Goal: Task Accomplishment & Management: Manage account settings

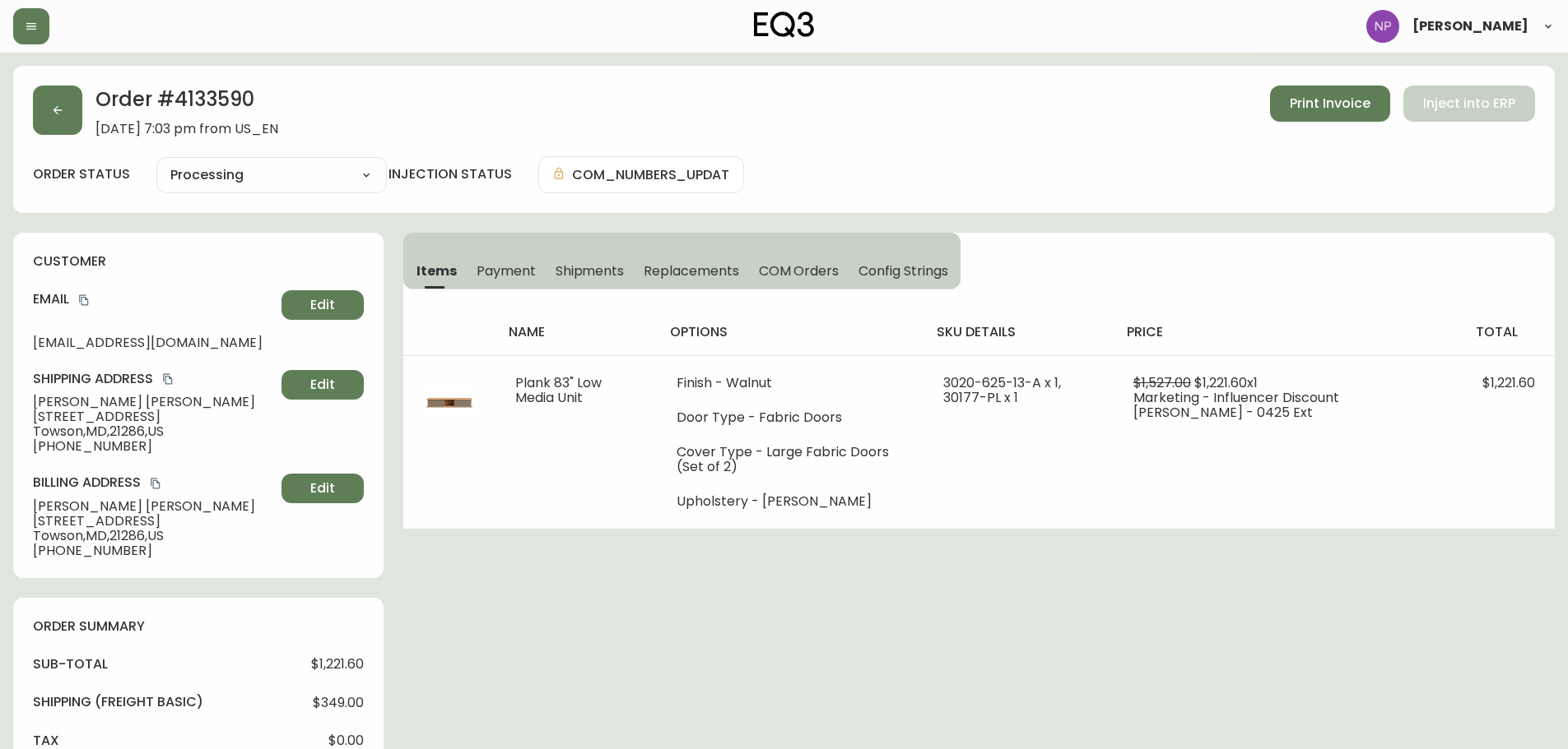
select select "PROCESSING"
click at [57, 114] on icon "button" at bounding box center [57, 110] width 9 height 9
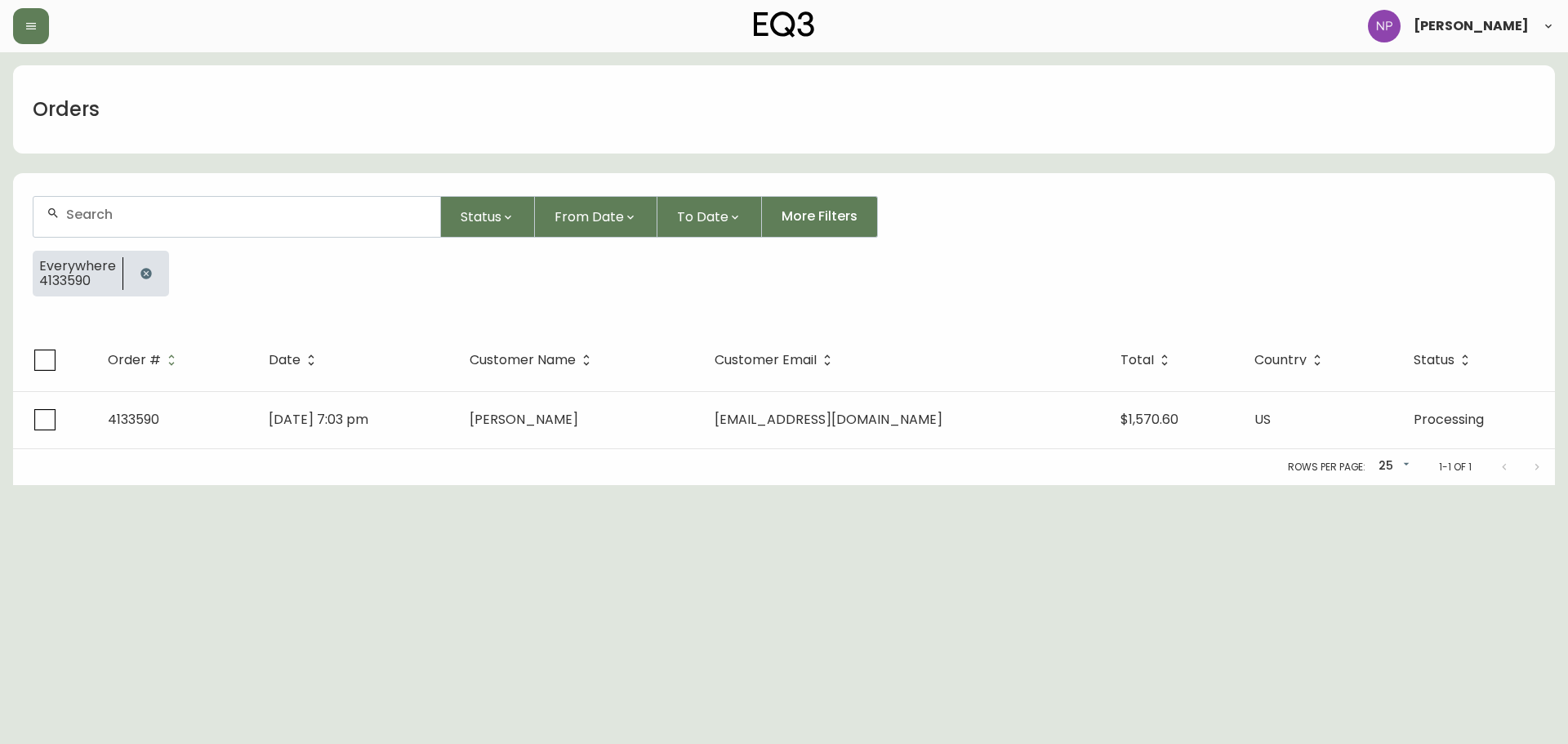
click at [304, 226] on div at bounding box center [236, 217] width 407 height 40
type input "4133494"
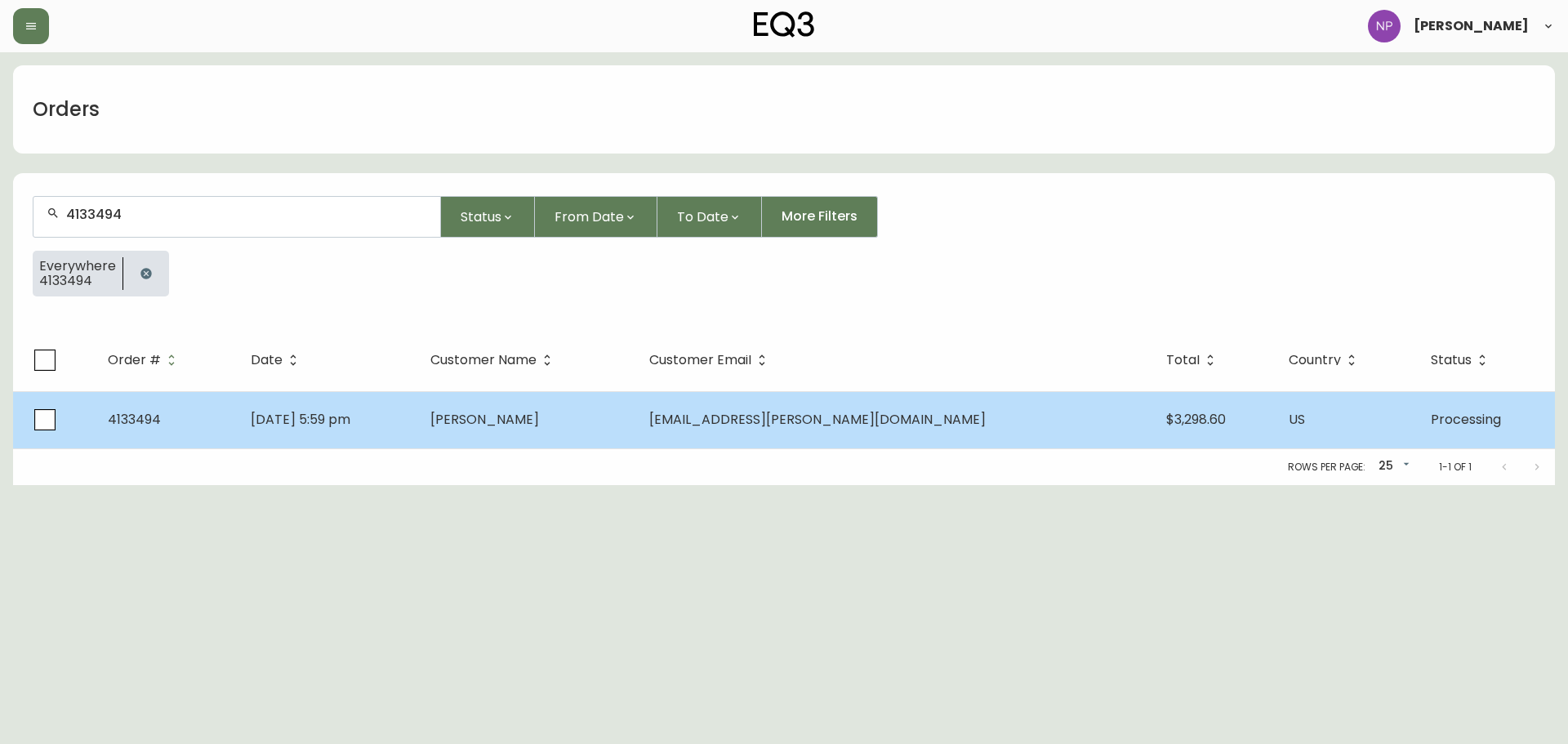
click at [637, 417] on td "[PERSON_NAME]" at bounding box center [527, 419] width 219 height 57
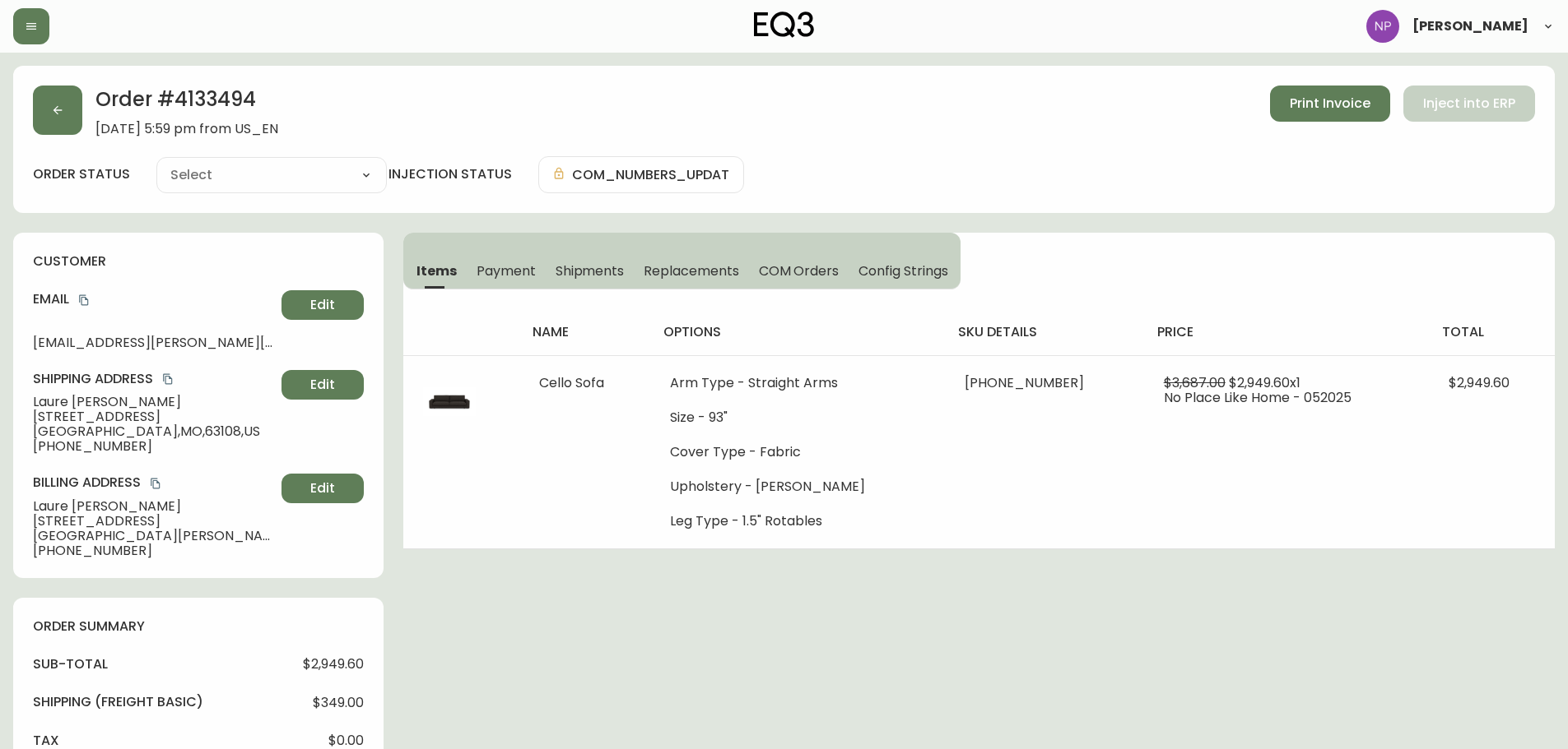
type input "Processing"
select select "PROCESSING"
click at [606, 266] on span "Shipments" at bounding box center [590, 271] width 69 height 17
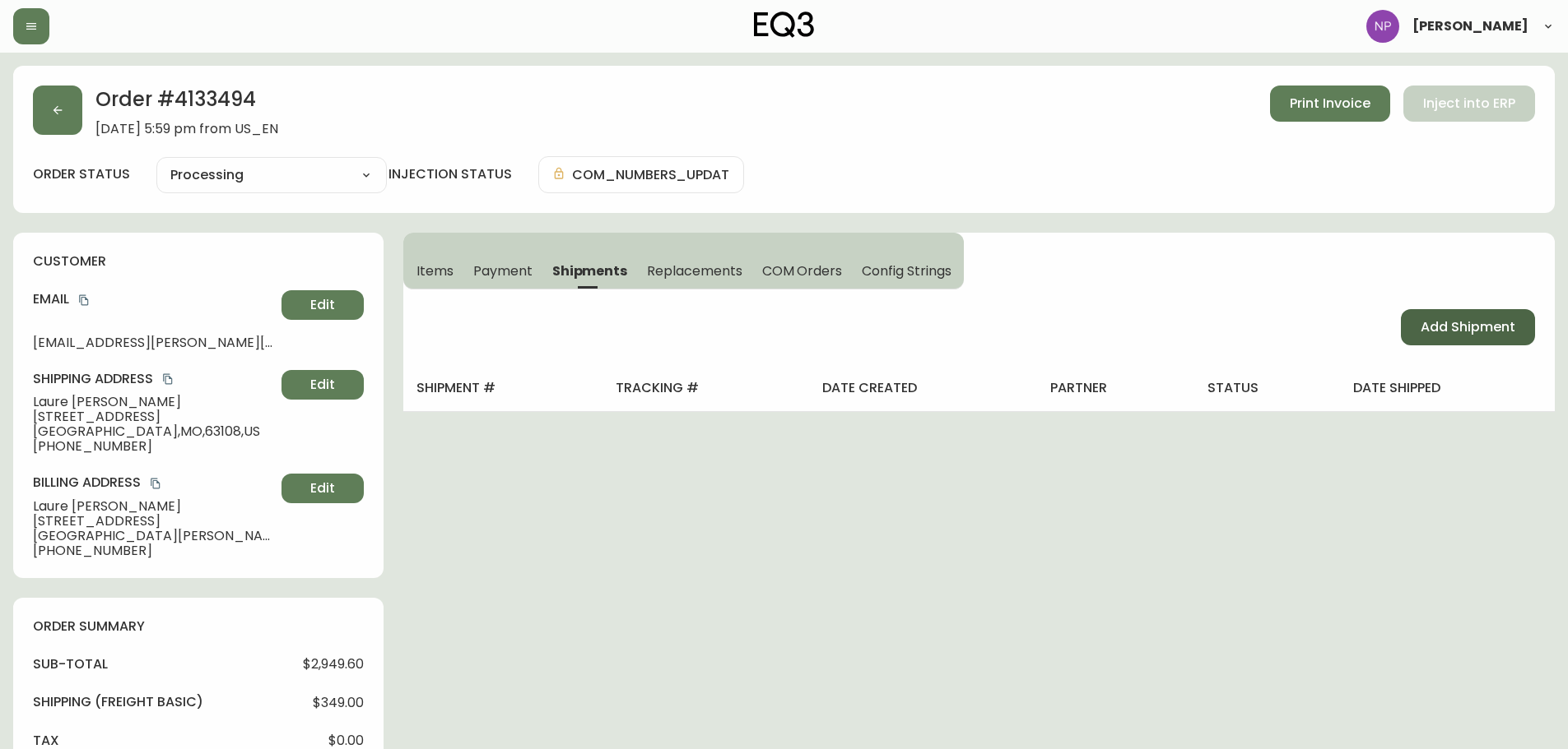
click at [1523, 325] on button "Add Shipment" at bounding box center [1467, 327] width 134 height 36
select select "PENDING"
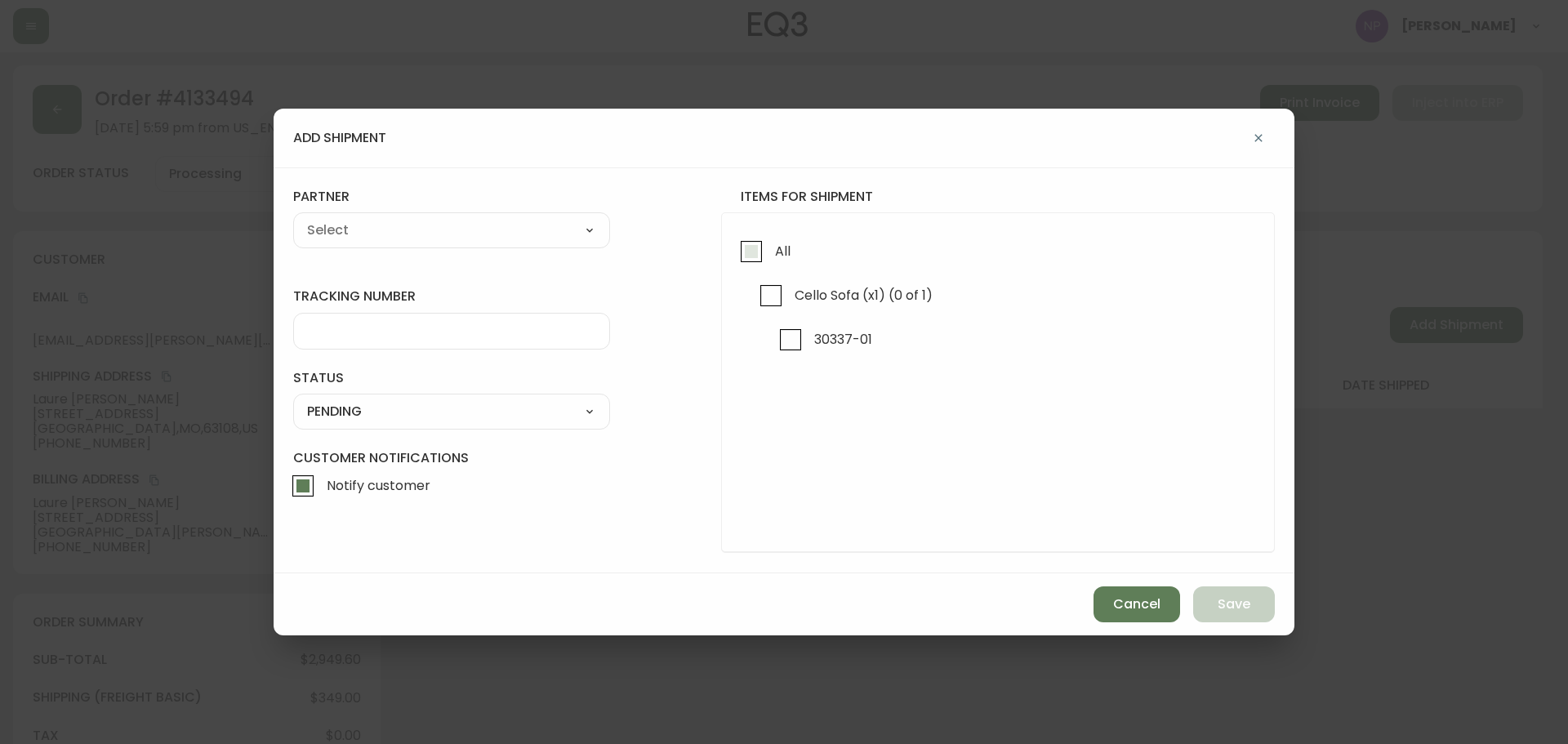
drag, startPoint x: 744, startPoint y: 245, endPoint x: 735, endPoint y: 247, distance: 9.2
click at [739, 247] on input "All" at bounding box center [751, 252] width 37 height 37
checkbox input "true"
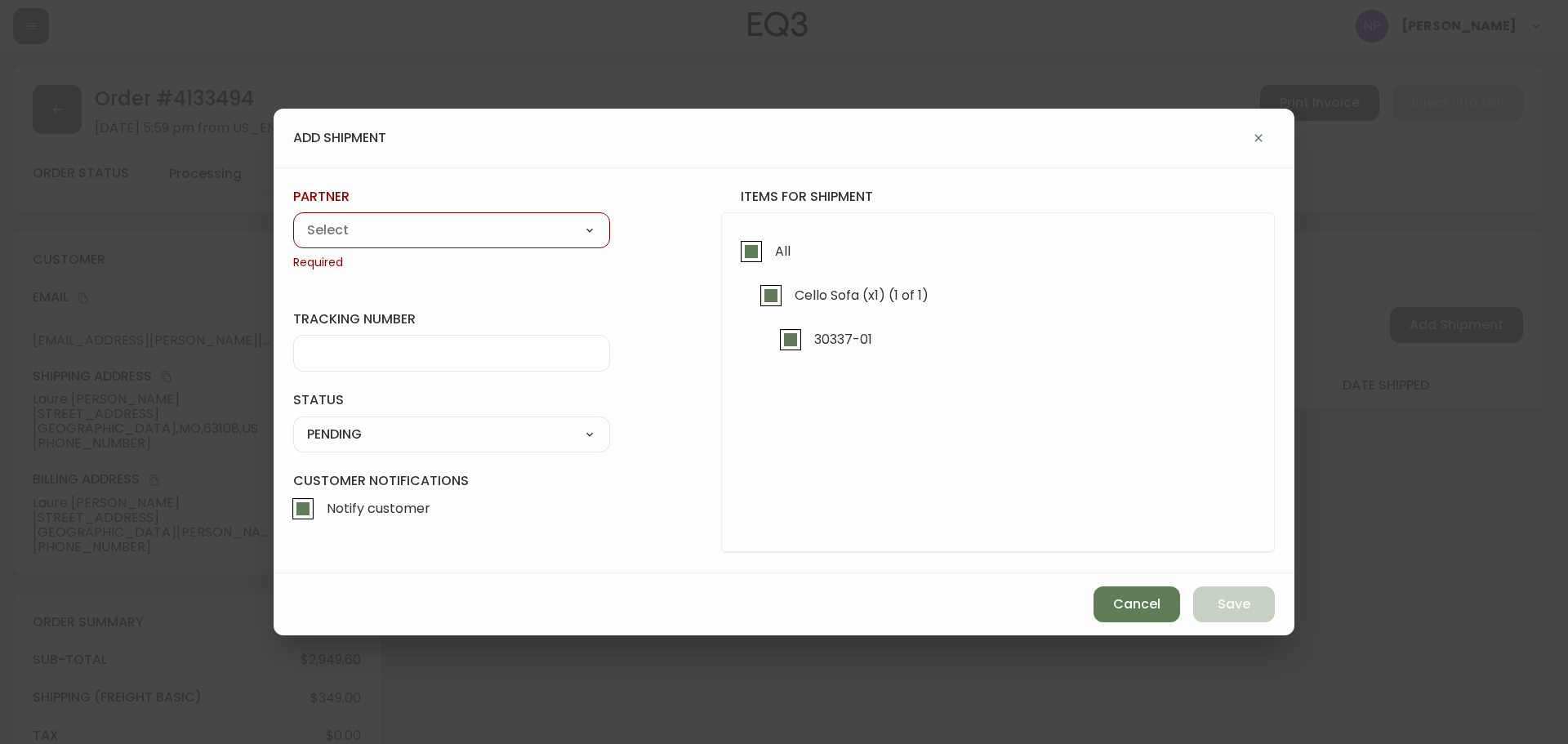
click at [502, 237] on select "A Move to Remember LLC ABF Freight Alero [PERSON_NAME] Canada Post Canpar Expre…" at bounding box center [451, 230] width 317 height 25
select select "cke1dpc0yc9gj0134t8k3ng1a"
click at [293, 219] on select "A Move to Remember LLC ABF Freight Alero [PERSON_NAME] Canada Post Canpar Expre…" at bounding box center [451, 230] width 317 height 25
type input "RXO"
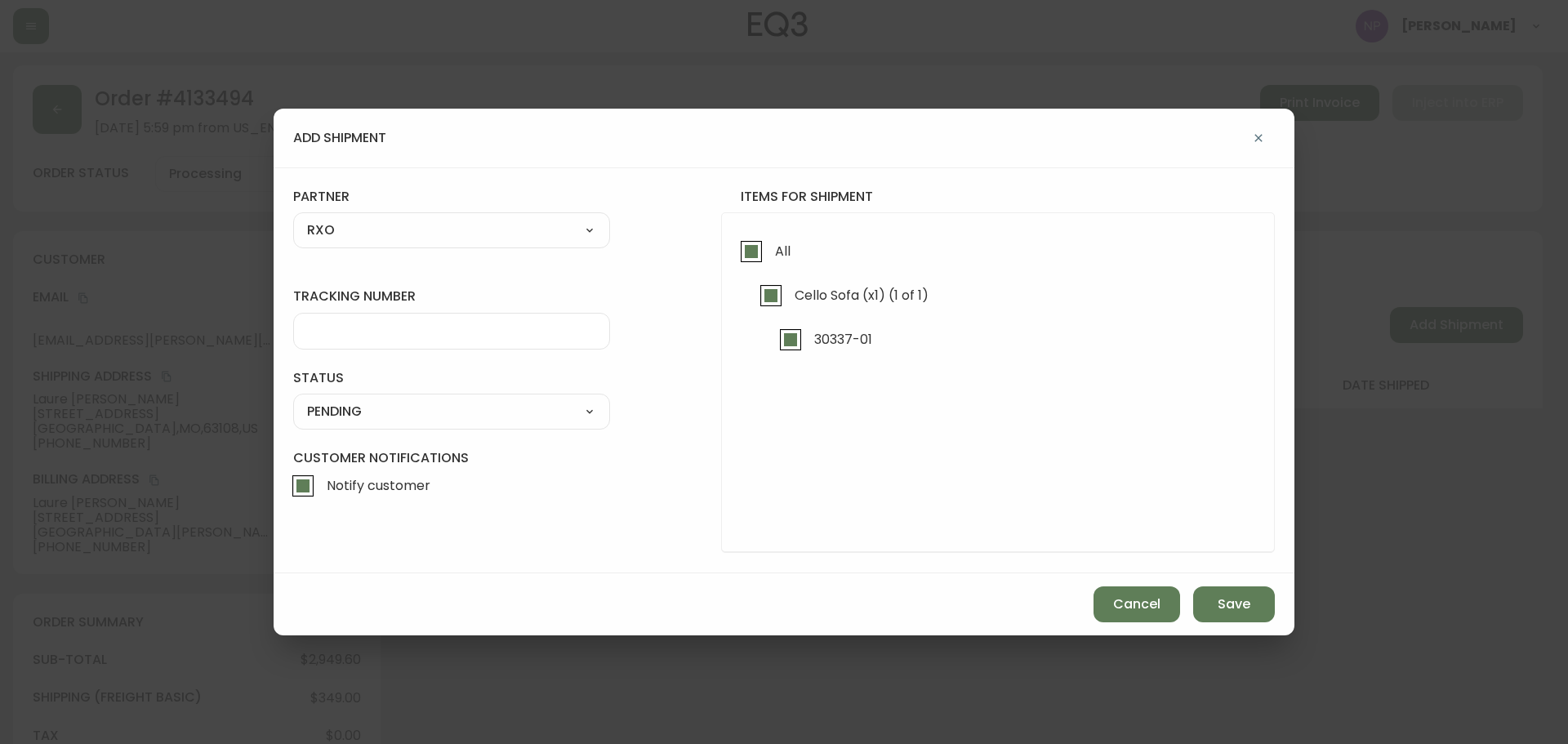
click at [350, 332] on input "tracking number" at bounding box center [451, 332] width 289 height 15
type input "4133494"
drag, startPoint x: 420, startPoint y: 406, endPoint x: 400, endPoint y: 423, distance: 26.2
click at [420, 406] on select "SHIPPED PENDING CANCELLED" at bounding box center [451, 412] width 317 height 25
click at [293, 400] on select "SHIPPED PENDING CANCELLED" at bounding box center [451, 412] width 317 height 25
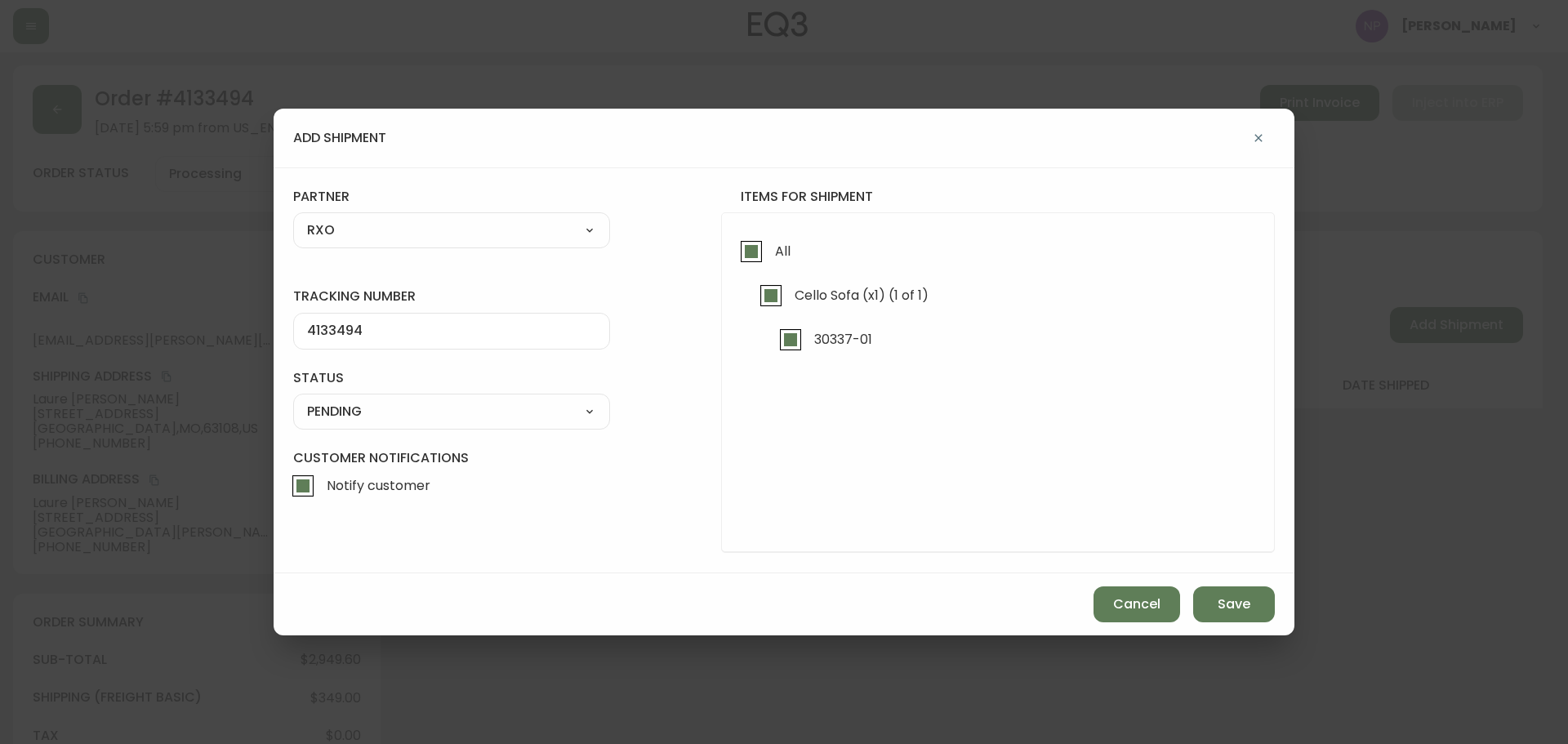
select select "PENDING"
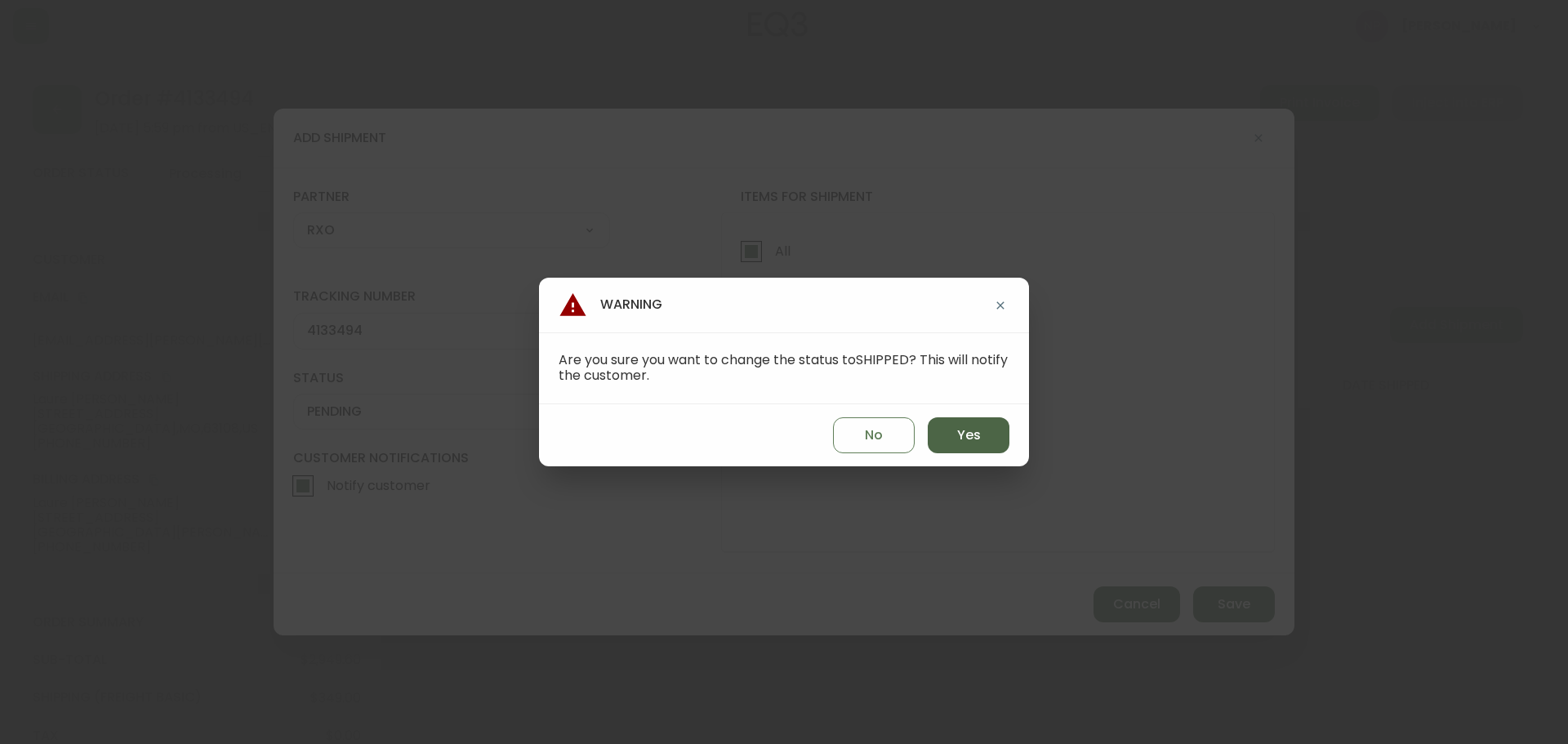
click at [969, 440] on span "Yes" at bounding box center [969, 435] width 24 height 18
type input "SHIPPED"
select select "SHIPPED"
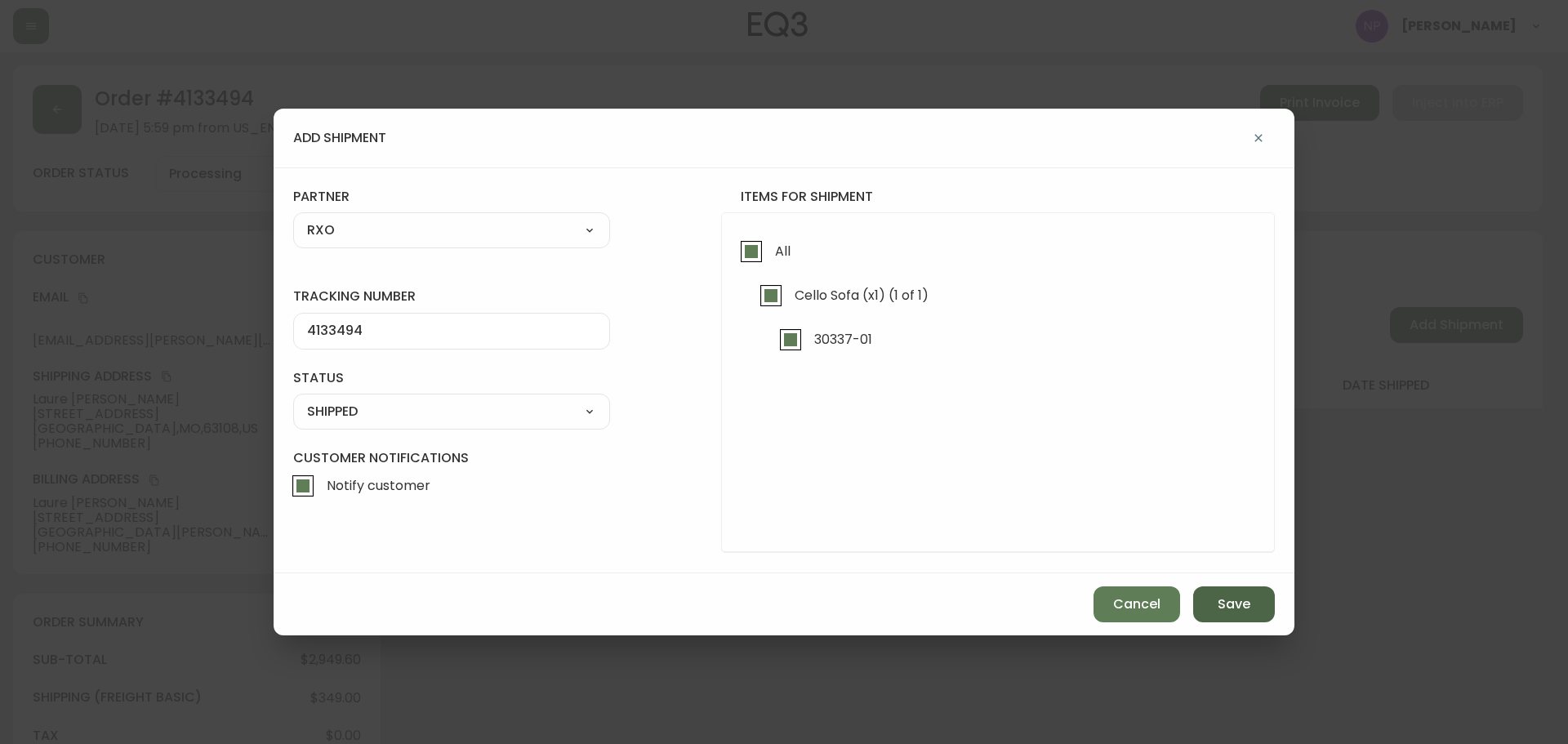
click at [1222, 605] on span "Save" at bounding box center [1234, 605] width 32 height 18
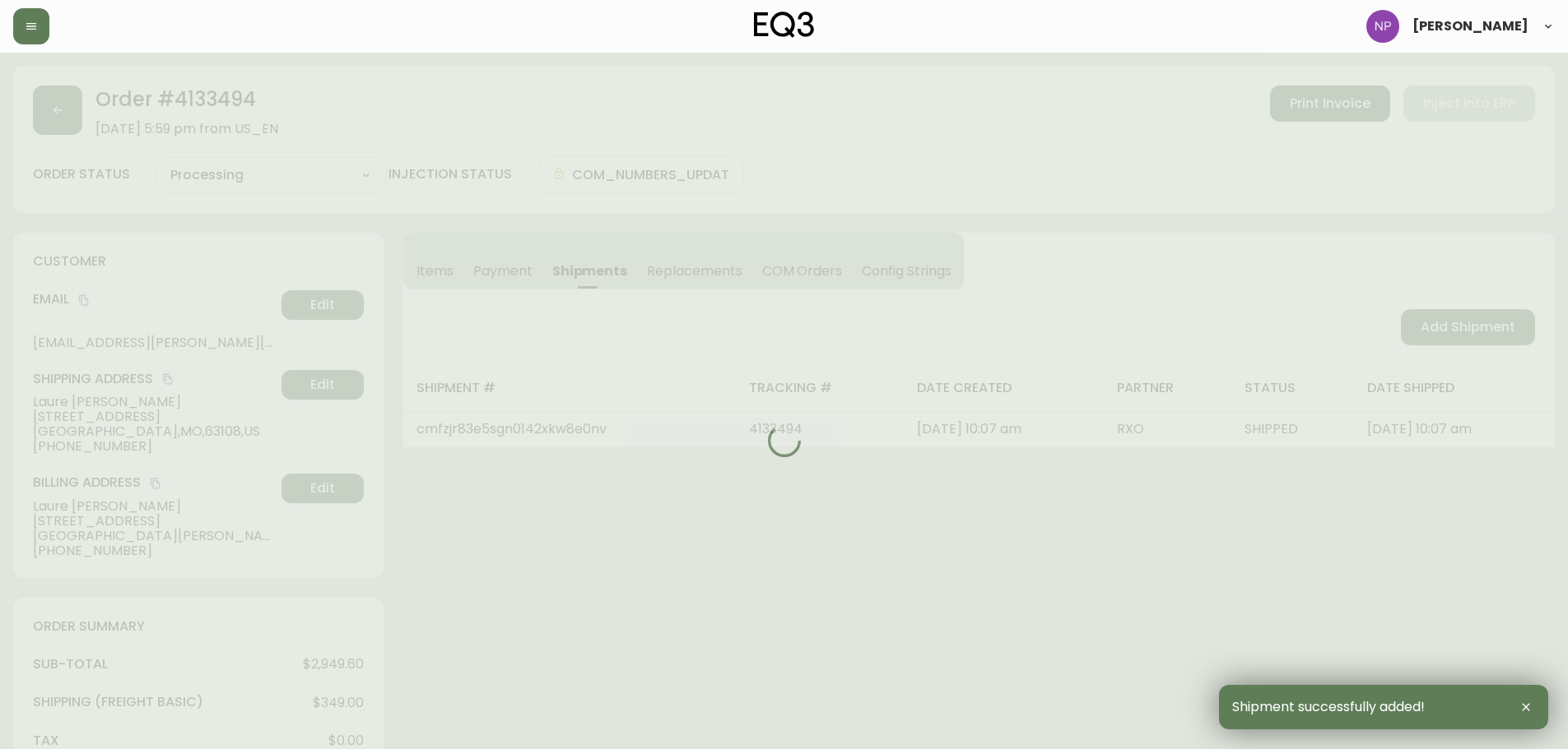
type input "Fully Shipped"
select select "FULLY_SHIPPED"
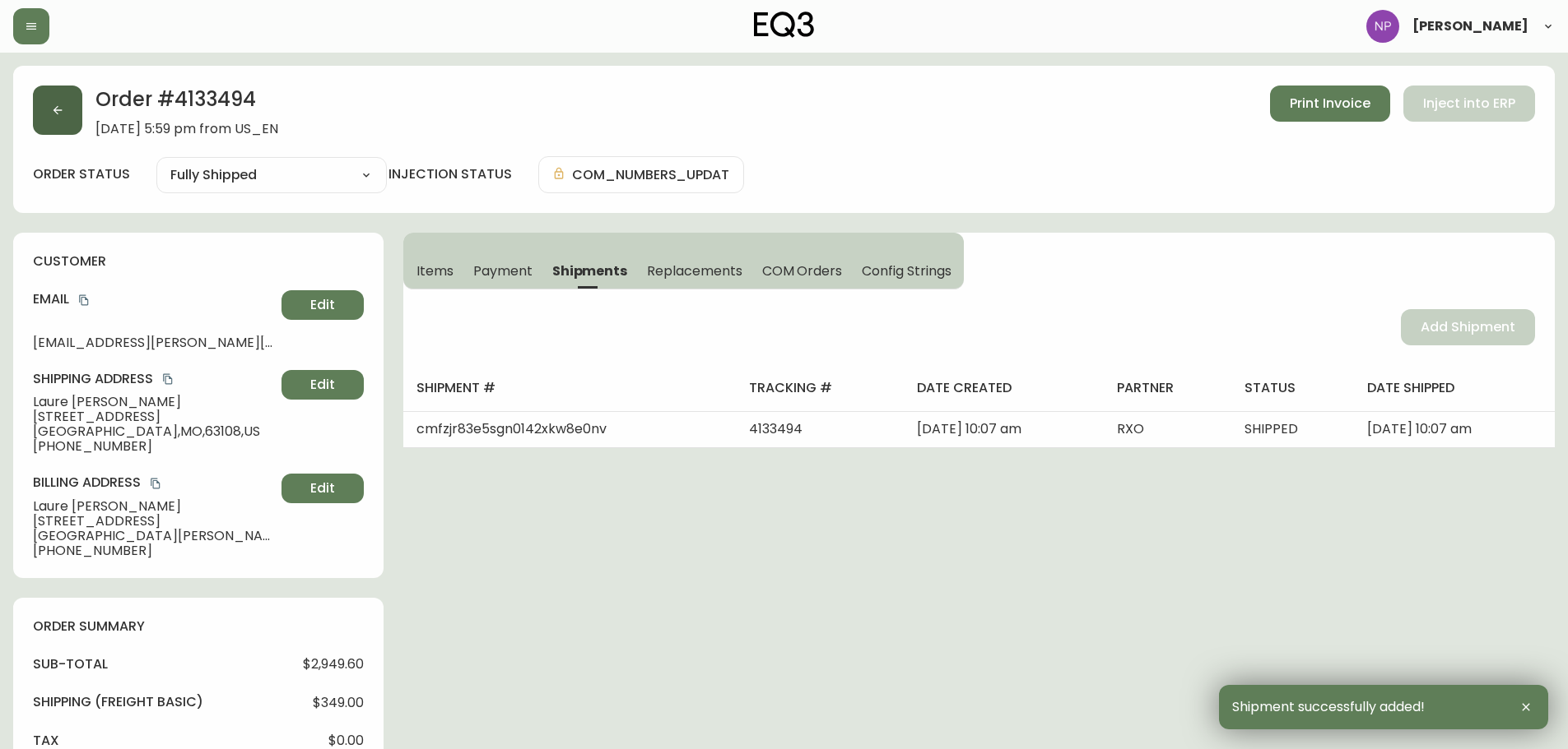
click at [69, 123] on button "button" at bounding box center [57, 110] width 50 height 50
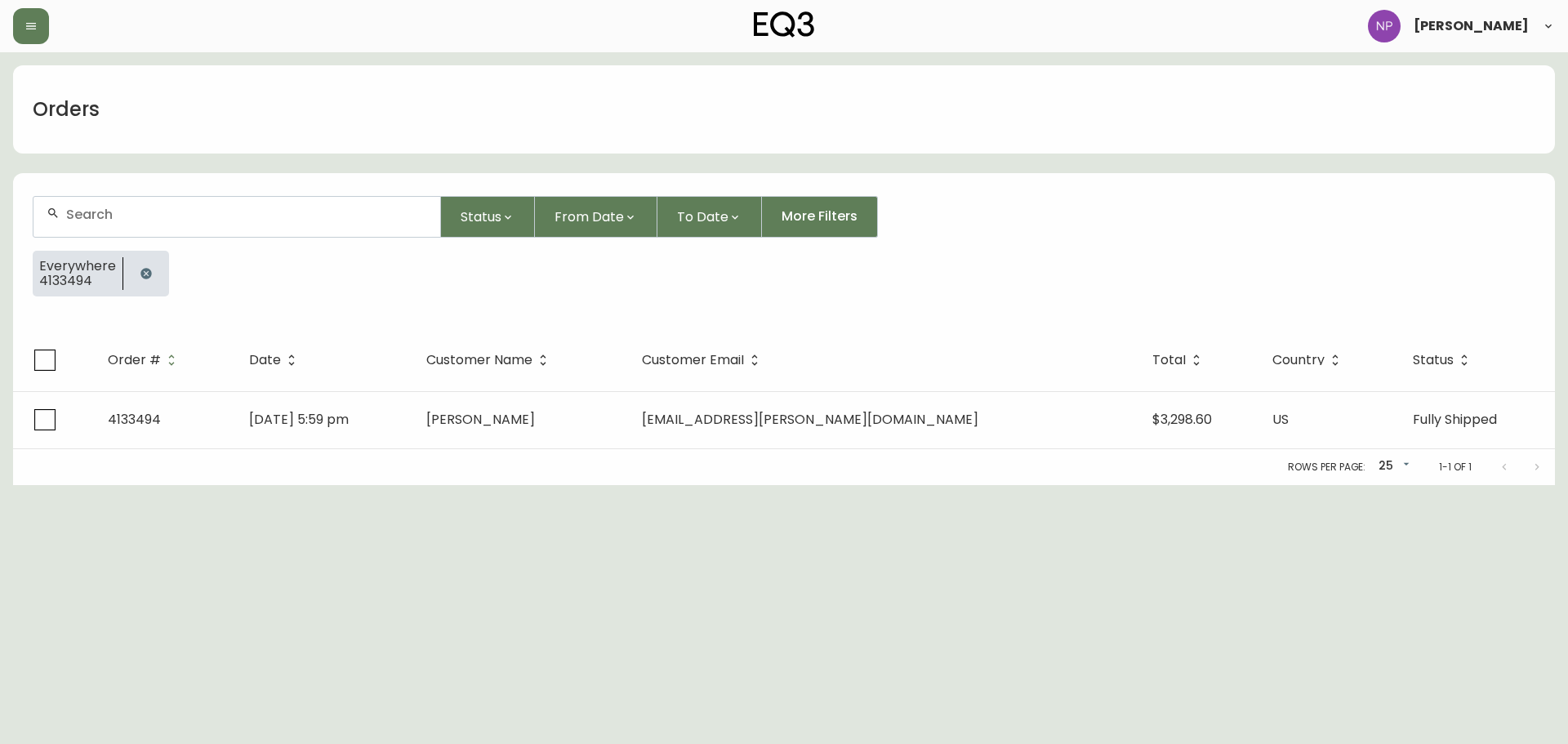
click at [124, 223] on div at bounding box center [236, 217] width 407 height 40
type input "4133590"
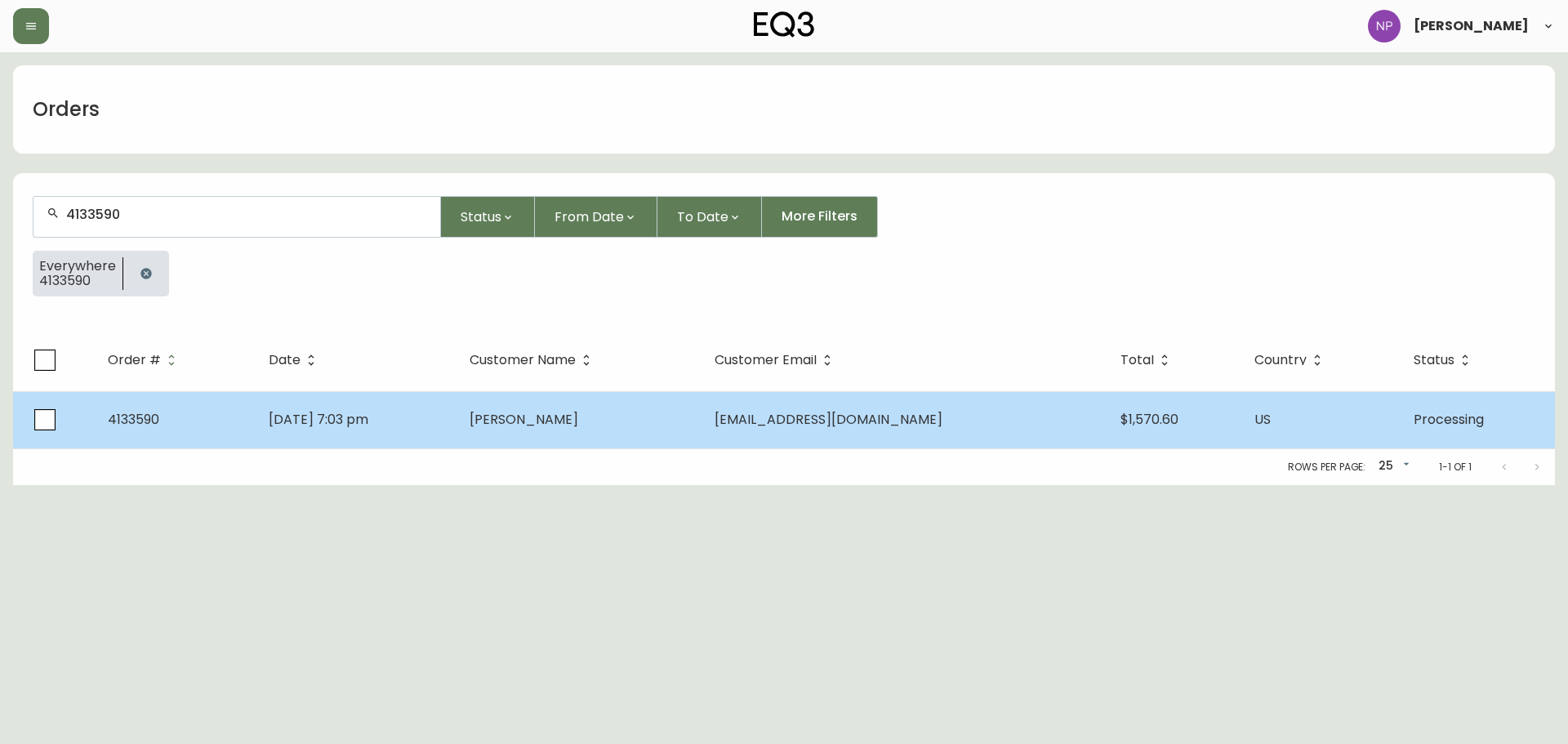
click at [672, 441] on td "[PERSON_NAME]" at bounding box center [579, 419] width 245 height 57
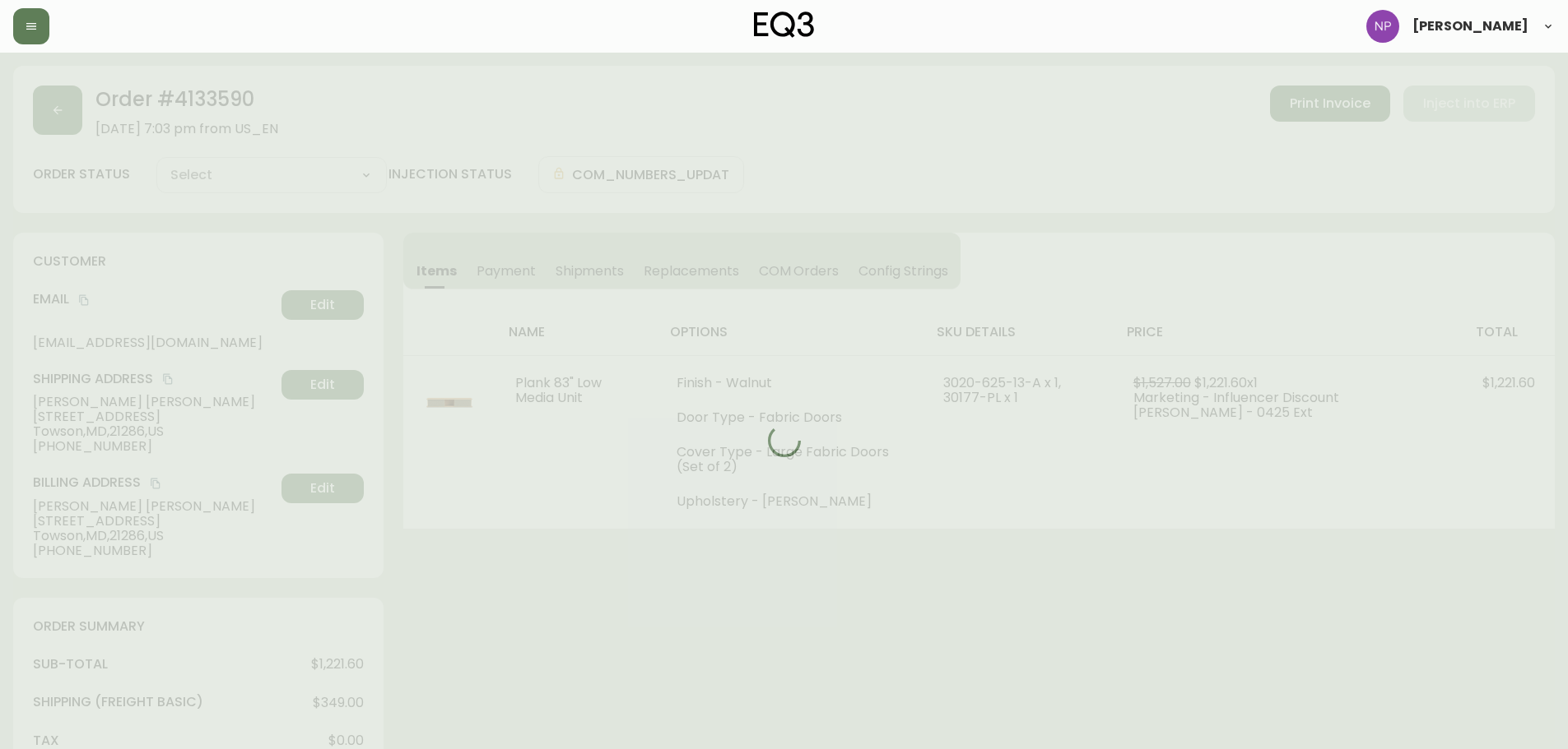
type input "Processing"
select select "PROCESSING"
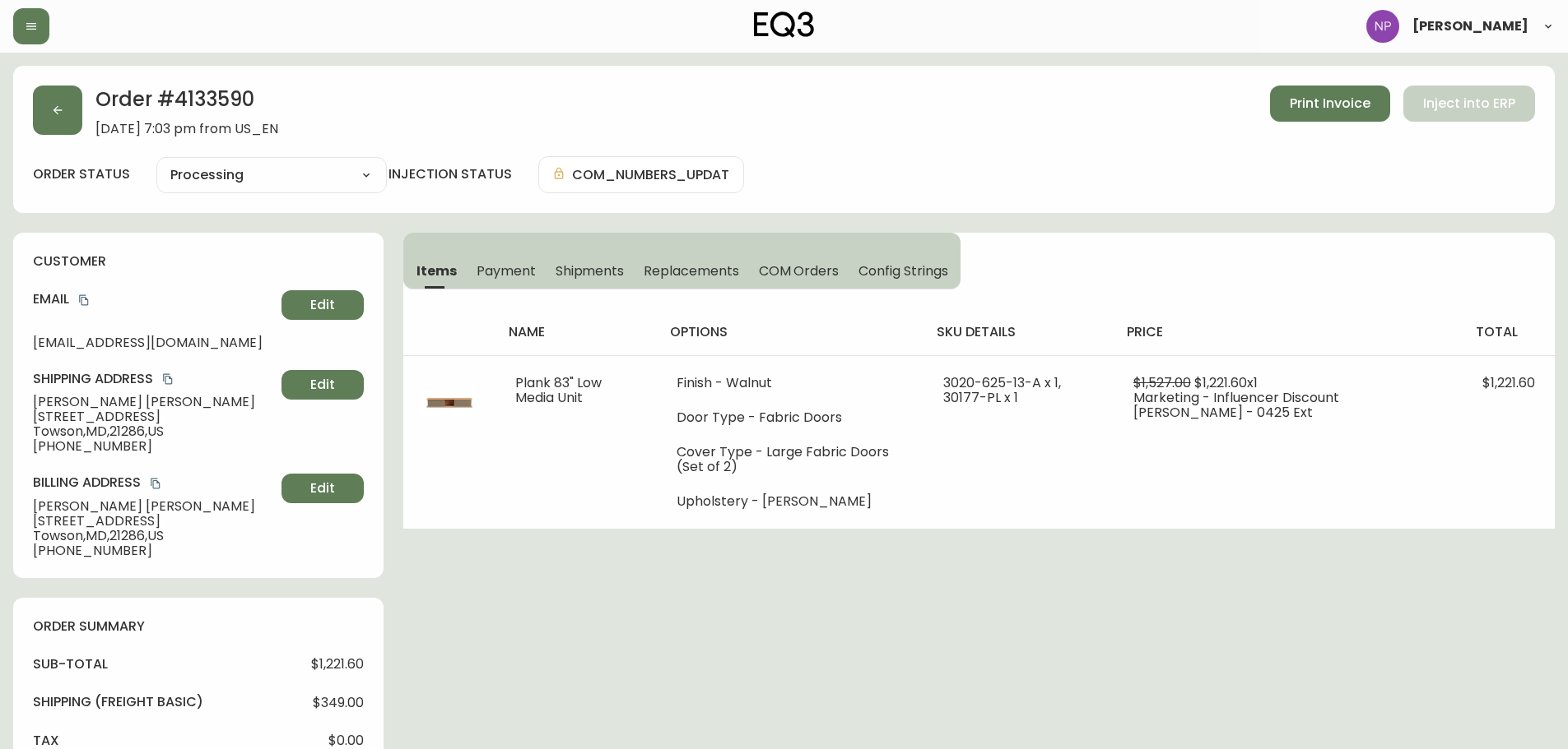
click at [600, 271] on span "Shipments" at bounding box center [590, 271] width 69 height 17
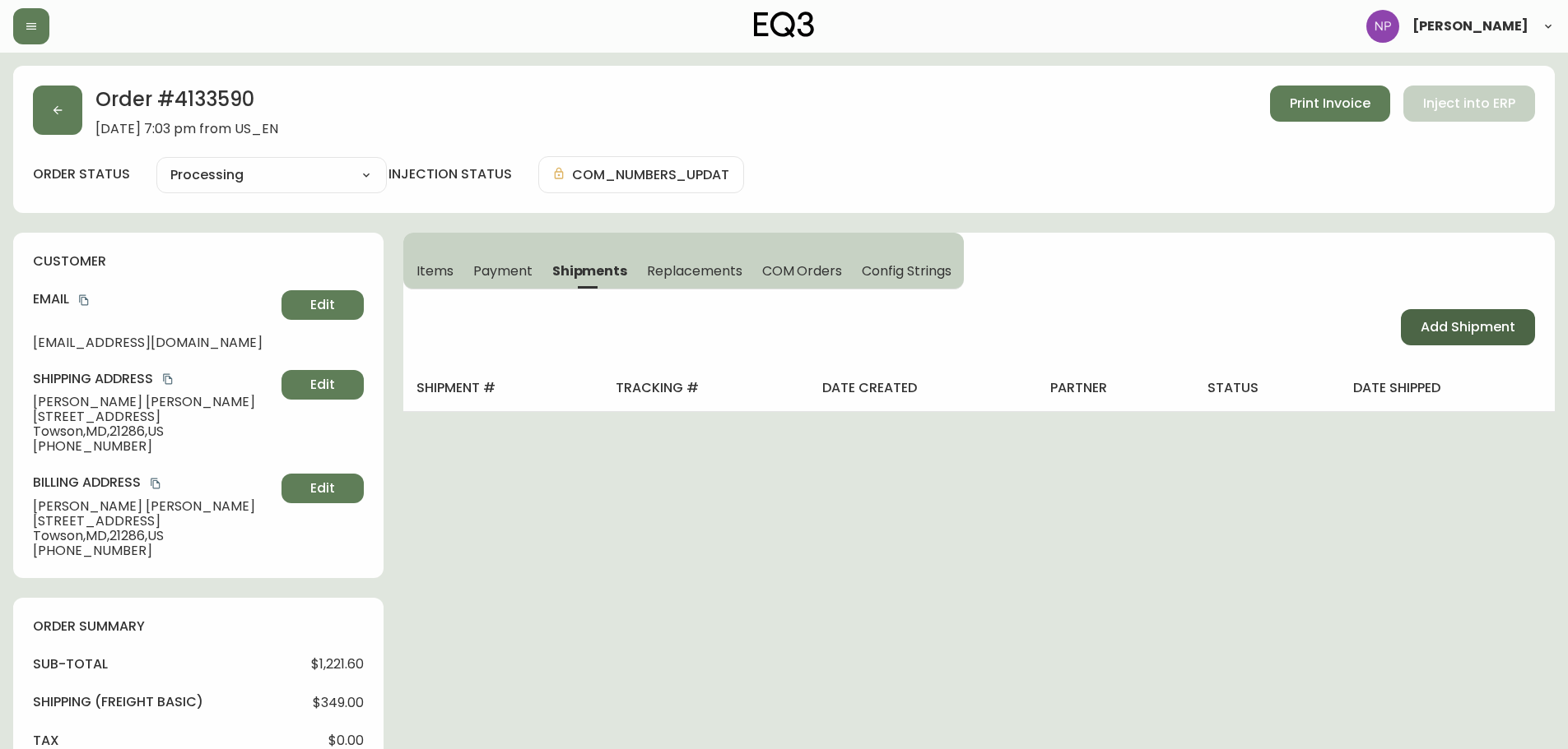
click at [1482, 327] on span "Add Shipment" at bounding box center [1468, 327] width 95 height 18
select select "PENDING"
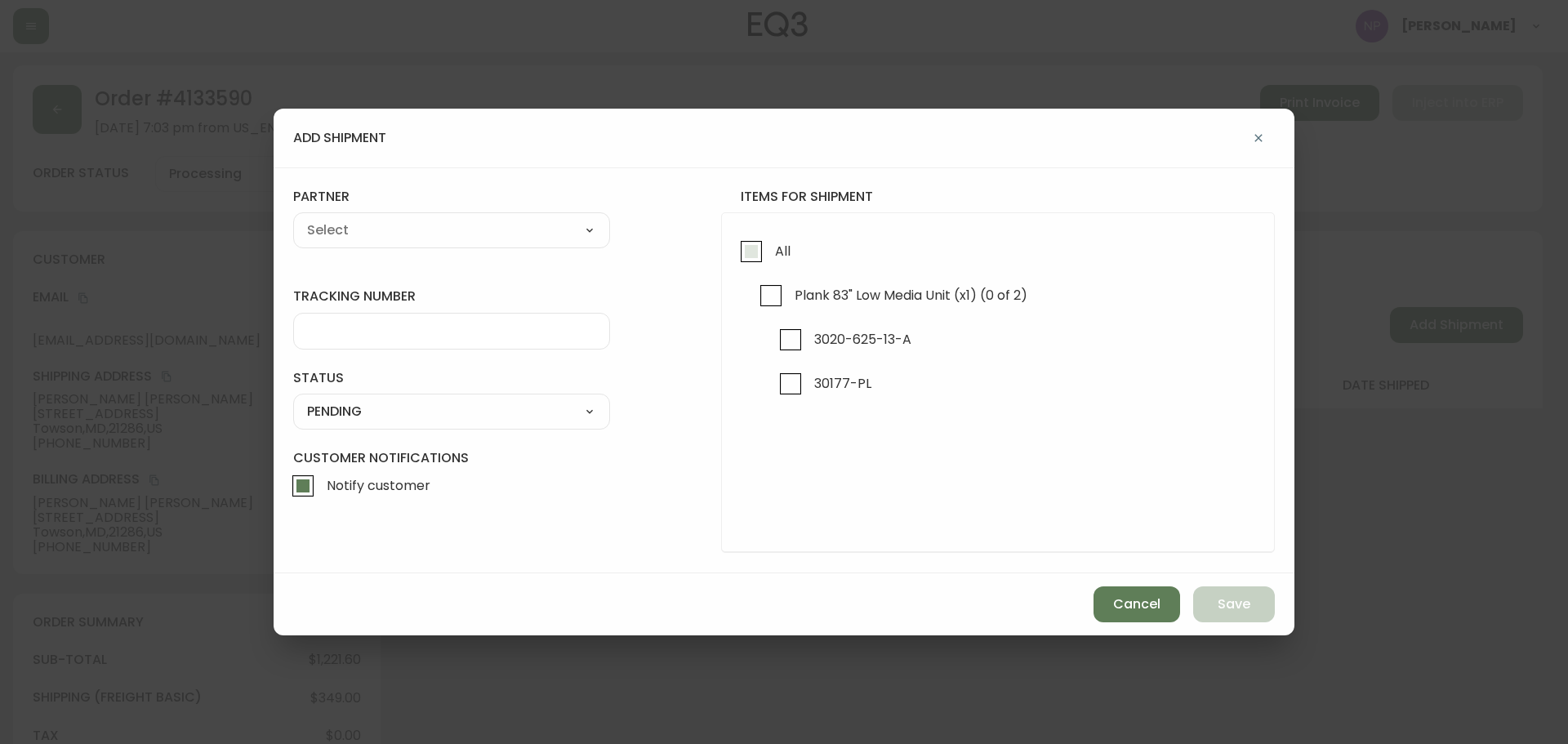
click at [746, 253] on input "All" at bounding box center [751, 252] width 37 height 37
checkbox input "true"
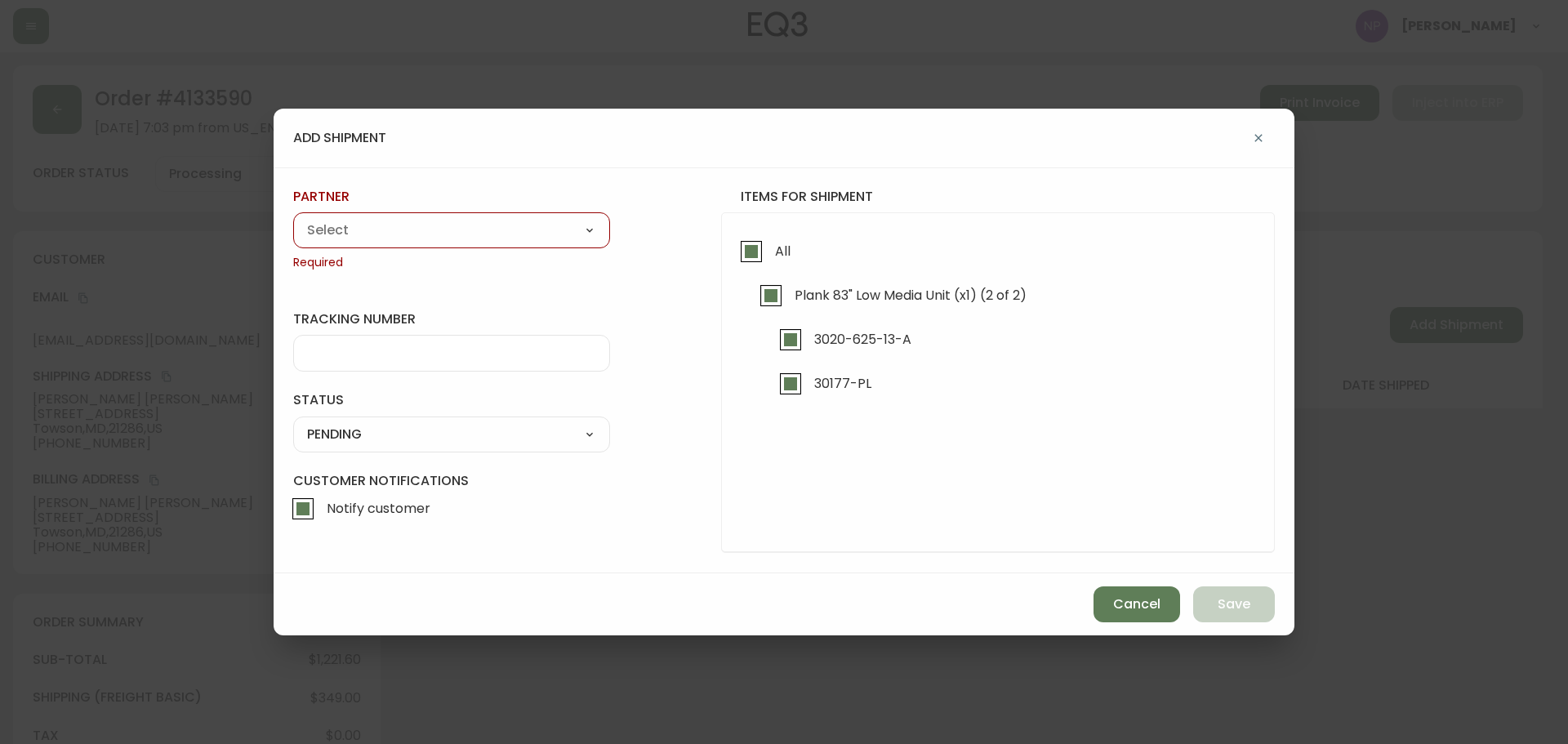
click at [490, 241] on select "A Move to Remember LLC ABF Freight Alero [PERSON_NAME] Canada Post Canpar Expre…" at bounding box center [451, 230] width 317 height 25
select select "cke1dpc0yc9gj0134t8k3ng1a"
click at [293, 219] on select "A Move to Remember LLC ABF Freight Alero [PERSON_NAME] Canada Post Canpar Expre…" at bounding box center [451, 230] width 317 height 25
type input "RXO"
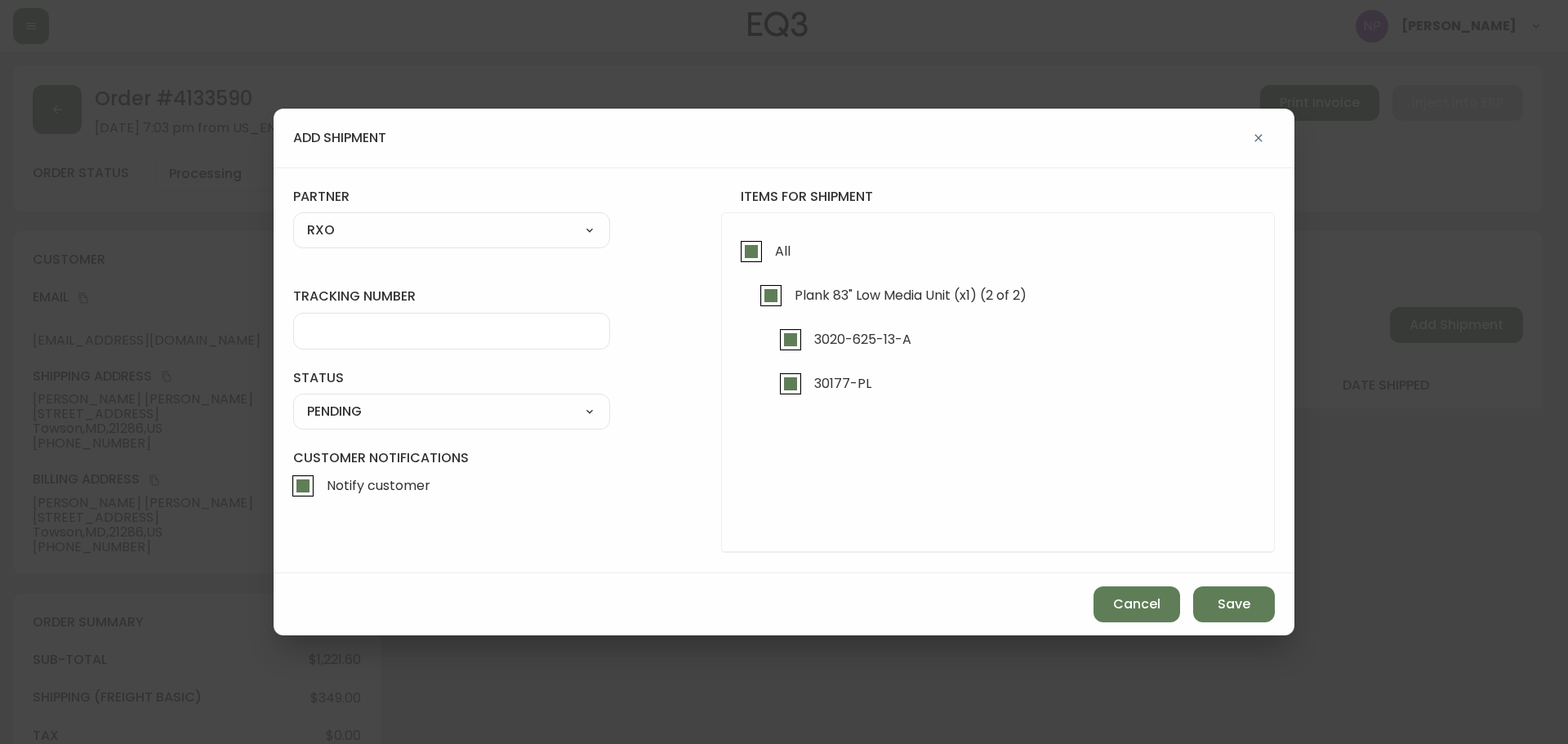
click at [440, 336] on input "tracking number" at bounding box center [451, 332] width 289 height 15
type input "4133590"
click at [461, 428] on div "SHIPPED PENDING CANCELLED" at bounding box center [451, 412] width 317 height 36
click at [466, 420] on select "SHIPPED PENDING CANCELLED" at bounding box center [451, 412] width 317 height 25
click at [293, 400] on select "SHIPPED PENDING CANCELLED" at bounding box center [451, 412] width 317 height 25
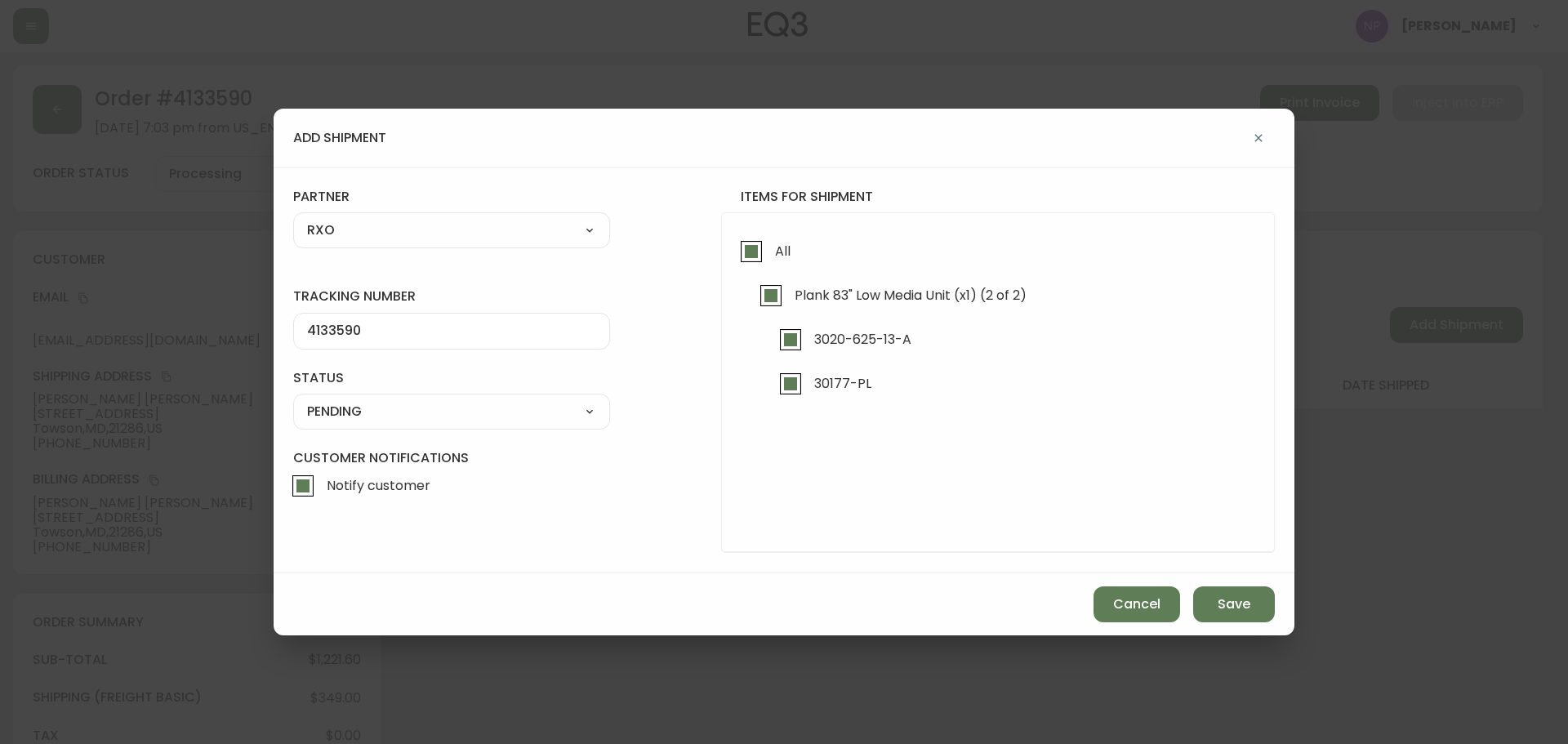
select select "PENDING"
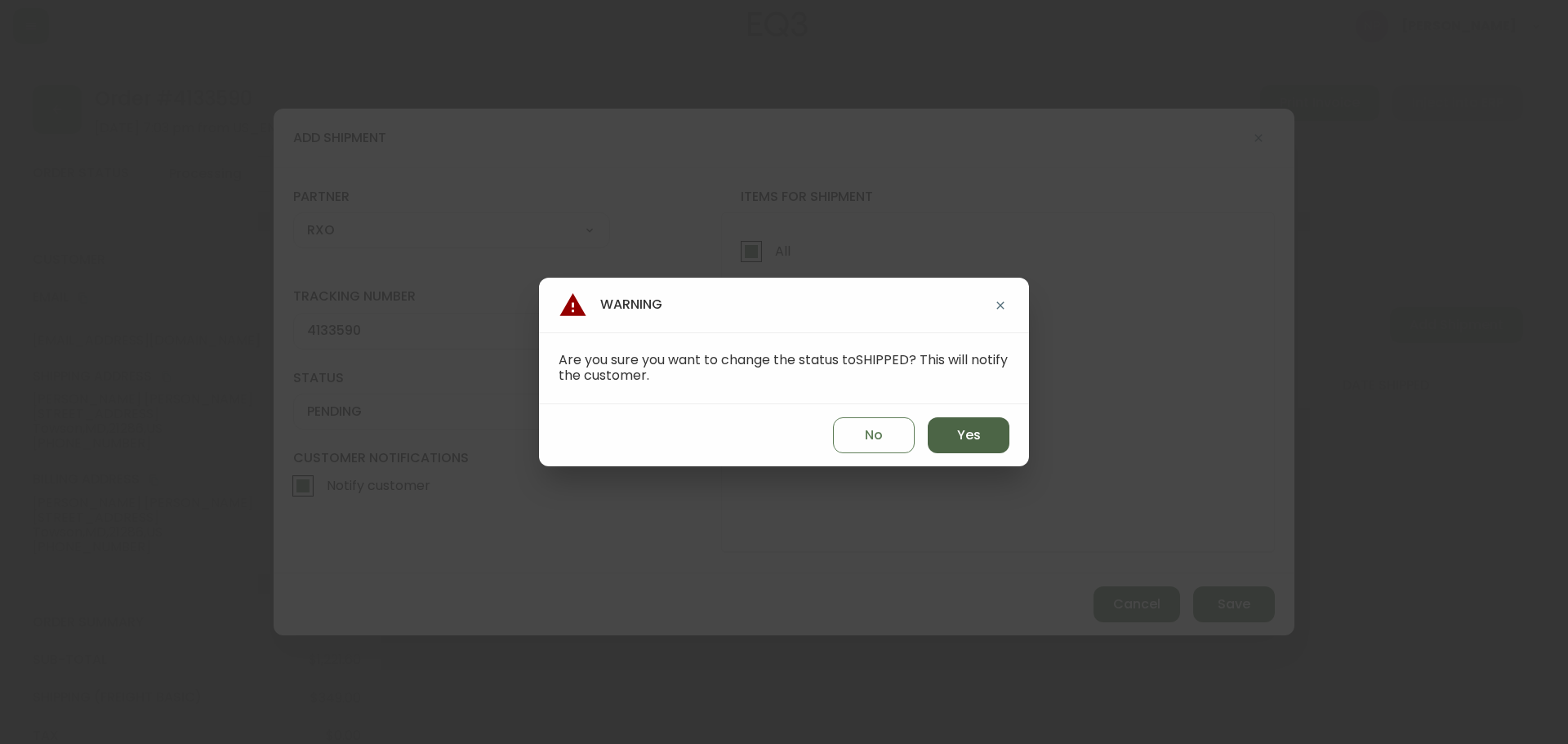
click at [954, 428] on button "Yes" at bounding box center [969, 435] width 82 height 36
type input "SHIPPED"
select select "SHIPPED"
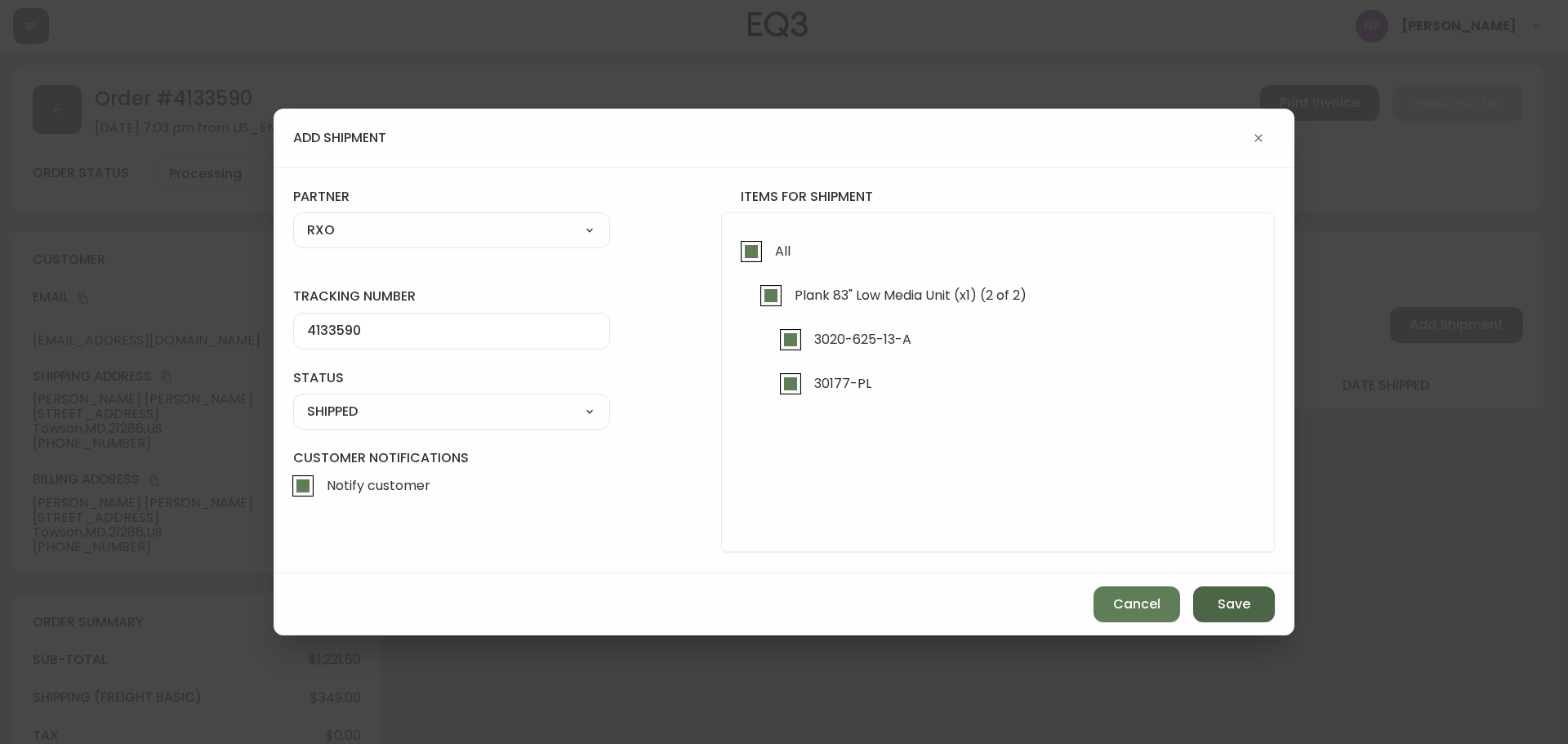
click at [1209, 599] on button "Save" at bounding box center [1234, 605] width 82 height 36
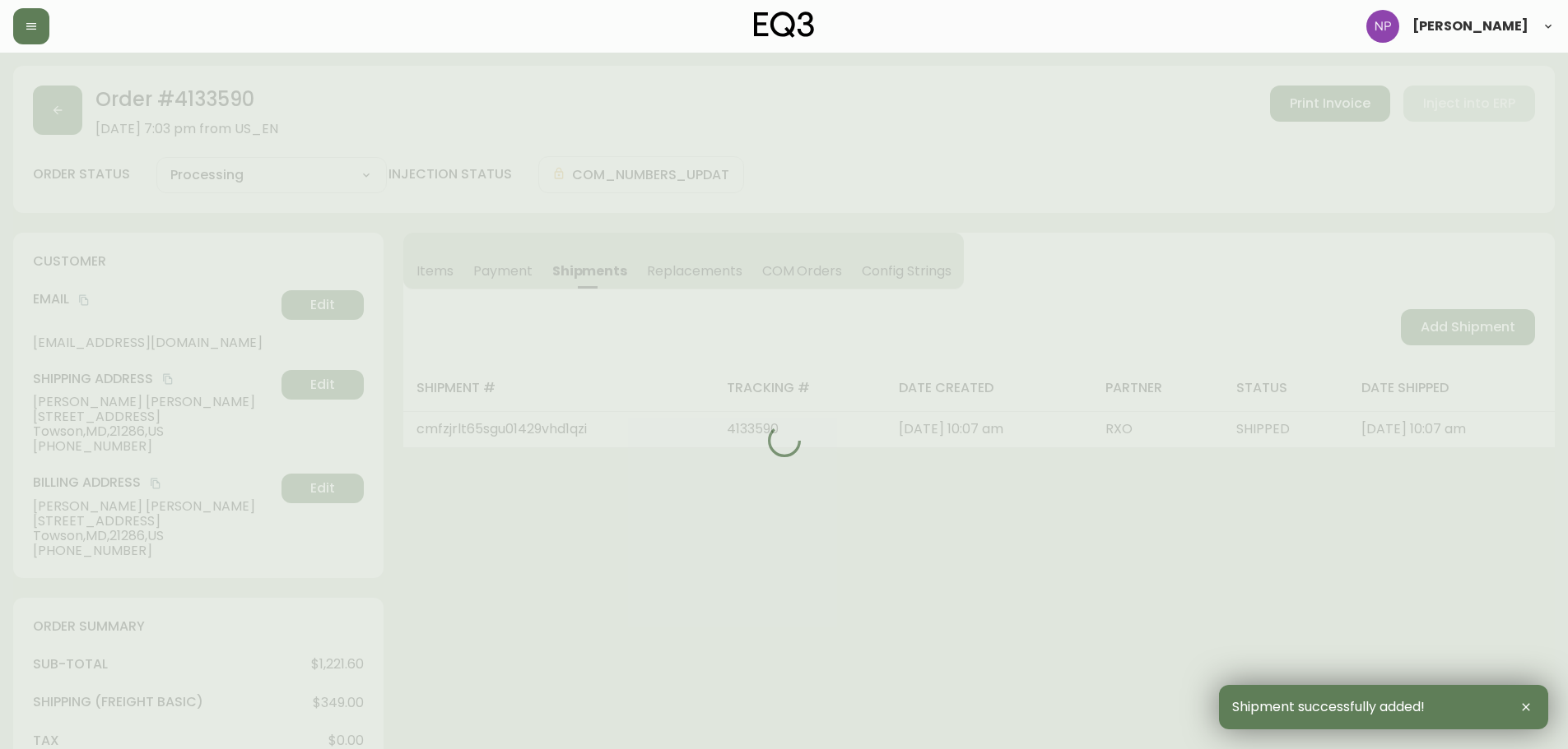
type input "Fully Shipped"
select select "FULLY_SHIPPED"
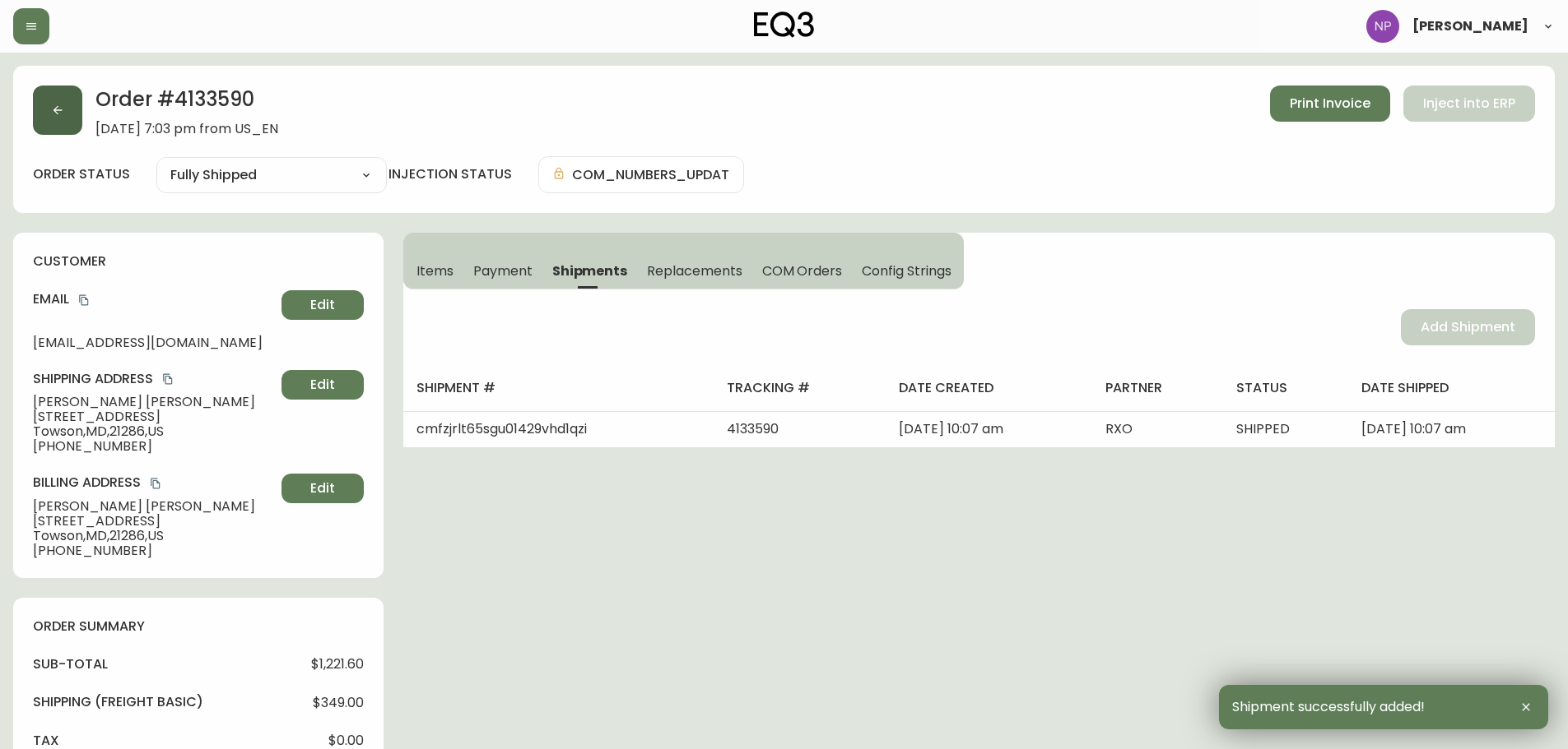
click at [65, 113] on button "button" at bounding box center [57, 110] width 50 height 50
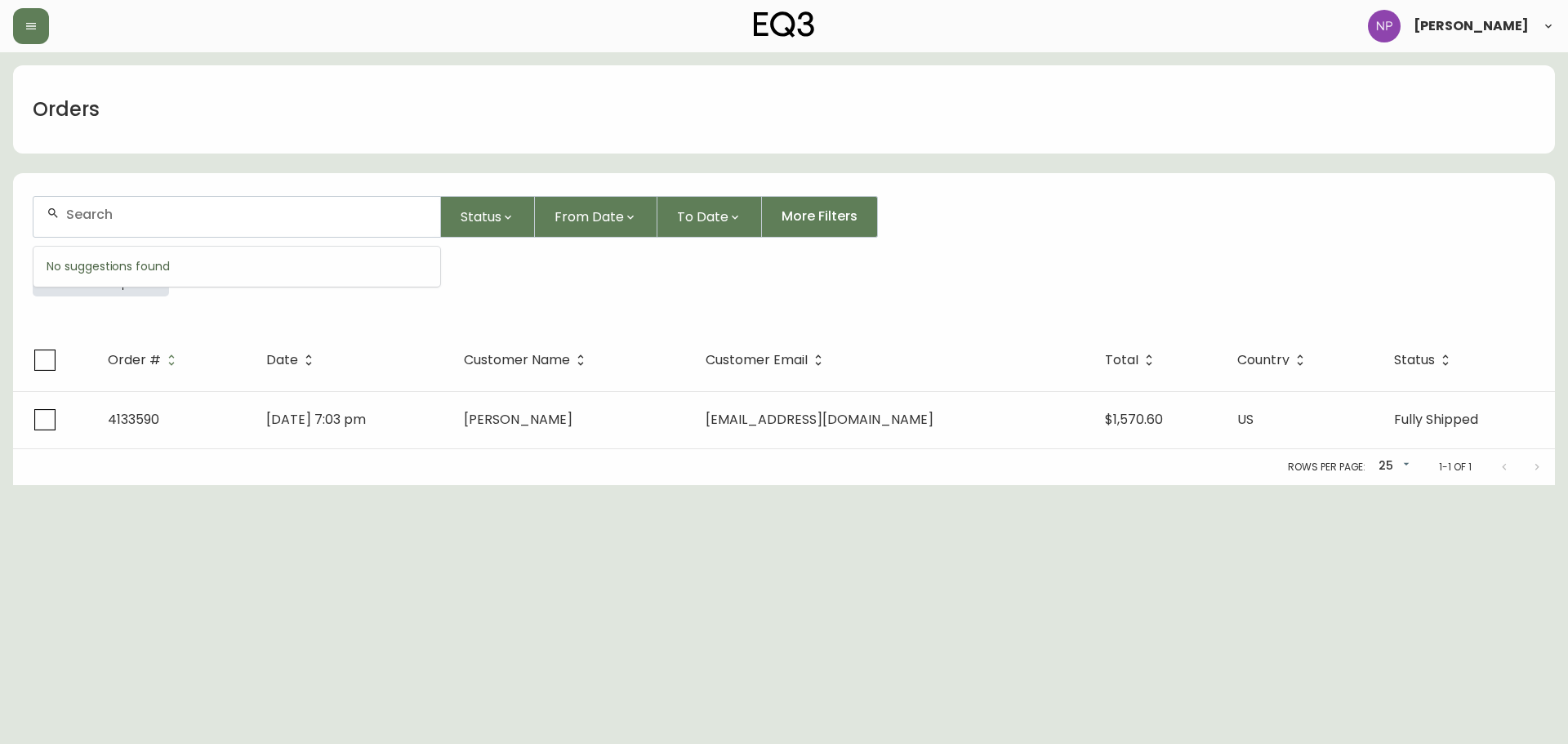
click at [156, 210] on input "text" at bounding box center [246, 214] width 361 height 15
type input "4135261"
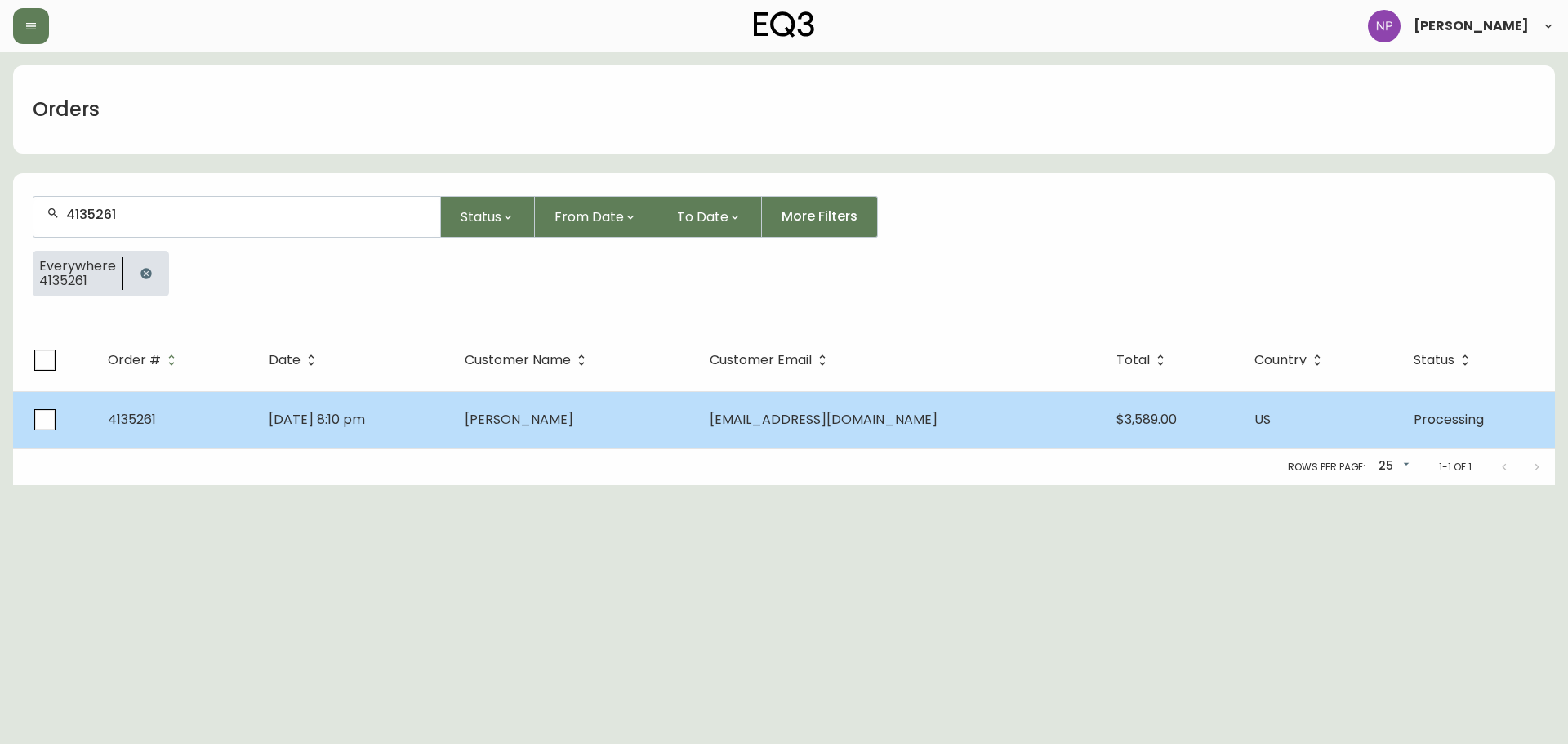
click at [656, 402] on td "[PERSON_NAME]" at bounding box center [574, 419] width 246 height 57
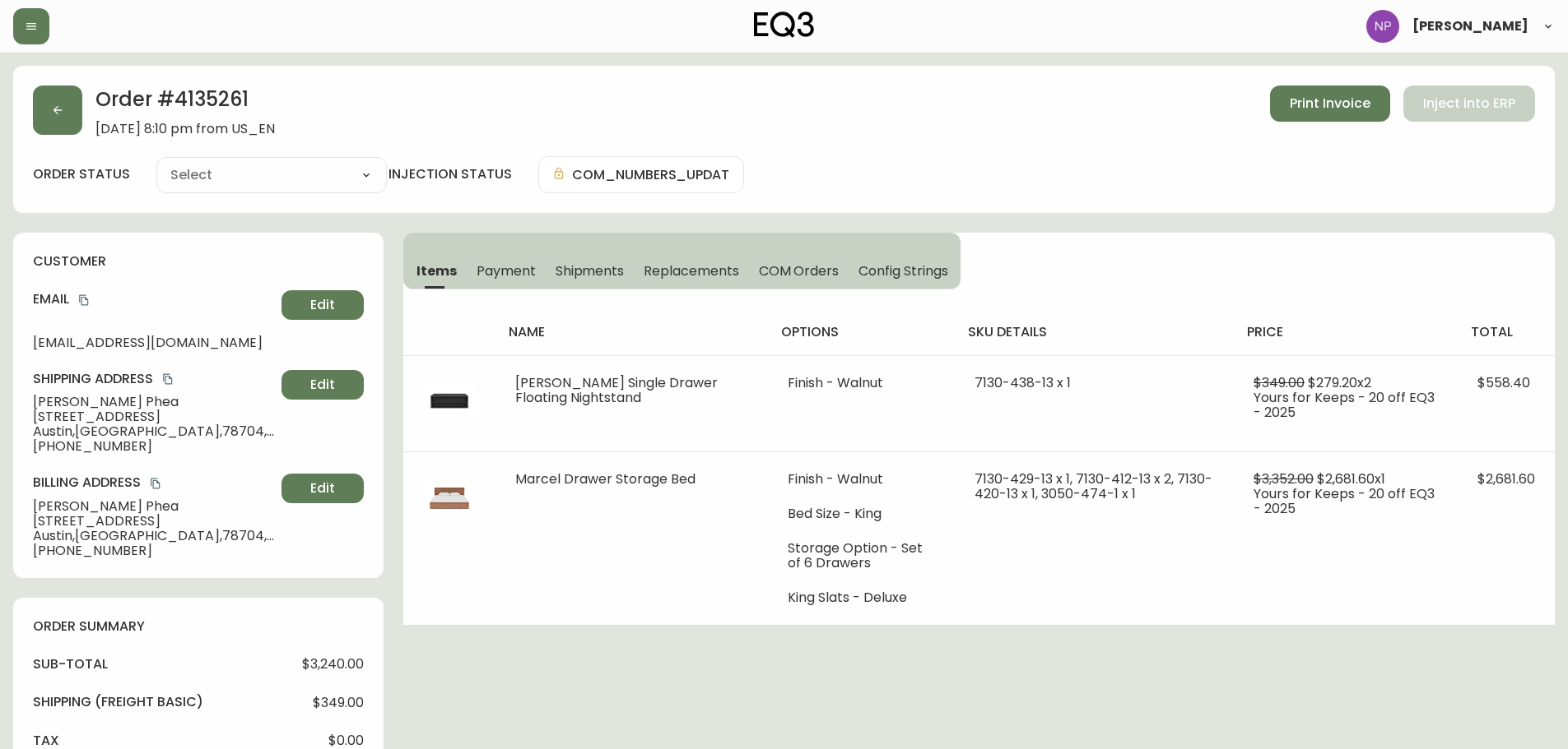
type input "Processing"
select select "PROCESSING"
click at [584, 270] on span "Shipments" at bounding box center [590, 271] width 69 height 17
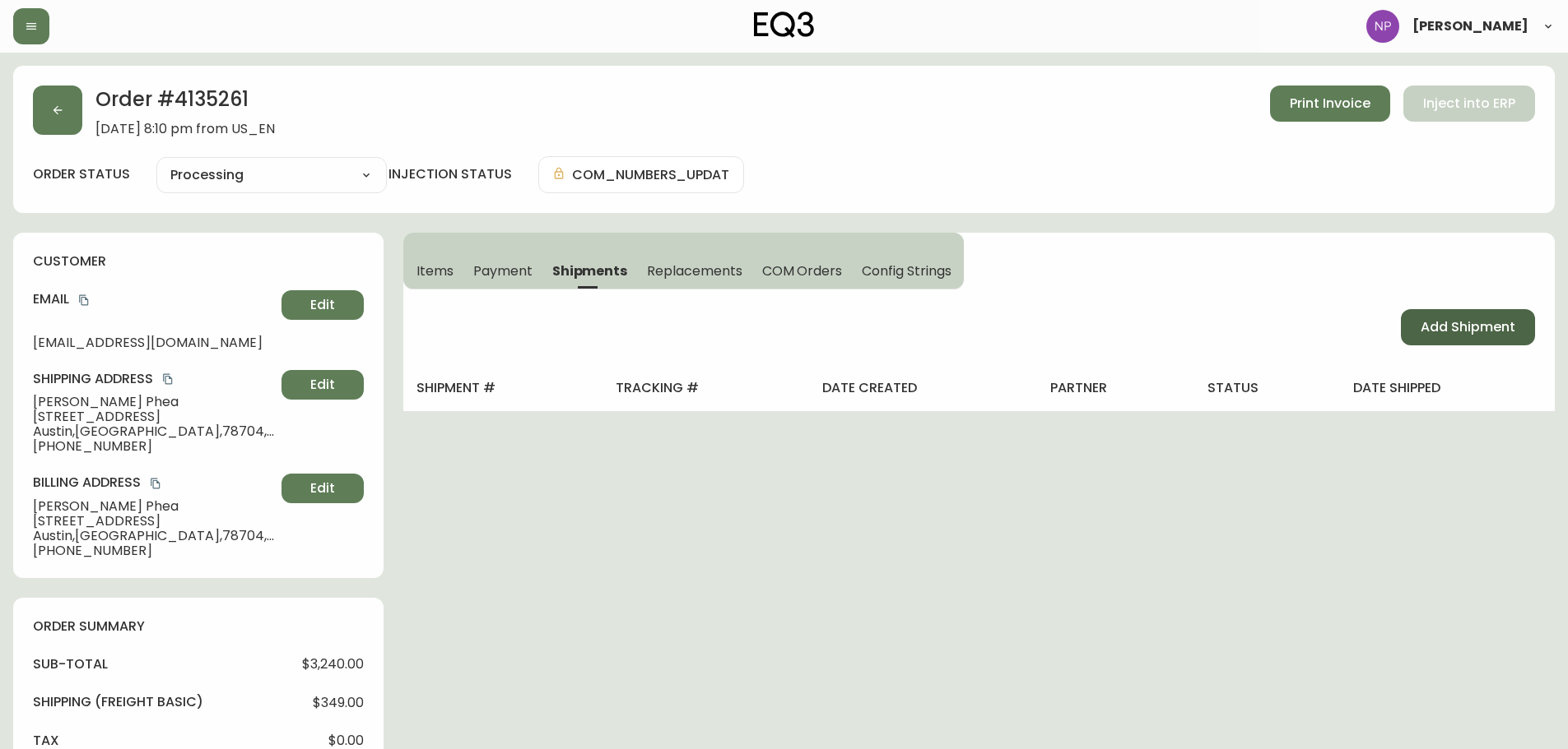
click at [1501, 336] on span "Add Shipment" at bounding box center [1468, 327] width 95 height 18
select select "PENDING"
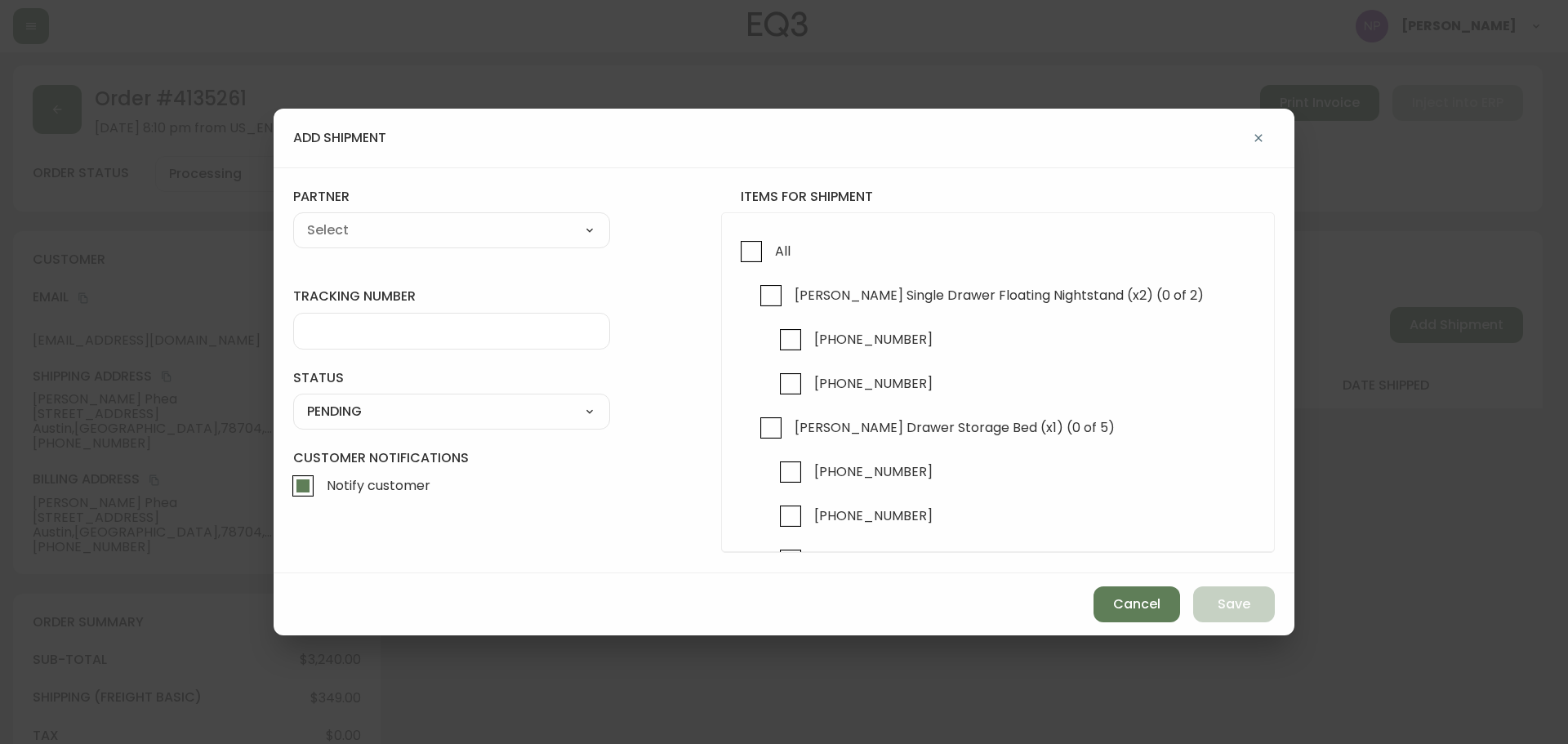
drag, startPoint x: 777, startPoint y: 267, endPoint x: 579, endPoint y: 271, distance: 198.0
click at [774, 267] on span "All" at bounding box center [780, 251] width 20 height 36
click at [770, 267] on input "All" at bounding box center [751, 252] width 37 height 37
checkbox input "true"
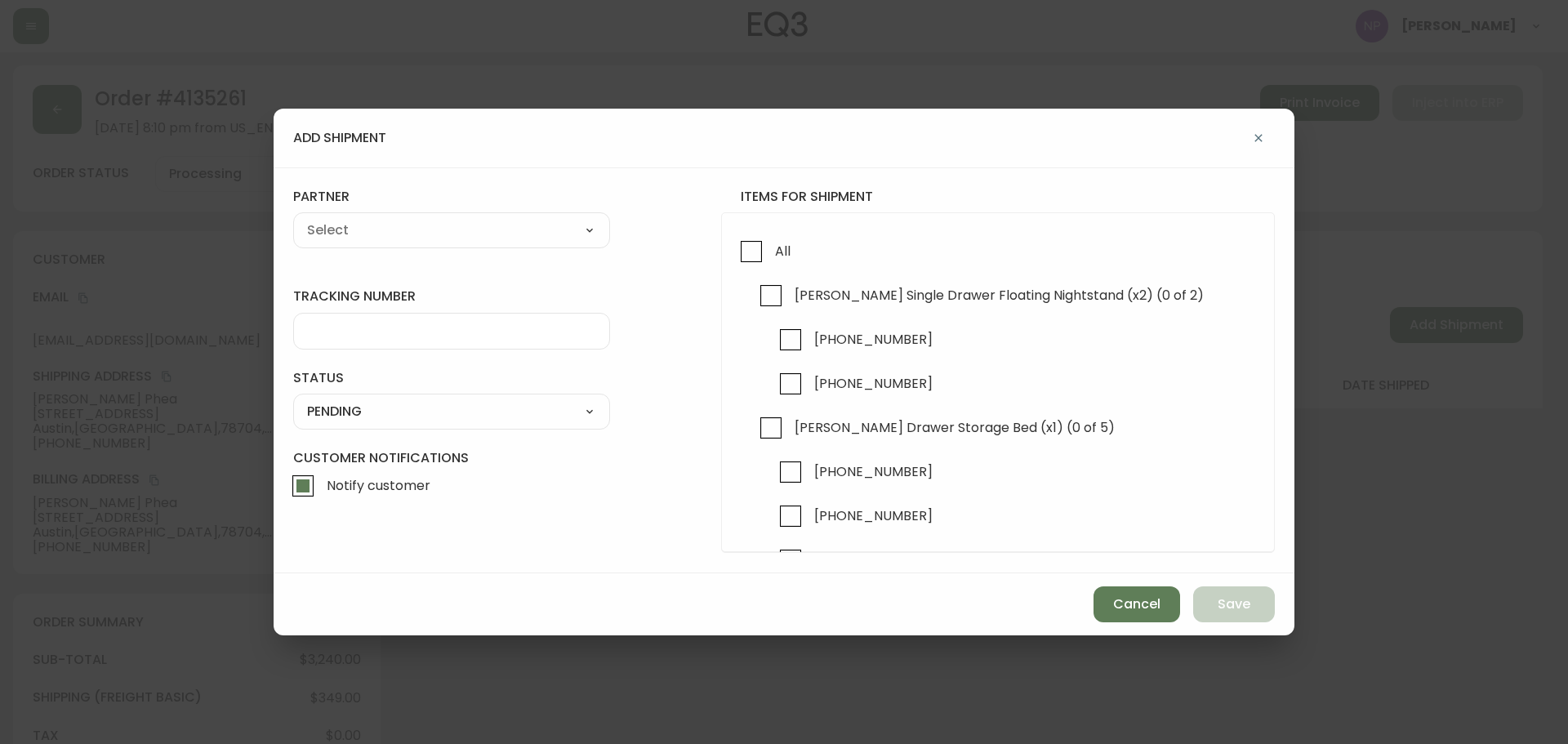
checkbox input "true"
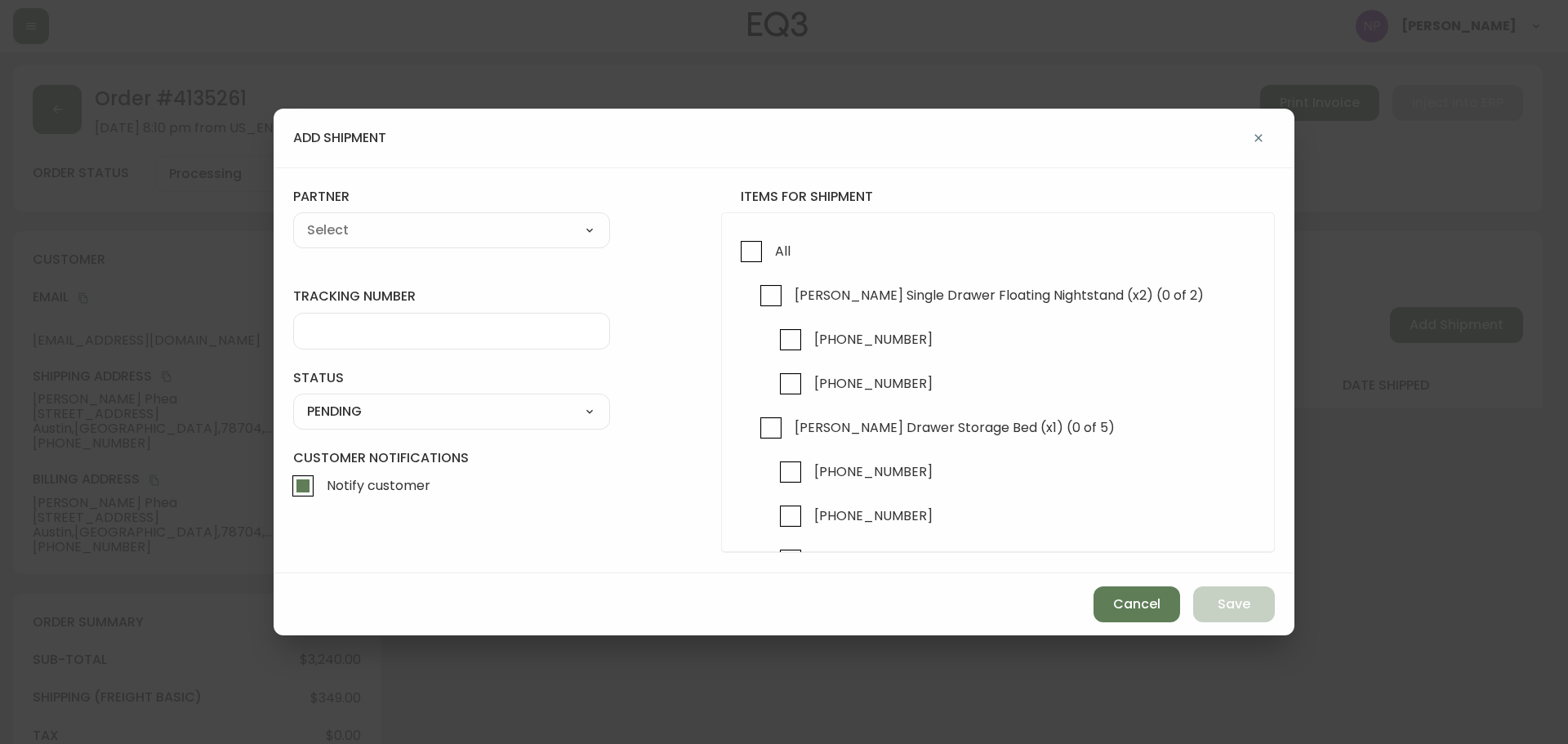
checkbox input "true"
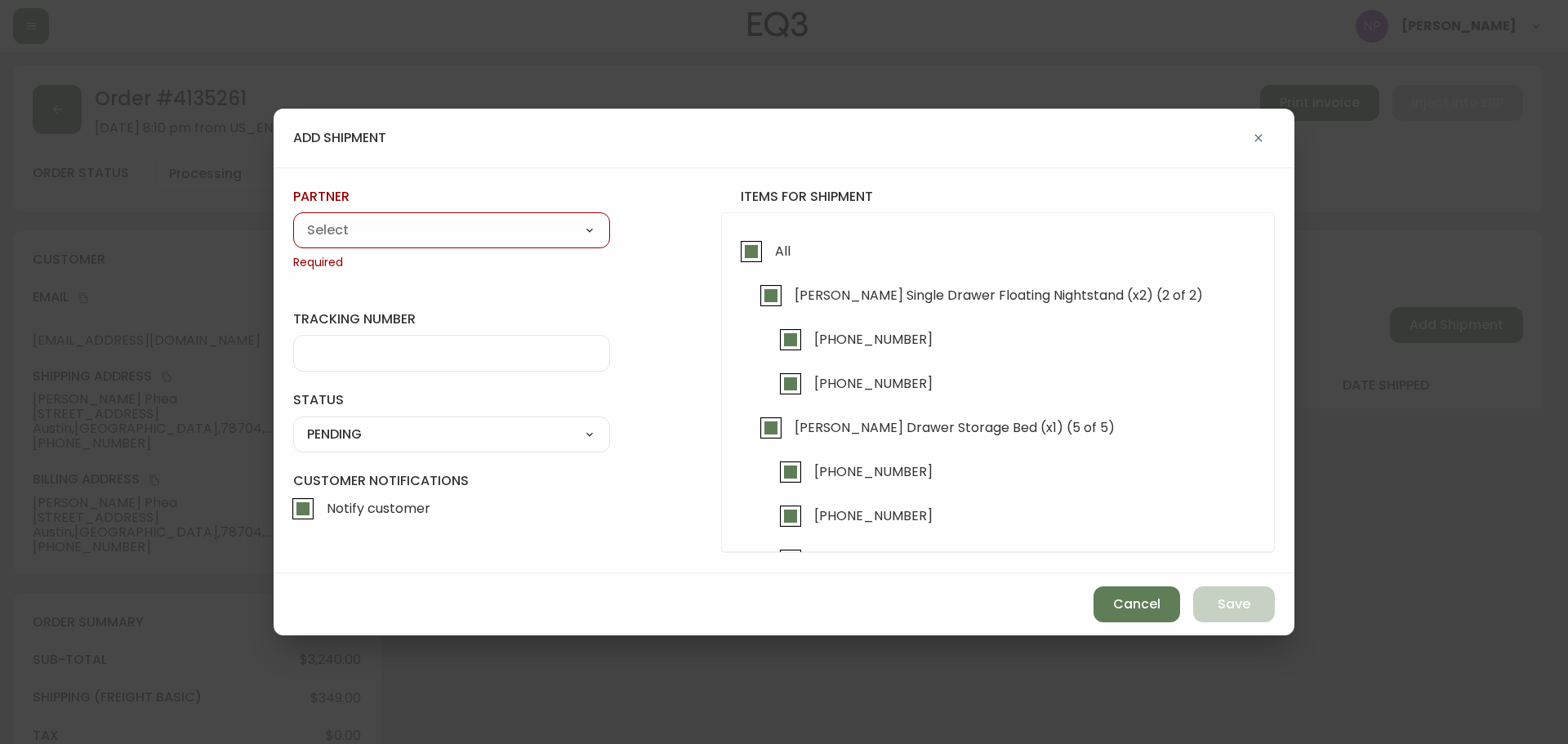
click at [496, 247] on div "A Move to Remember LLC ABF Freight Alero [PERSON_NAME] Canada Post Canpar Expre…" at bounding box center [451, 230] width 317 height 36
click at [506, 235] on select "A Move to Remember LLC ABF Freight Alero [PERSON_NAME] Canada Post Canpar Expre…" at bounding box center [451, 230] width 317 height 25
select select "cke1dpc0yc9gj0134t8k3ng1a"
click at [293, 219] on select "A Move to Remember LLC ABF Freight Alero [PERSON_NAME] Canada Post Canpar Expre…" at bounding box center [451, 230] width 317 height 25
type input "RXO"
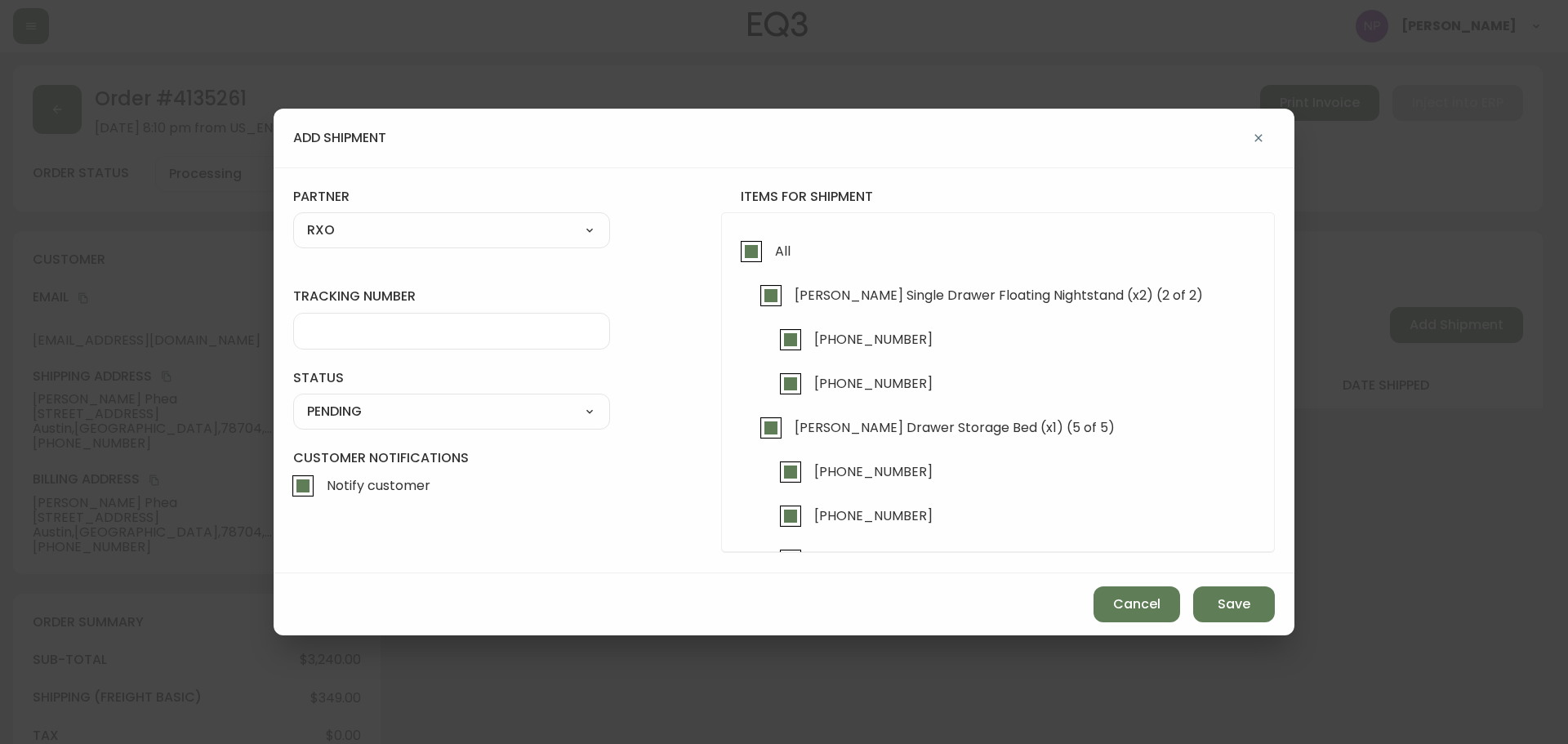
click at [391, 344] on div at bounding box center [451, 331] width 317 height 37
type input "4135261"
drag, startPoint x: 422, startPoint y: 412, endPoint x: 414, endPoint y: 423, distance: 13.6
click at [422, 412] on select "SHIPPED PENDING CANCELLED" at bounding box center [451, 412] width 317 height 25
click at [293, 400] on select "SHIPPED PENDING CANCELLED" at bounding box center [451, 412] width 317 height 25
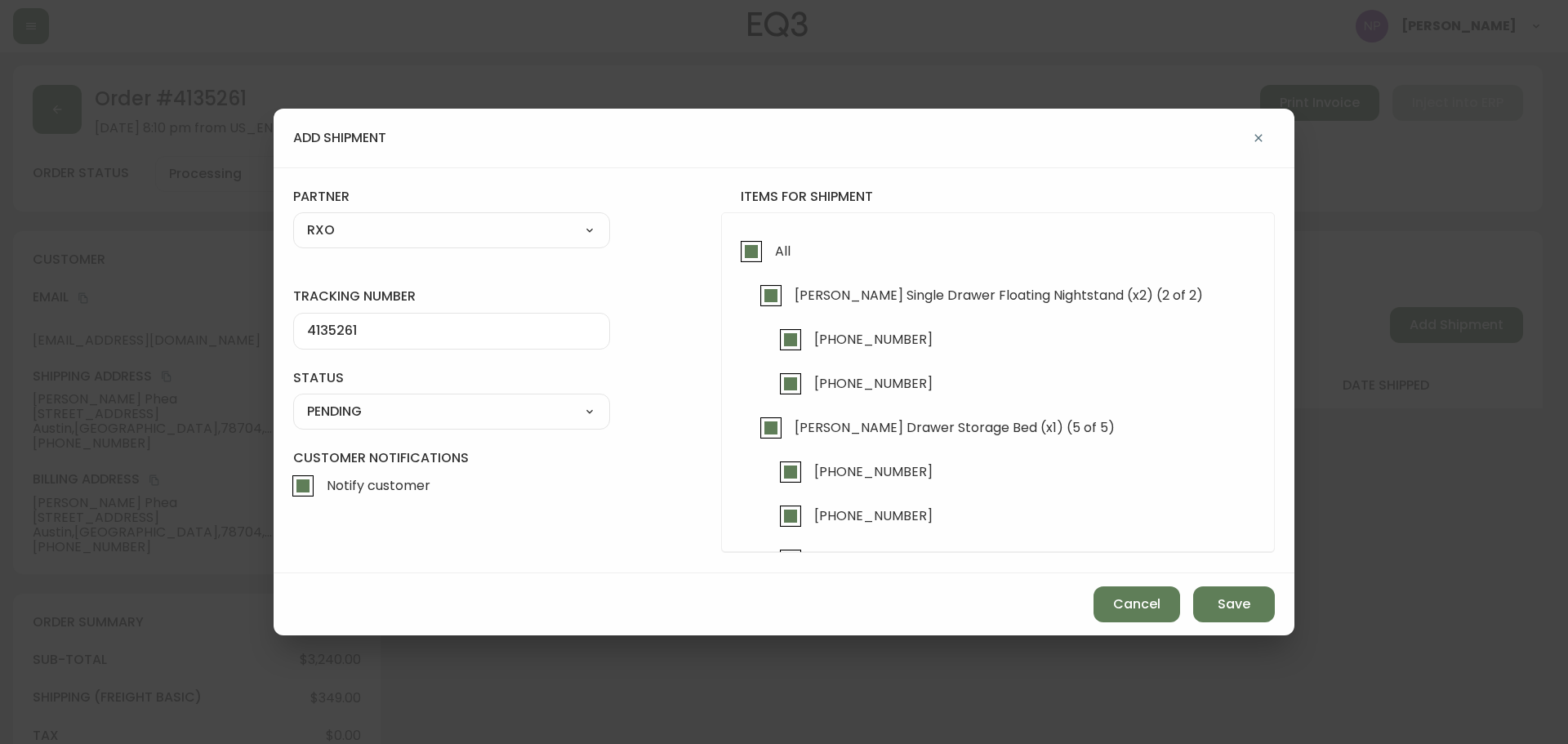
select select "PENDING"
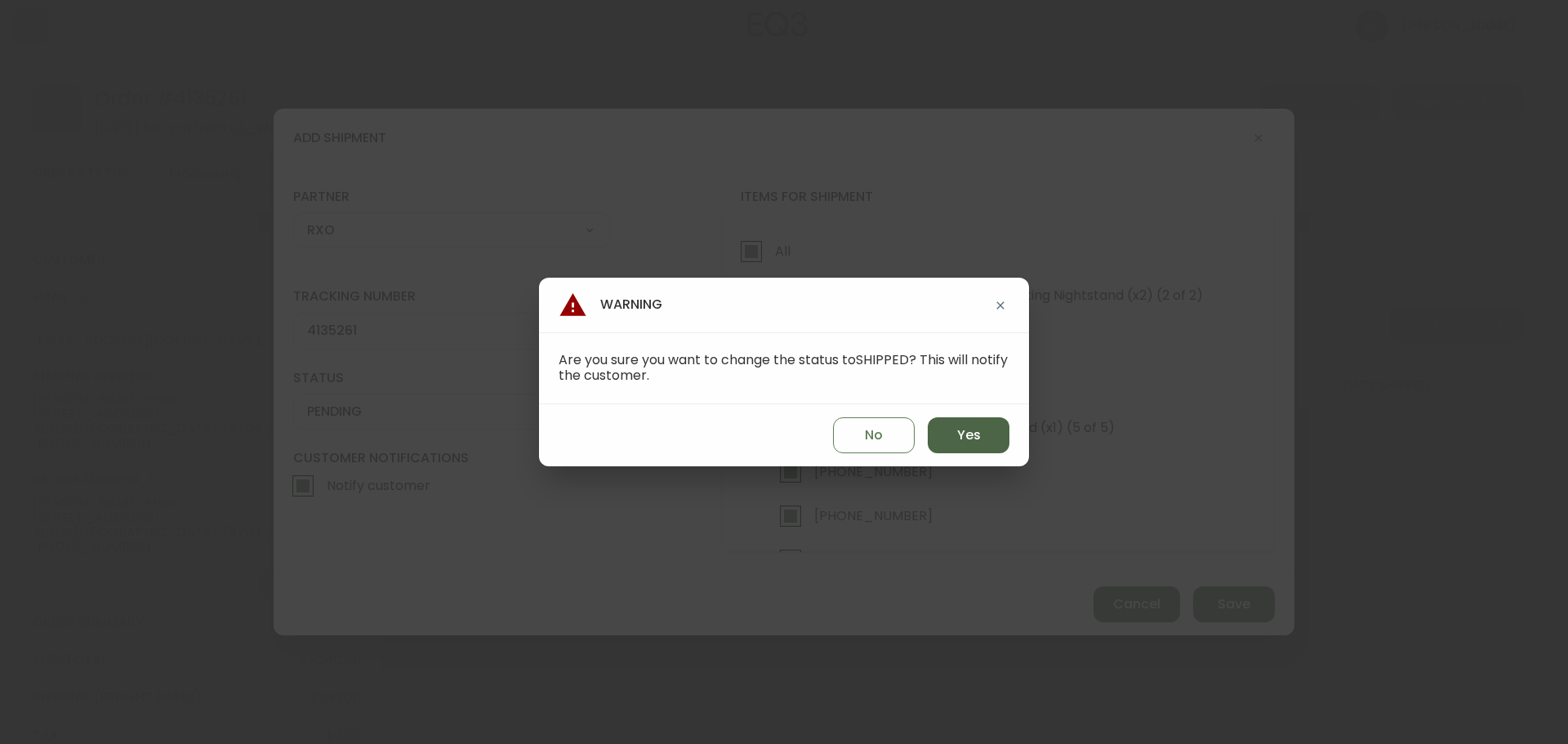
click at [941, 438] on button "Yes" at bounding box center [969, 435] width 82 height 36
type input "SHIPPED"
select select "SHIPPED"
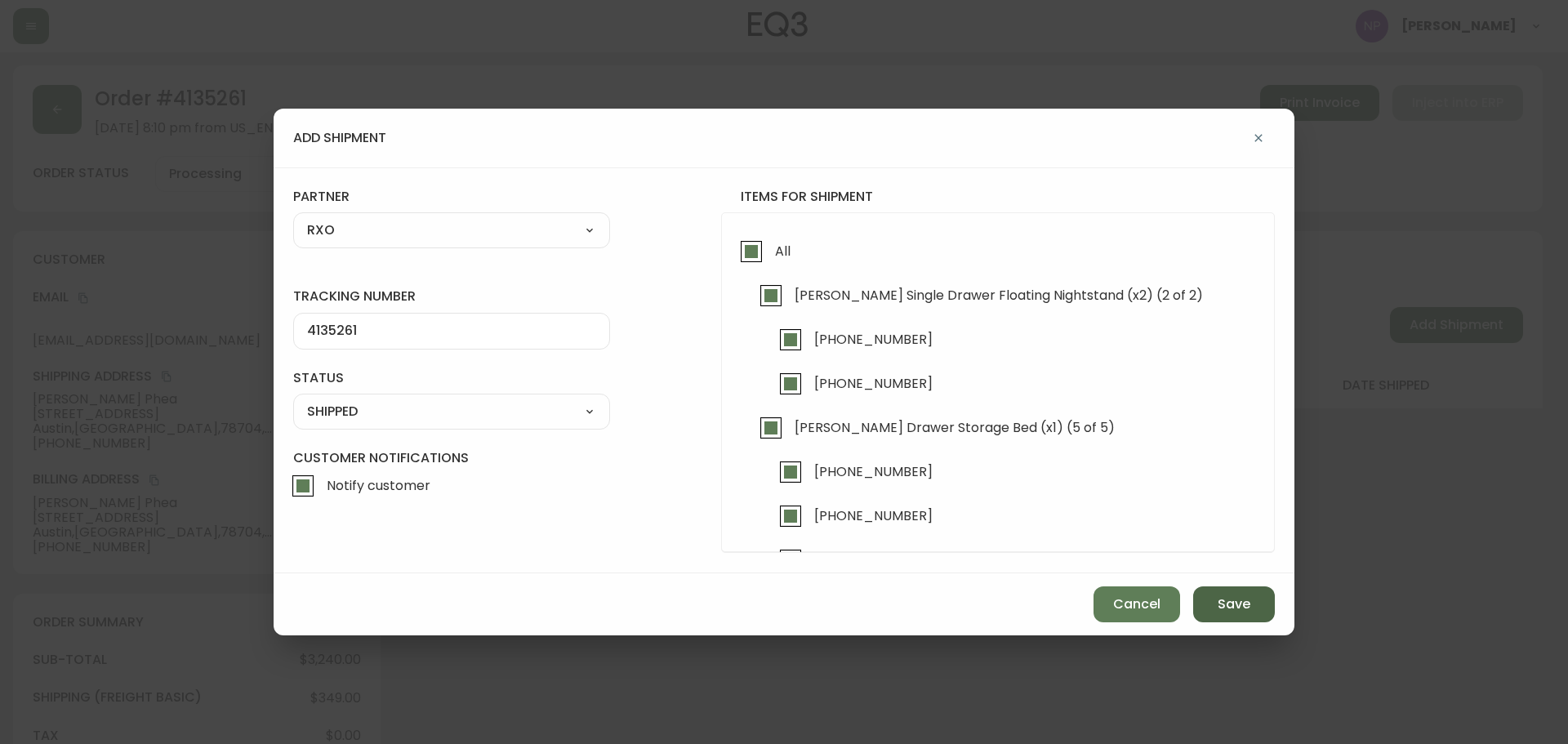
click at [1243, 615] on button "Save" at bounding box center [1234, 605] width 82 height 36
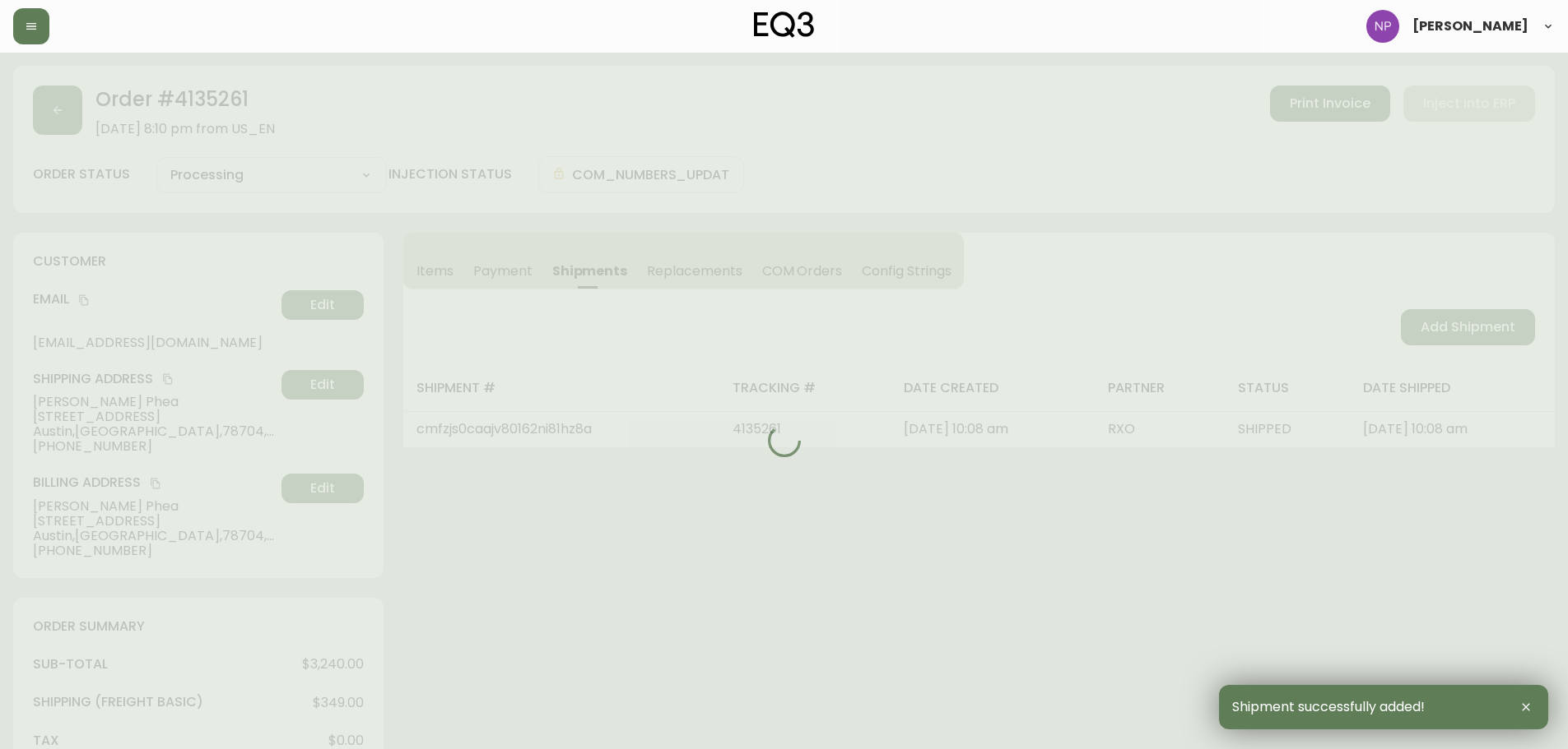
type input "Fully Shipped"
select select "FULLY_SHIPPED"
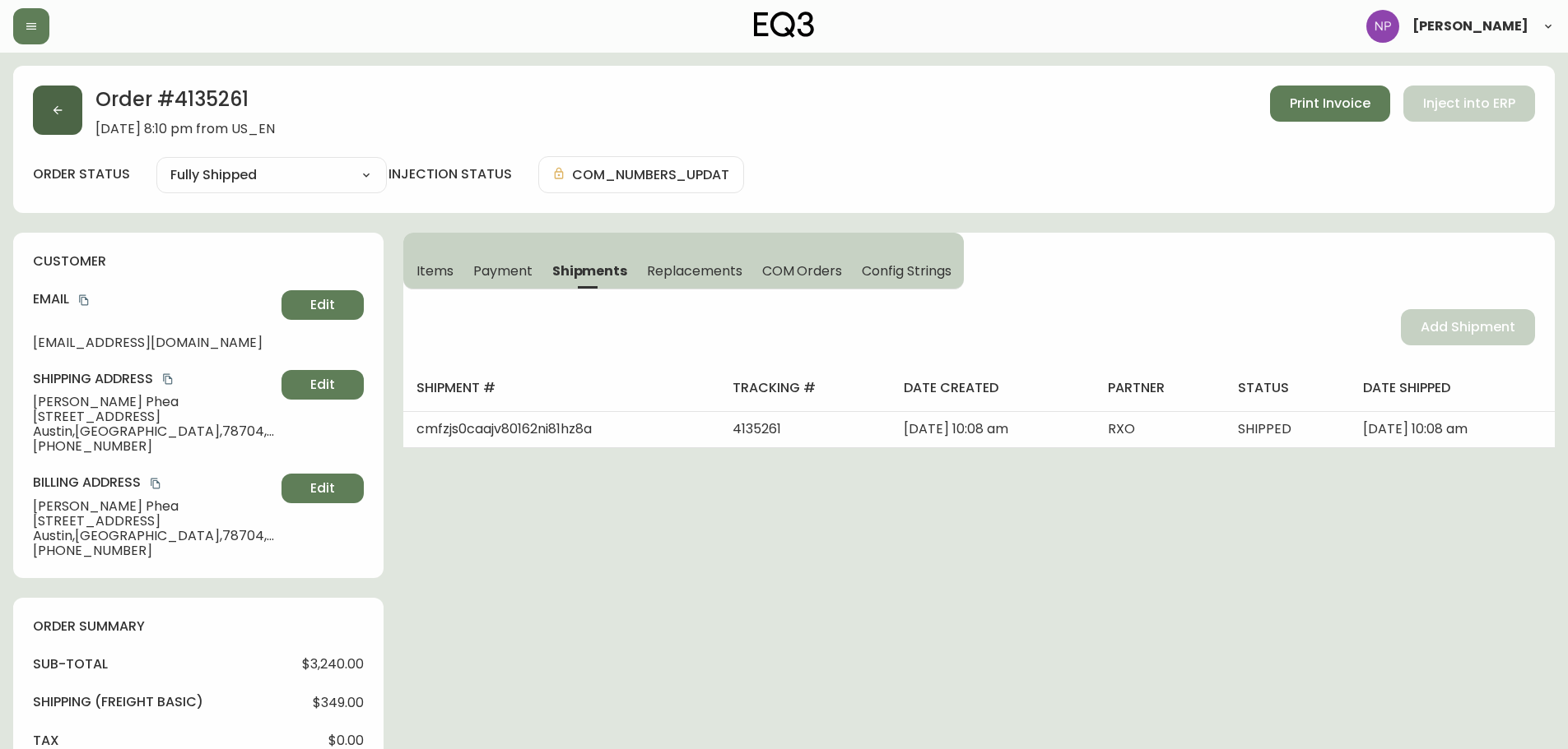
click at [57, 112] on icon "button" at bounding box center [57, 110] width 13 height 13
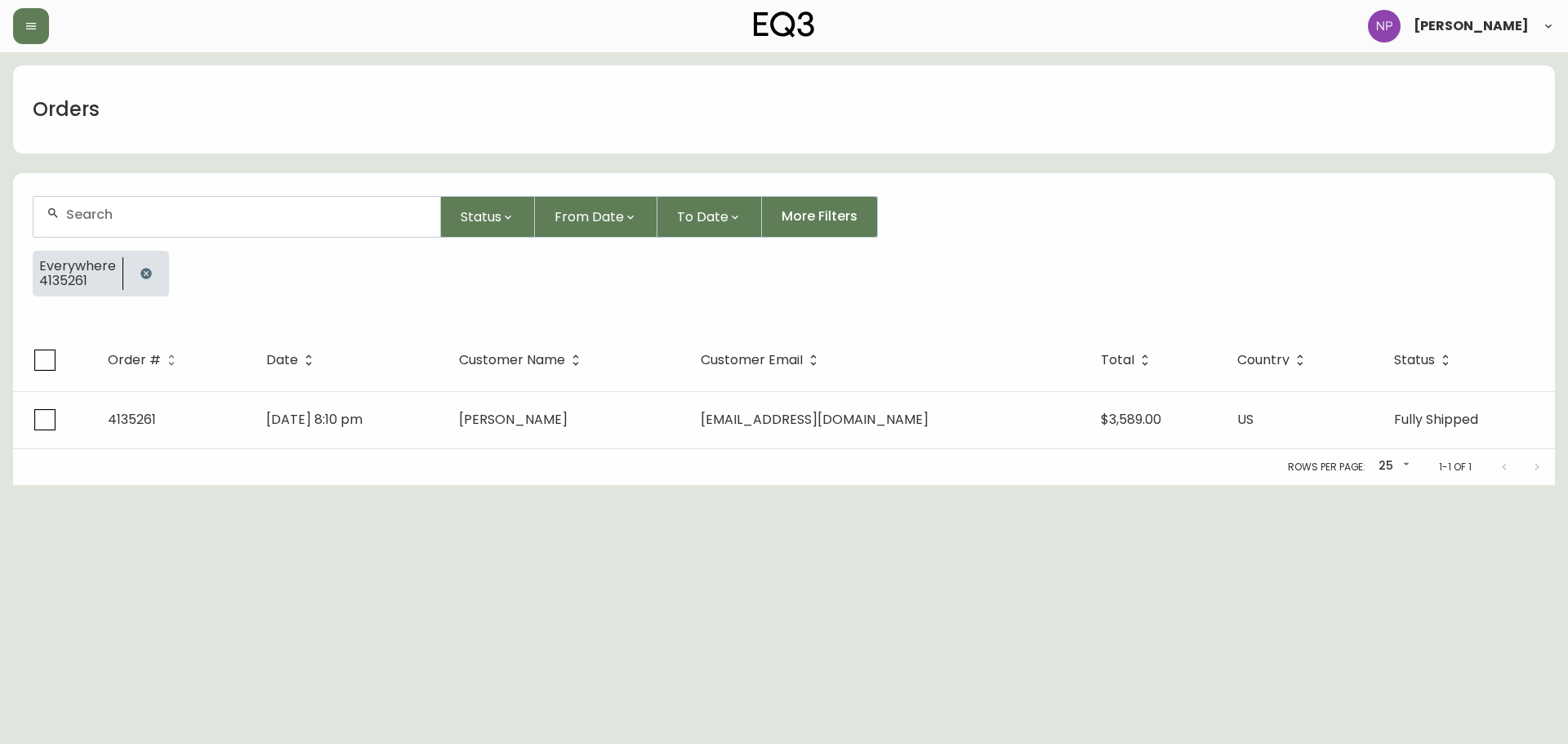
click at [119, 212] on input "text" at bounding box center [246, 214] width 361 height 15
type input "4135295"
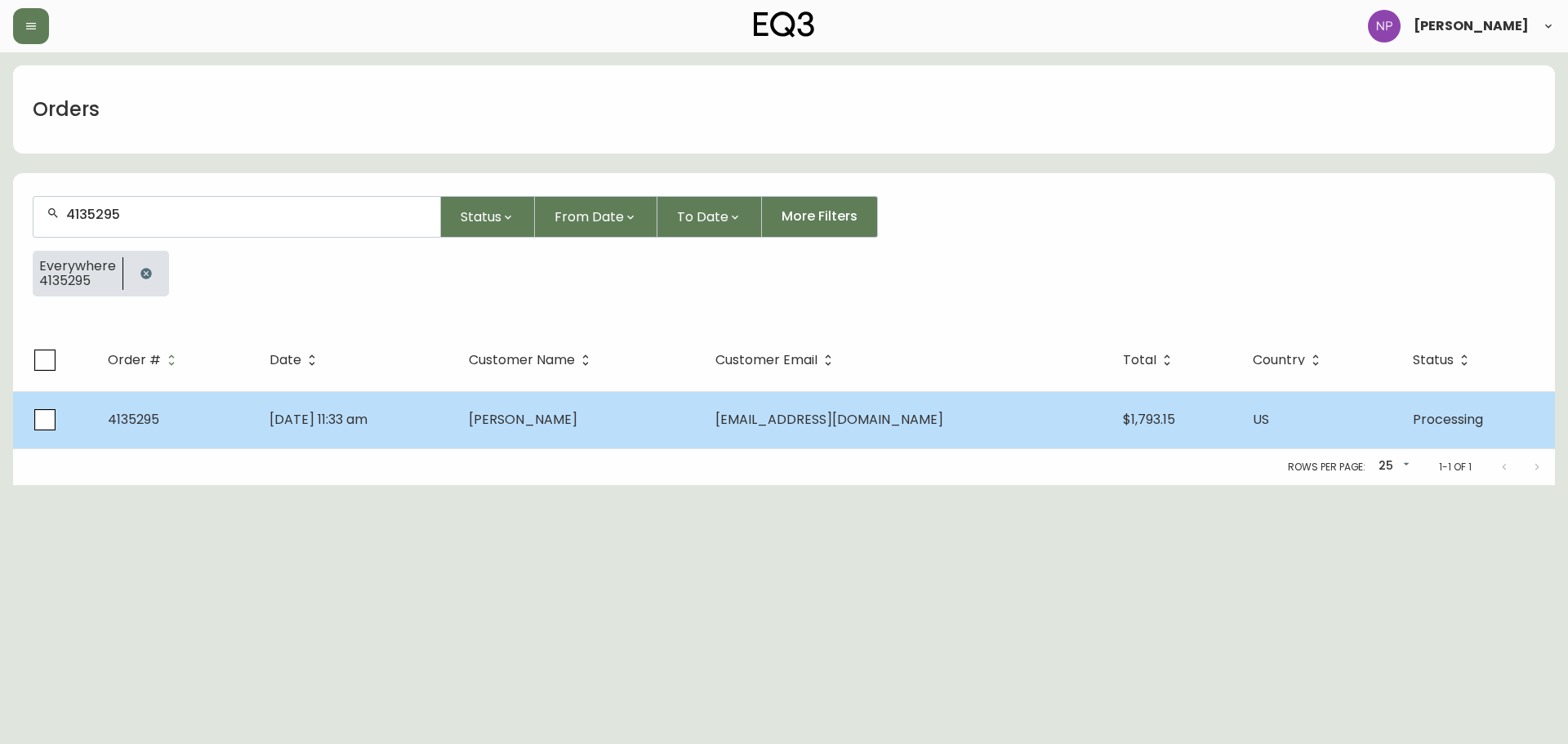
click at [662, 435] on td "[PERSON_NAME]" at bounding box center [579, 419] width 246 height 57
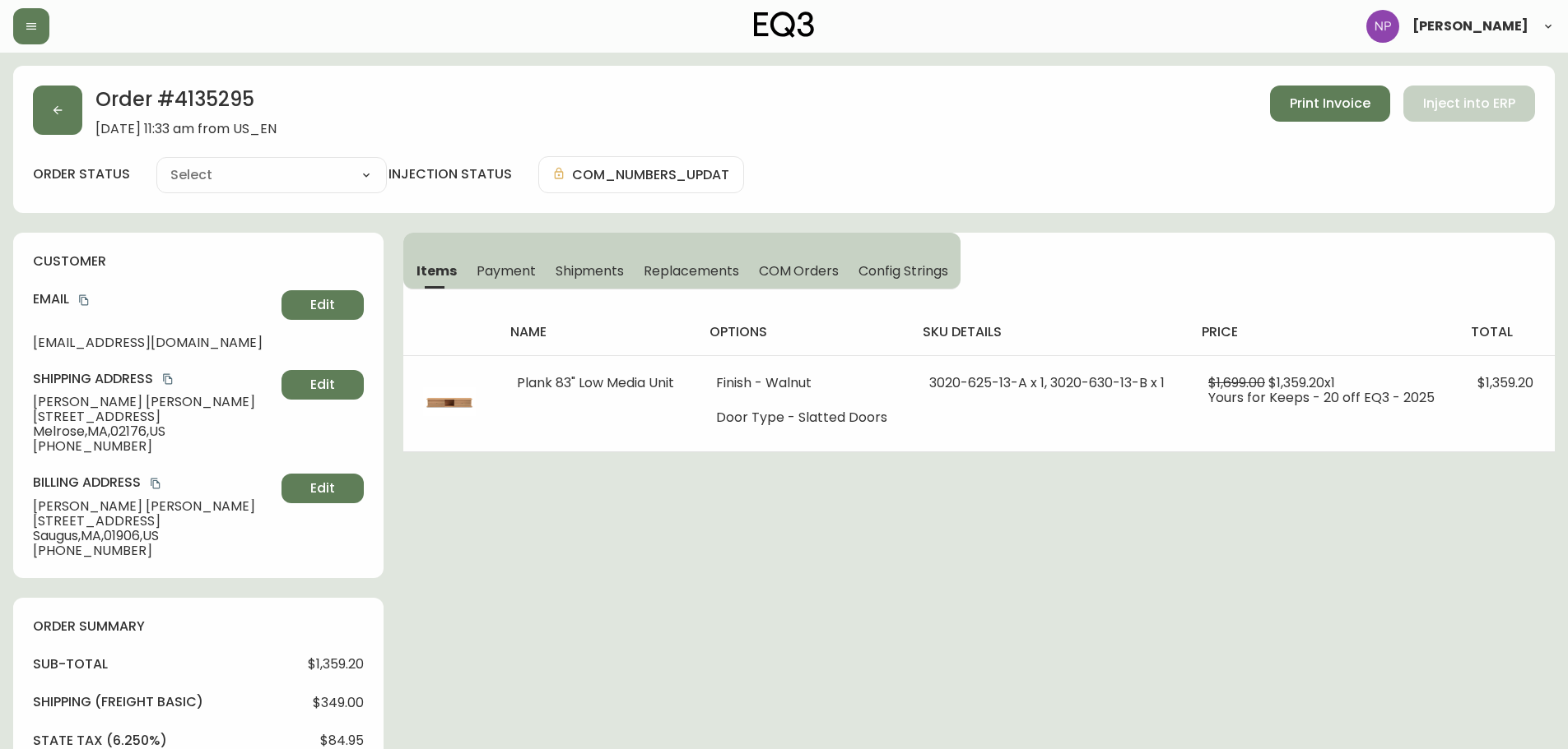
type input "Processing"
select select "PROCESSING"
click at [575, 270] on span "Shipments" at bounding box center [590, 271] width 69 height 17
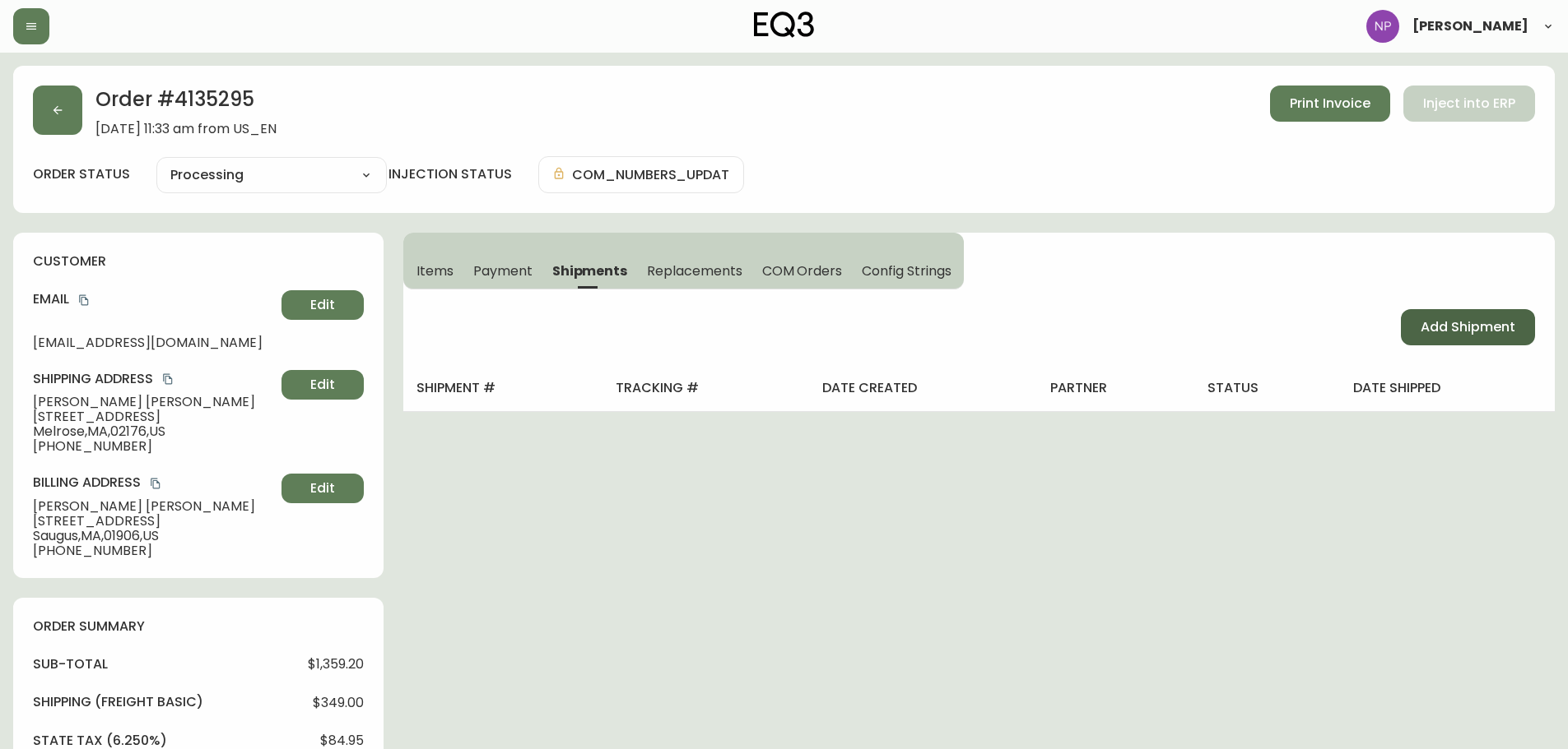
click at [1462, 323] on span "Add Shipment" at bounding box center [1468, 327] width 95 height 18
select select "PENDING"
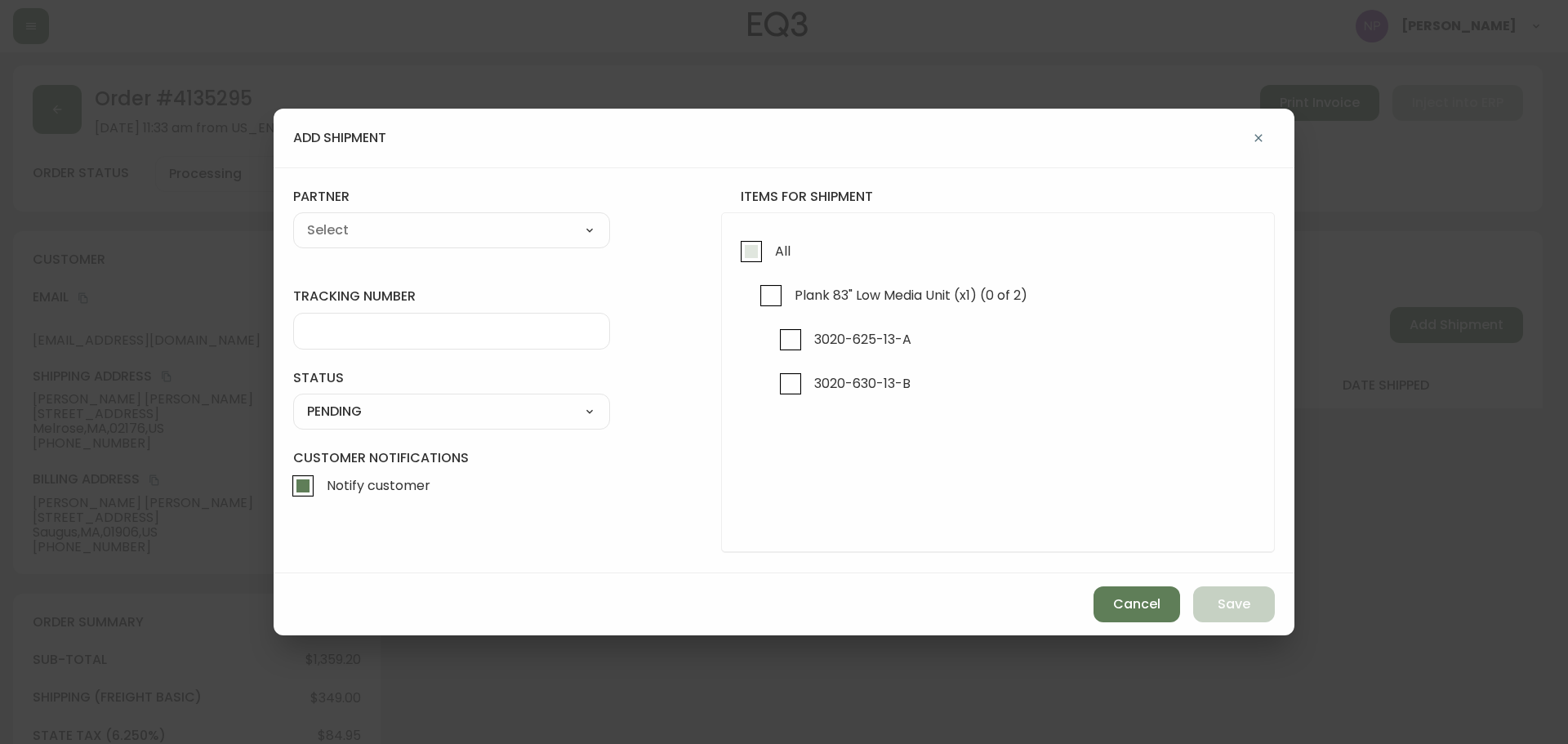
click at [767, 258] on input "All" at bounding box center [751, 252] width 37 height 37
checkbox input "true"
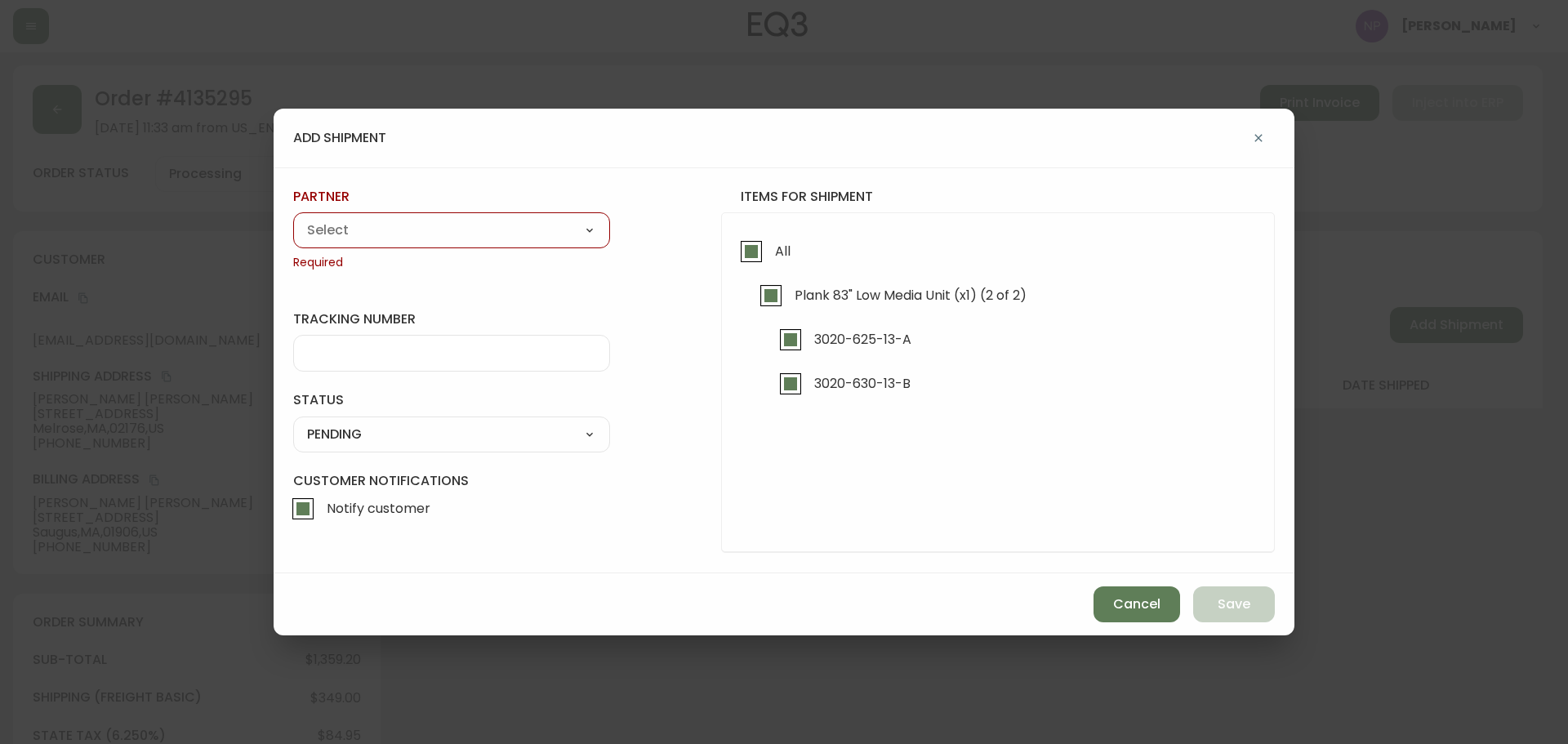
click at [441, 221] on select "A Move to Remember LLC ABF Freight Alero [PERSON_NAME] Canada Post Canpar Expre…" at bounding box center [451, 230] width 317 height 25
select select "cke1dpc0yc9gj0134t8k3ng1a"
click at [293, 219] on select "A Move to Remember LLC ABF Freight Alero [PERSON_NAME] Canada Post Canpar Expre…" at bounding box center [451, 230] width 317 height 25
type input "RXO"
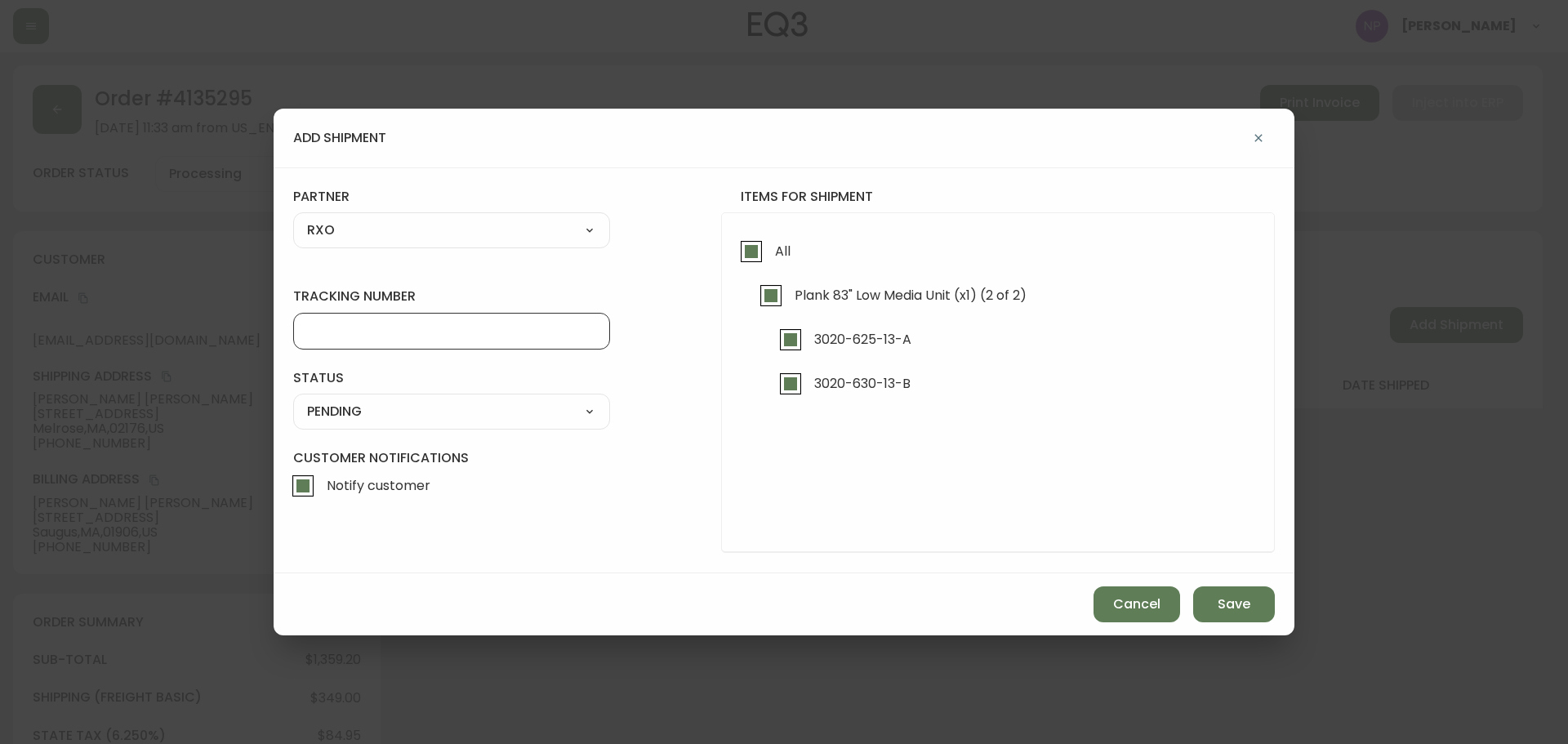
click at [364, 331] on input "tracking number" at bounding box center [451, 332] width 289 height 15
type input "4135295"
click at [560, 417] on select "SHIPPED PENDING CANCELLED" at bounding box center [451, 412] width 317 height 25
click at [293, 400] on select "SHIPPED PENDING CANCELLED" at bounding box center [451, 412] width 317 height 25
select select "PENDING"
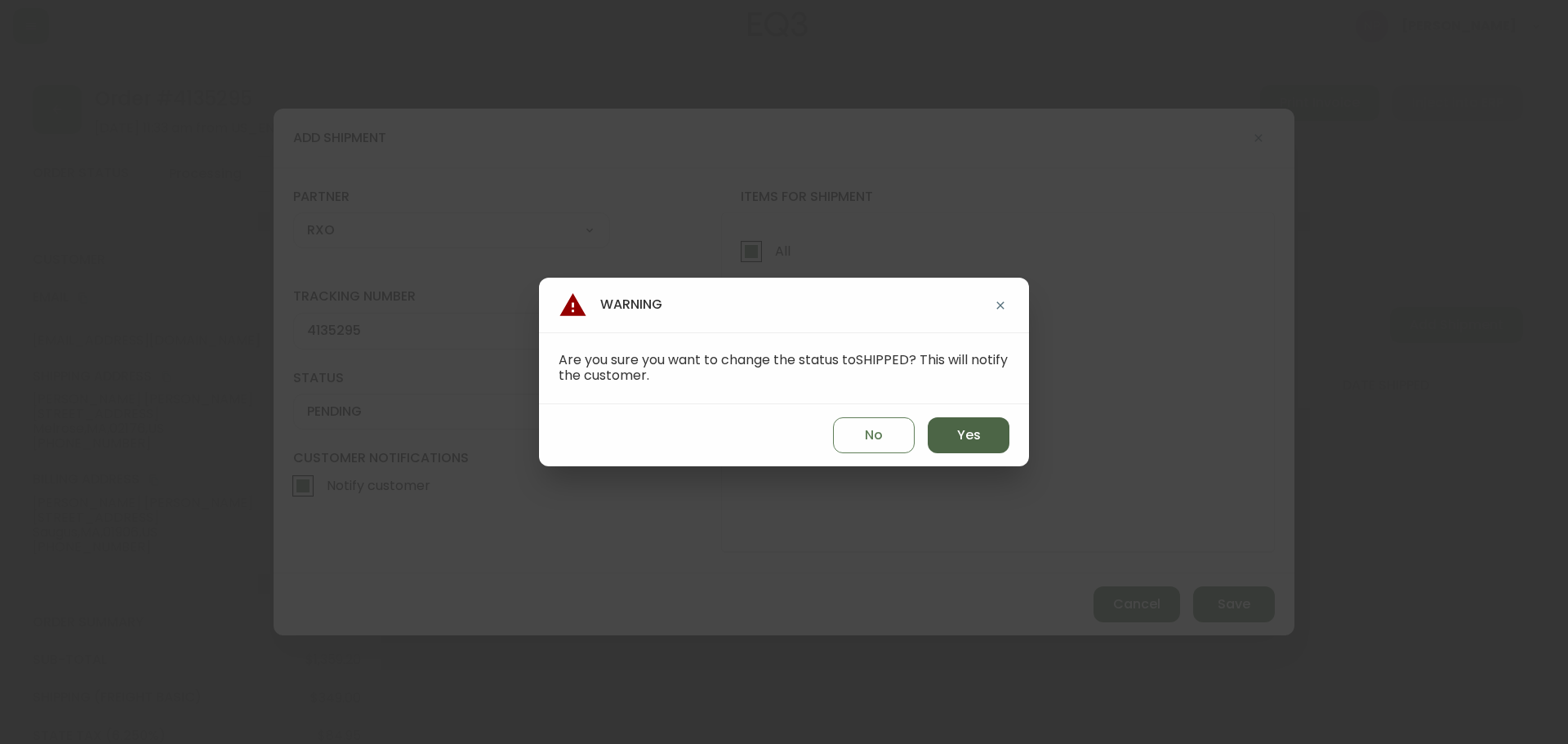
click at [993, 438] on button "Yes" at bounding box center [969, 435] width 82 height 36
type input "SHIPPED"
select select "SHIPPED"
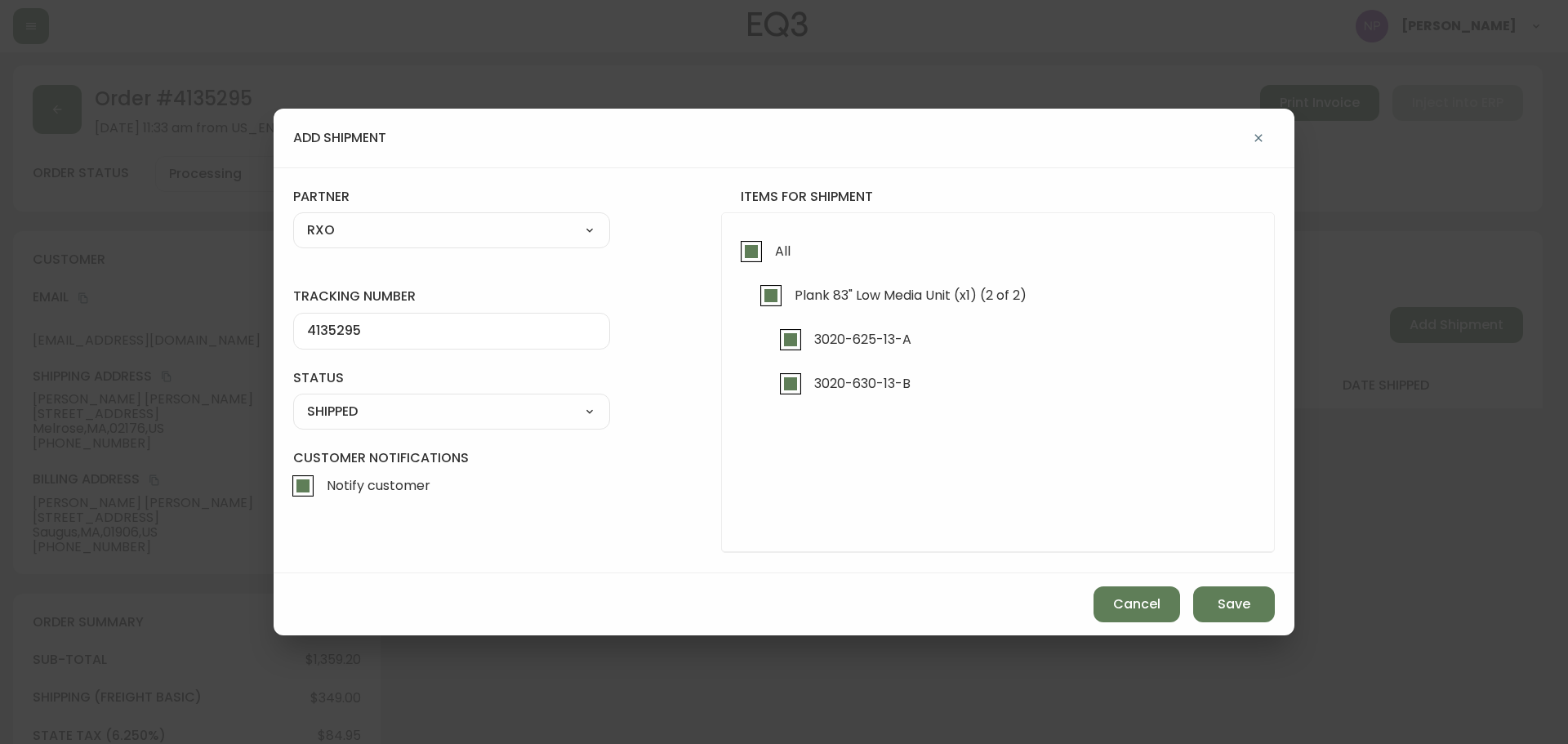
click at [1192, 616] on div "Cancel Save" at bounding box center [784, 605] width 1021 height 62
click at [1224, 611] on span "Save" at bounding box center [1234, 605] width 32 height 18
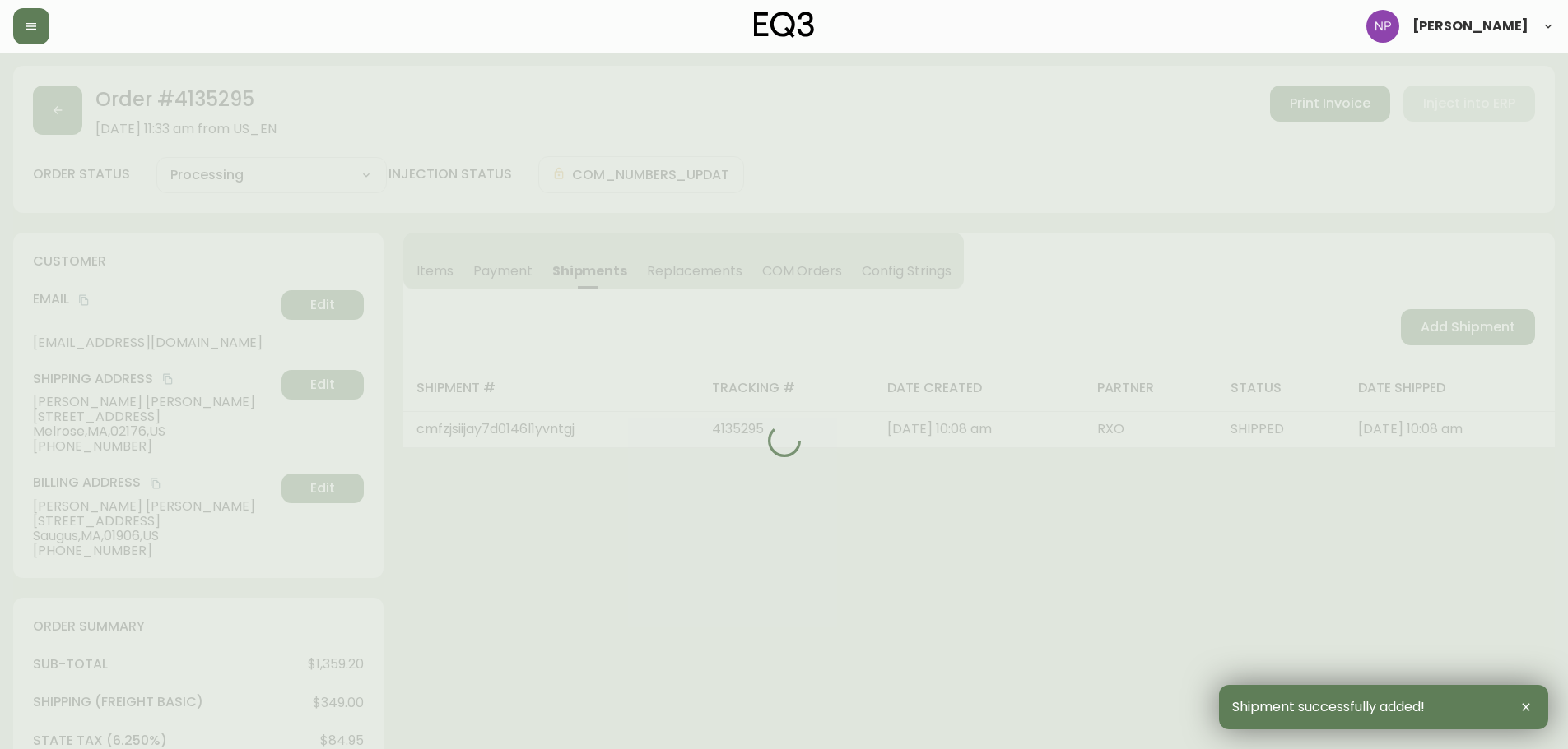
type input "Fully Shipped"
select select "FULLY_SHIPPED"
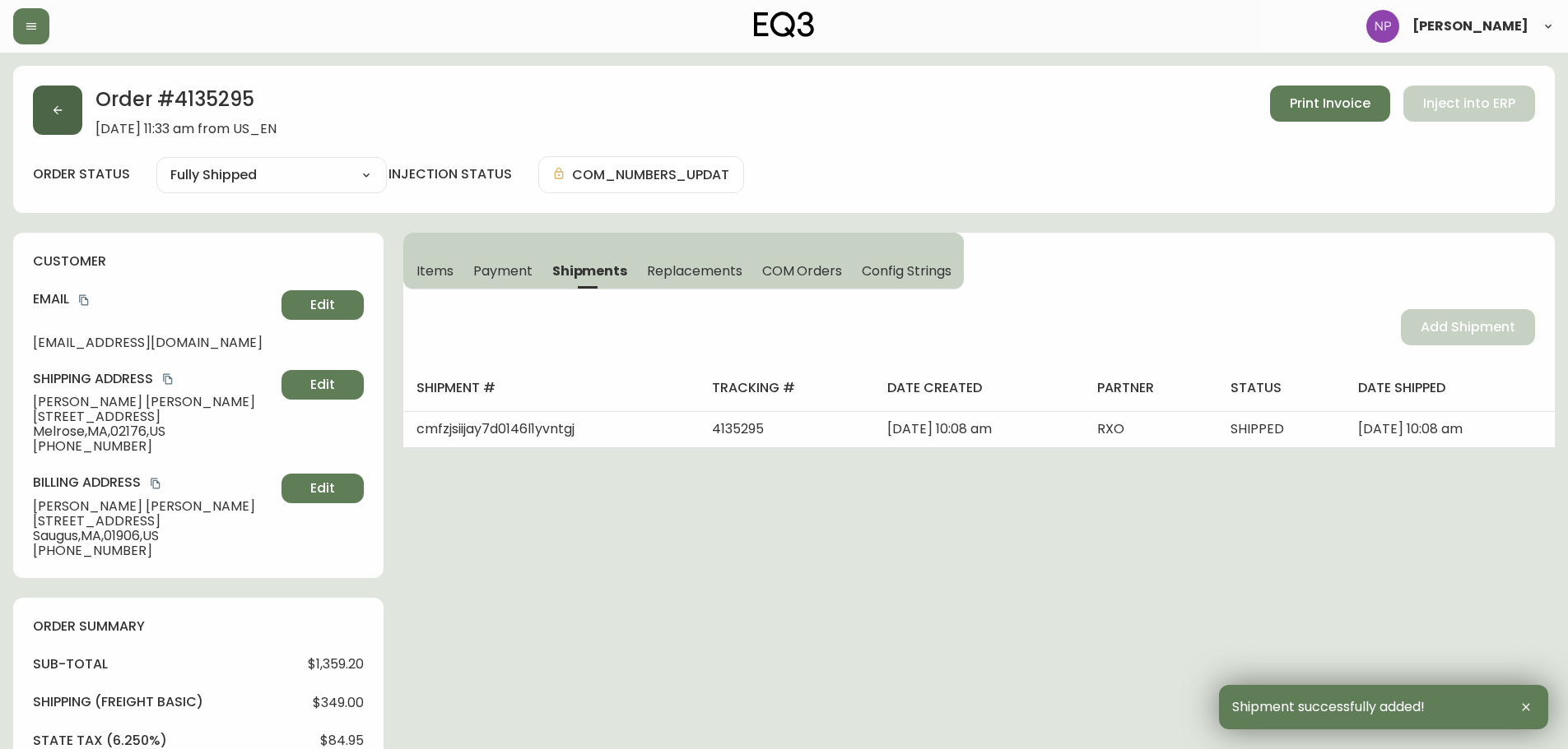
click at [56, 115] on icon "button" at bounding box center [57, 110] width 13 height 13
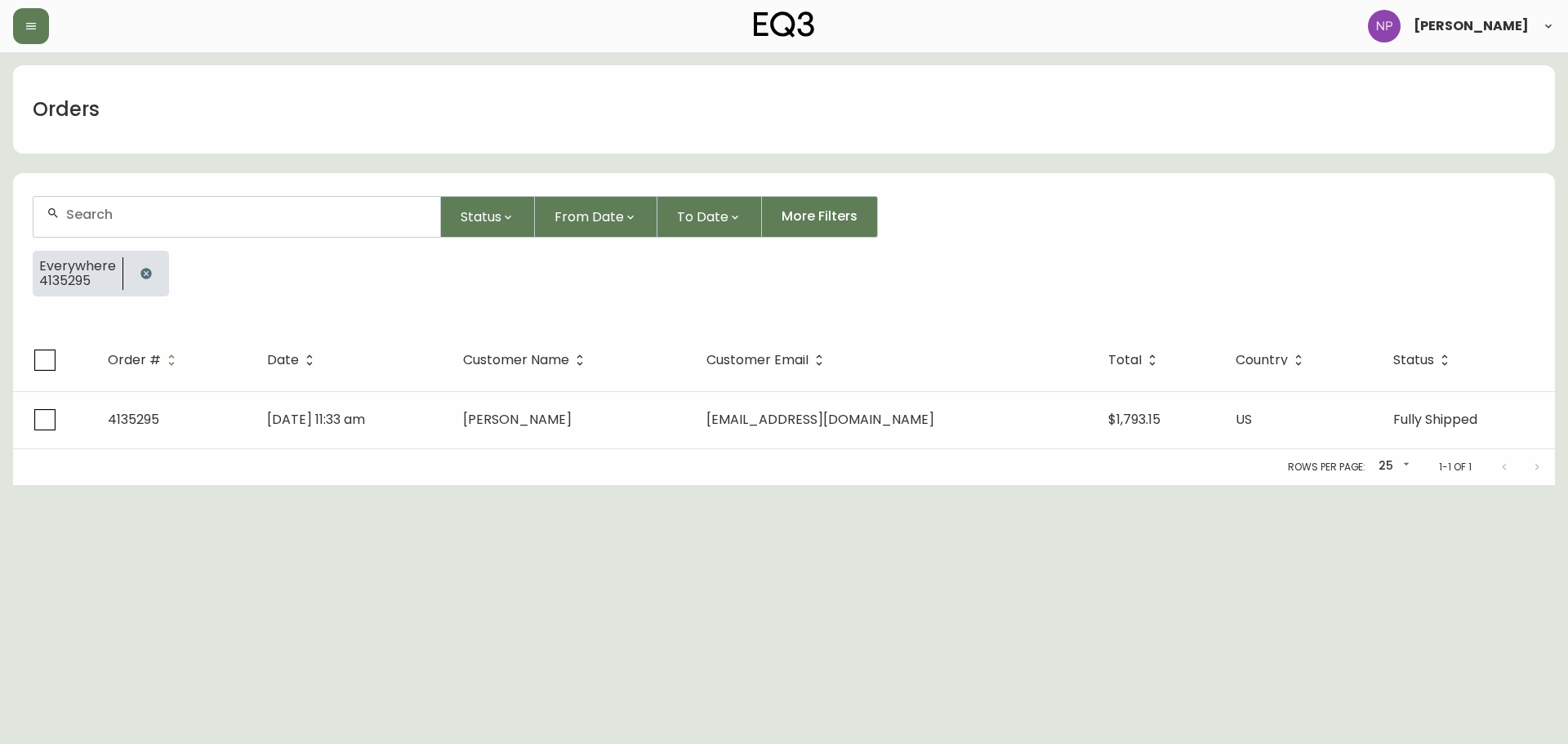
click at [148, 207] on input "text" at bounding box center [246, 214] width 361 height 15
type input "4135317"
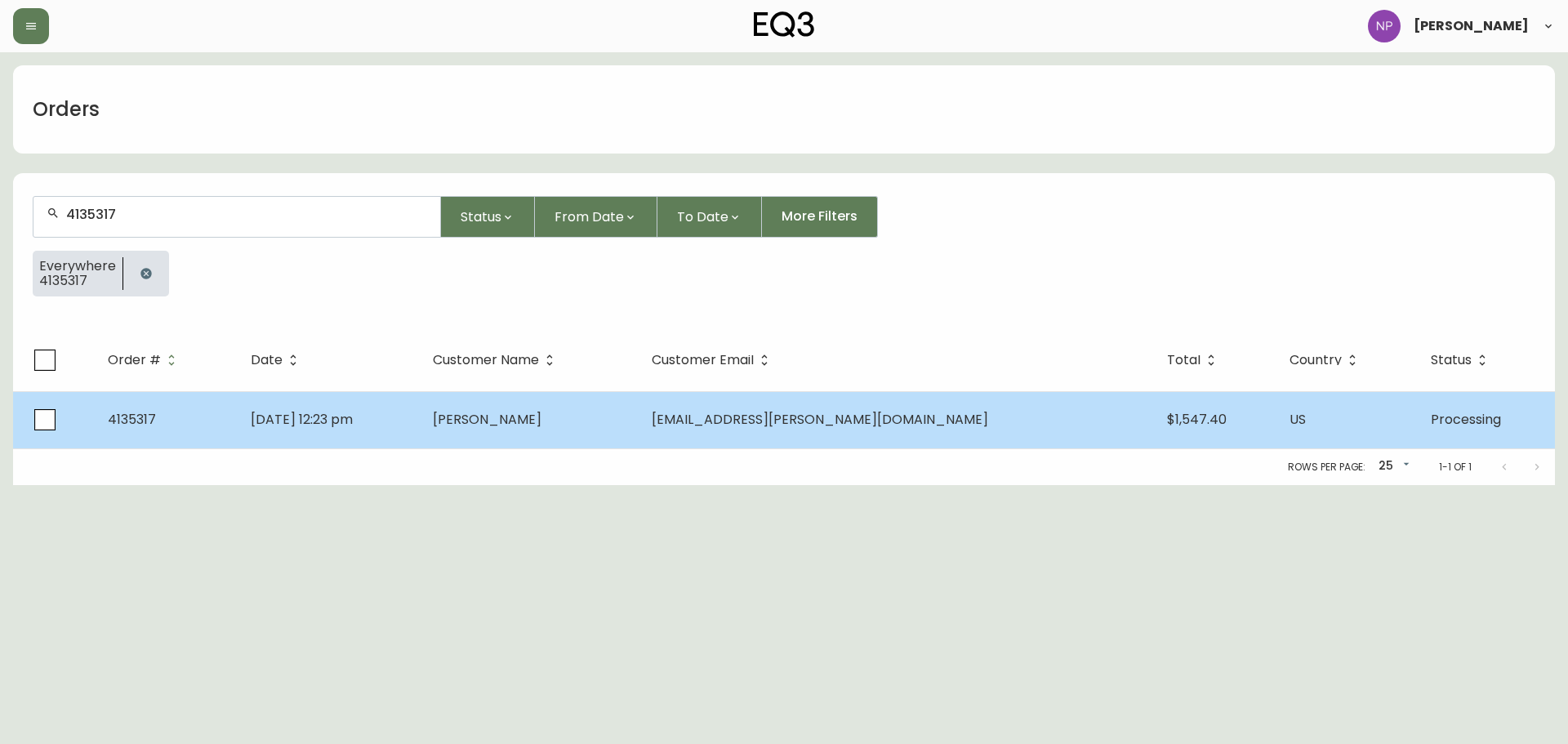
click at [637, 419] on td "[PERSON_NAME]" at bounding box center [529, 419] width 218 height 57
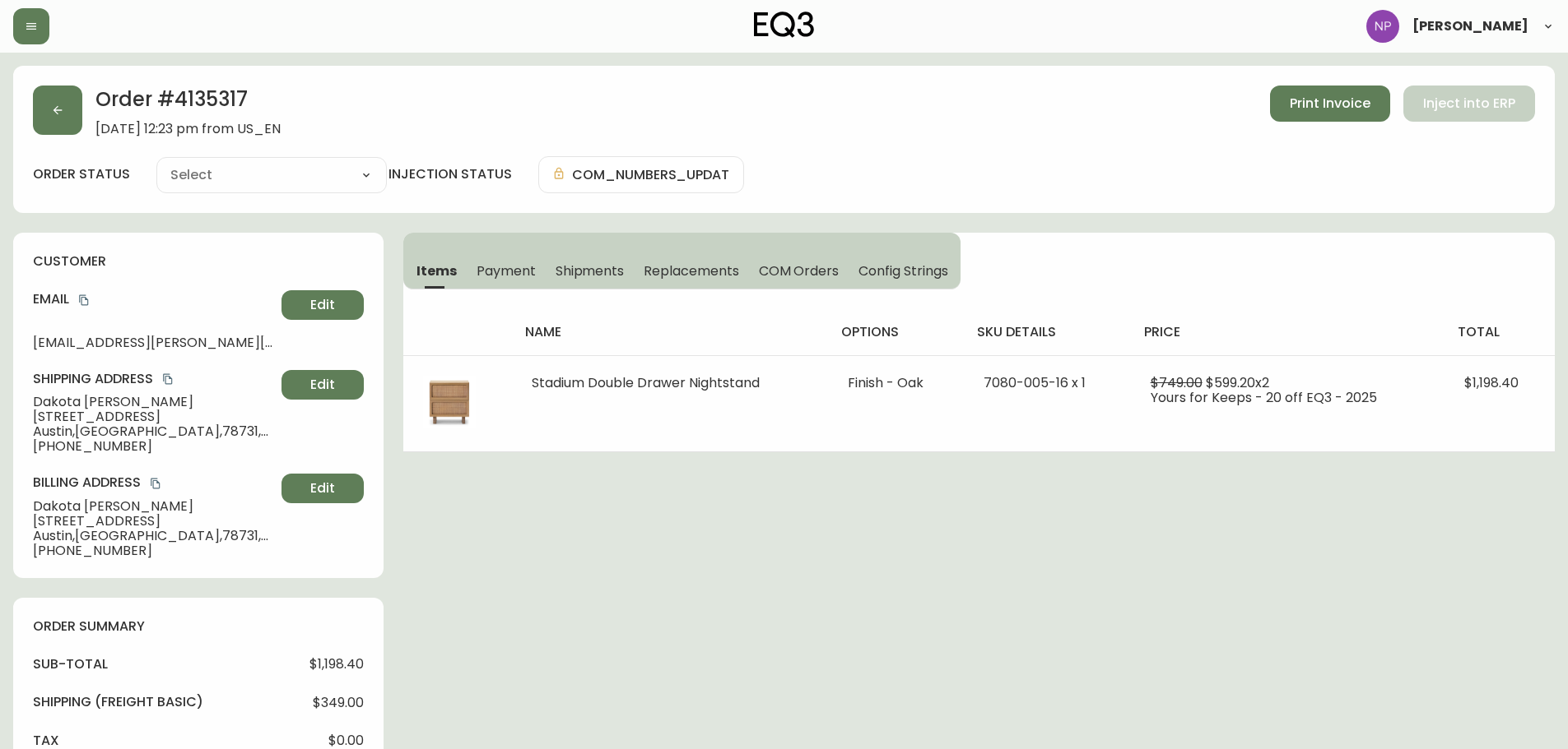
type input "Processing"
select select "PROCESSING"
click at [574, 267] on span "Shipments" at bounding box center [590, 271] width 69 height 17
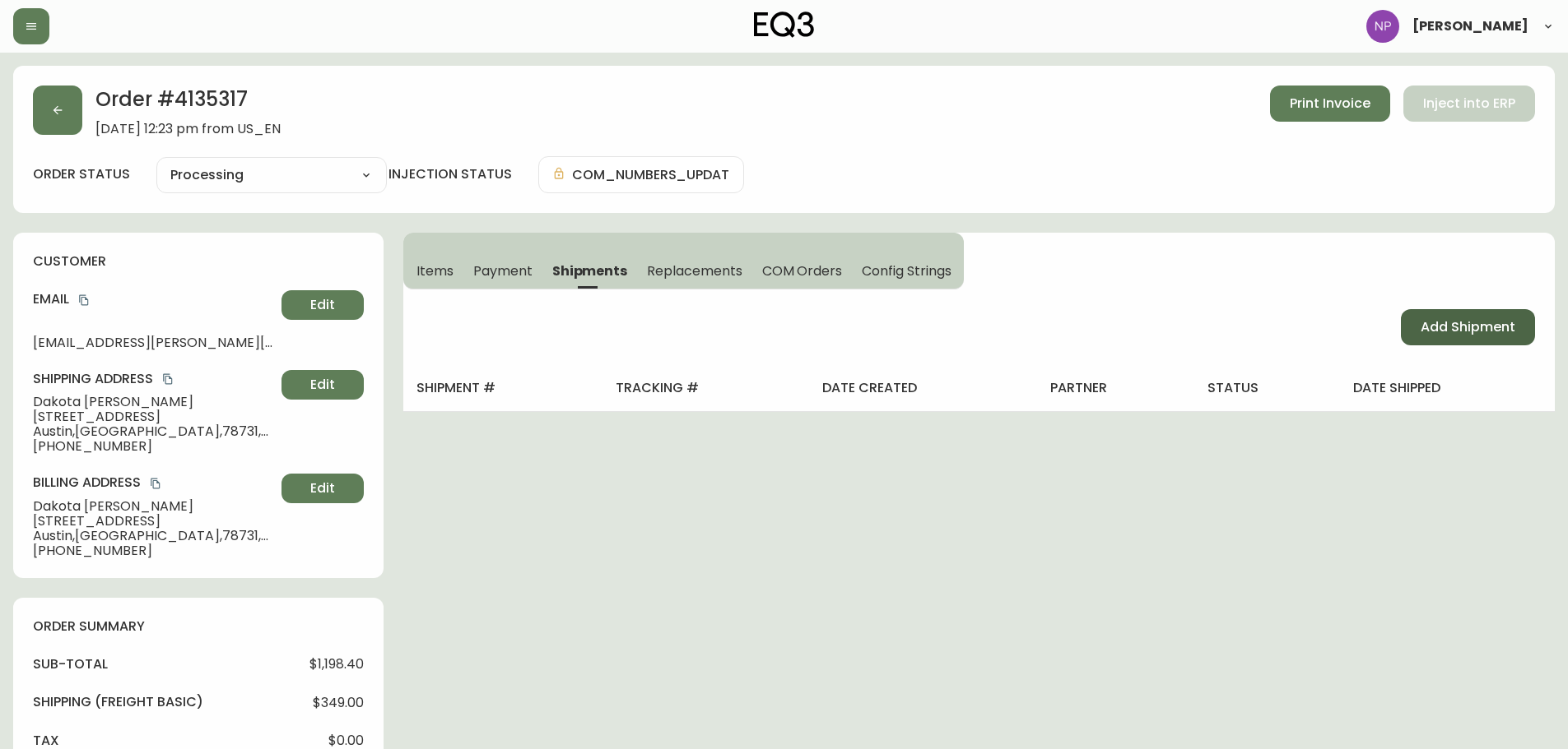
click at [1431, 335] on span "Add Shipment" at bounding box center [1468, 327] width 95 height 18
select select "PENDING"
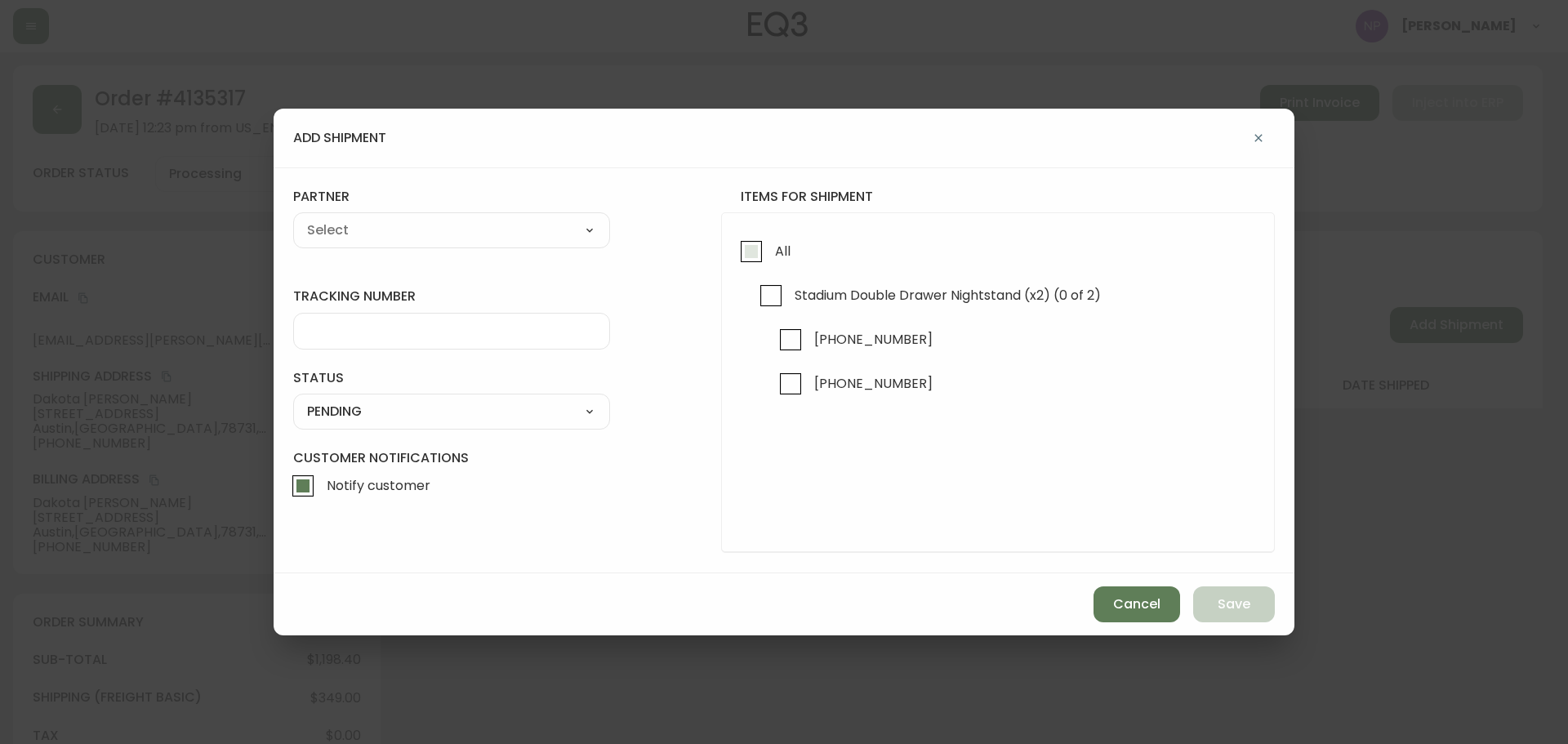
click at [748, 253] on input "All" at bounding box center [751, 252] width 37 height 37
checkbox input "true"
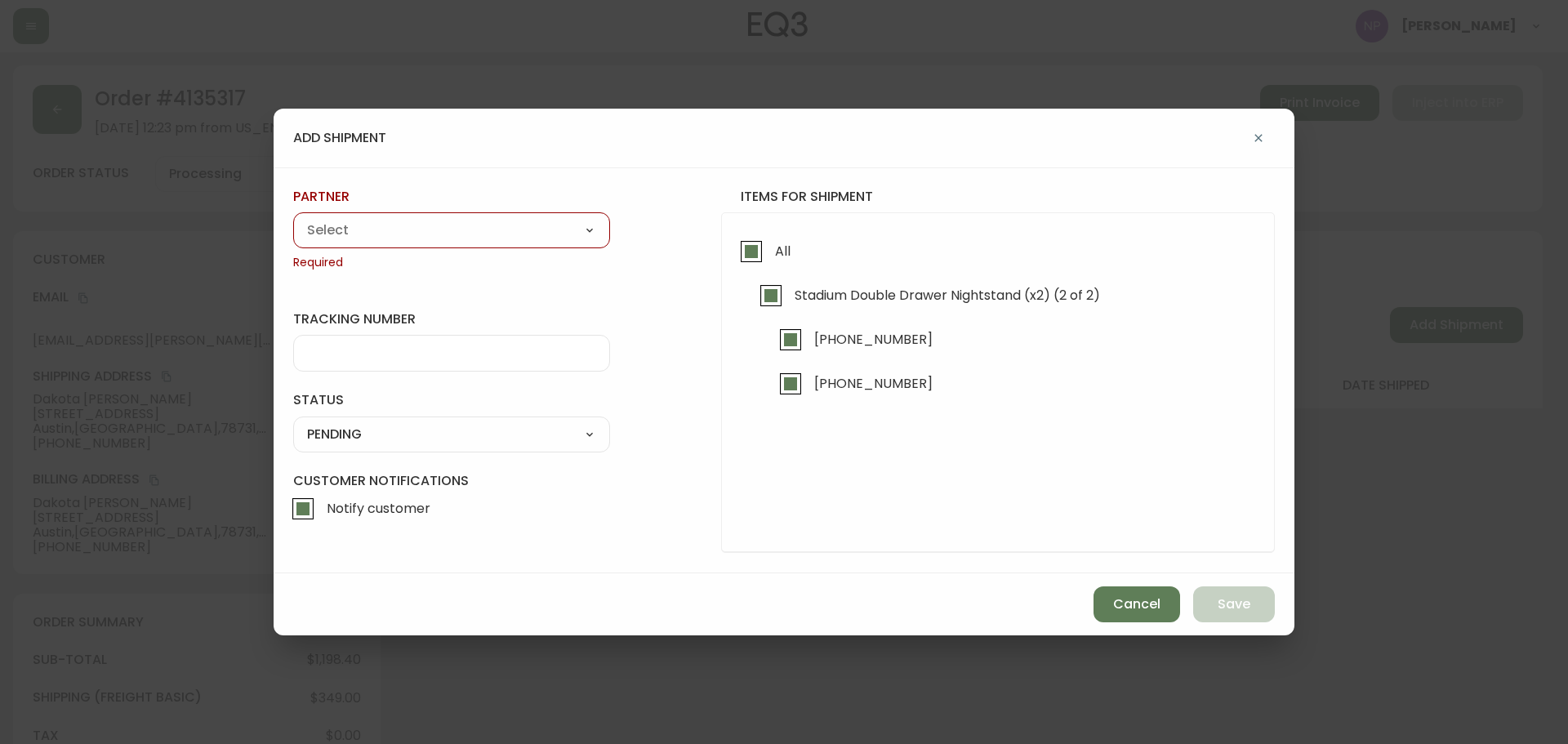
click at [524, 237] on select "A Move to Remember LLC ABF Freight Alero [PERSON_NAME] Canada Post Canpar Expre…" at bounding box center [451, 230] width 317 height 25
select select "cke1dpc0yc9gj0134t8k3ng1a"
click at [293, 219] on select "A Move to Remember LLC ABF Freight Alero [PERSON_NAME] Canada Post Canpar Expre…" at bounding box center [451, 230] width 317 height 25
type input "RXO"
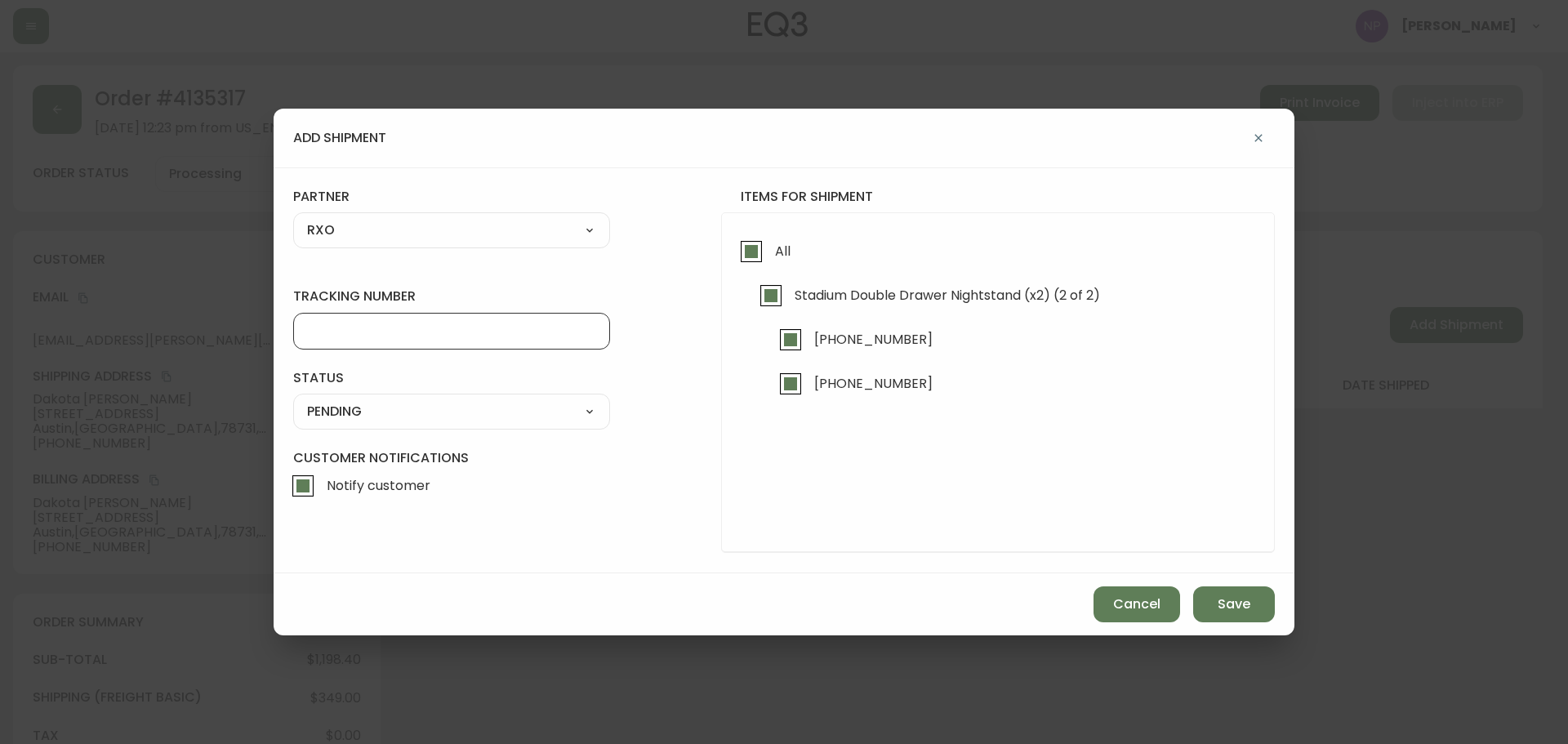
click at [357, 338] on input "tracking number" at bounding box center [451, 332] width 289 height 15
type input "4135317"
click at [535, 417] on select "SHIPPED PENDING CANCELLED" at bounding box center [451, 412] width 317 height 25
click at [293, 400] on select "SHIPPED PENDING CANCELLED" at bounding box center [451, 412] width 317 height 25
select select "PENDING"
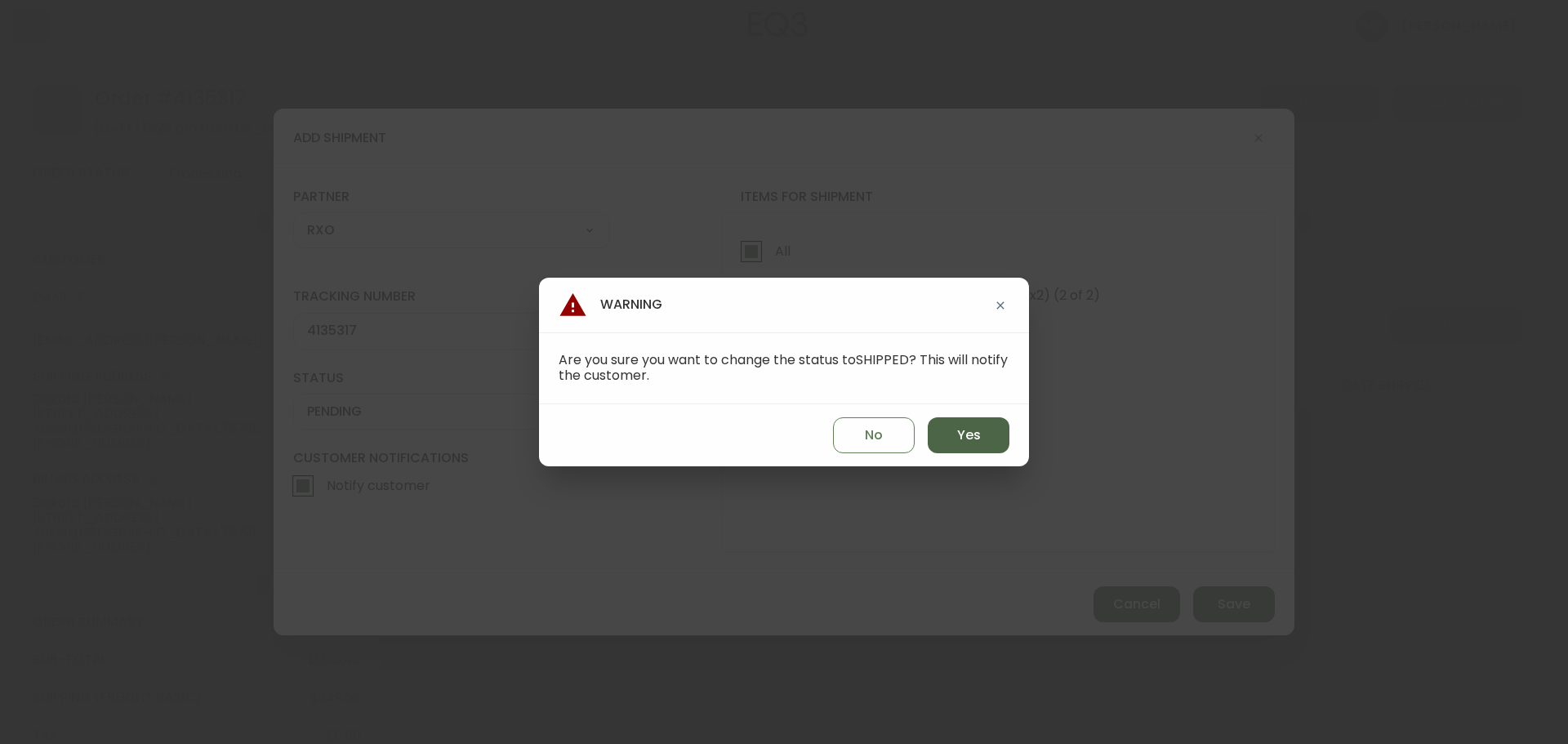
click at [1005, 430] on button "Yes" at bounding box center [969, 435] width 82 height 36
type input "SHIPPED"
select select "SHIPPED"
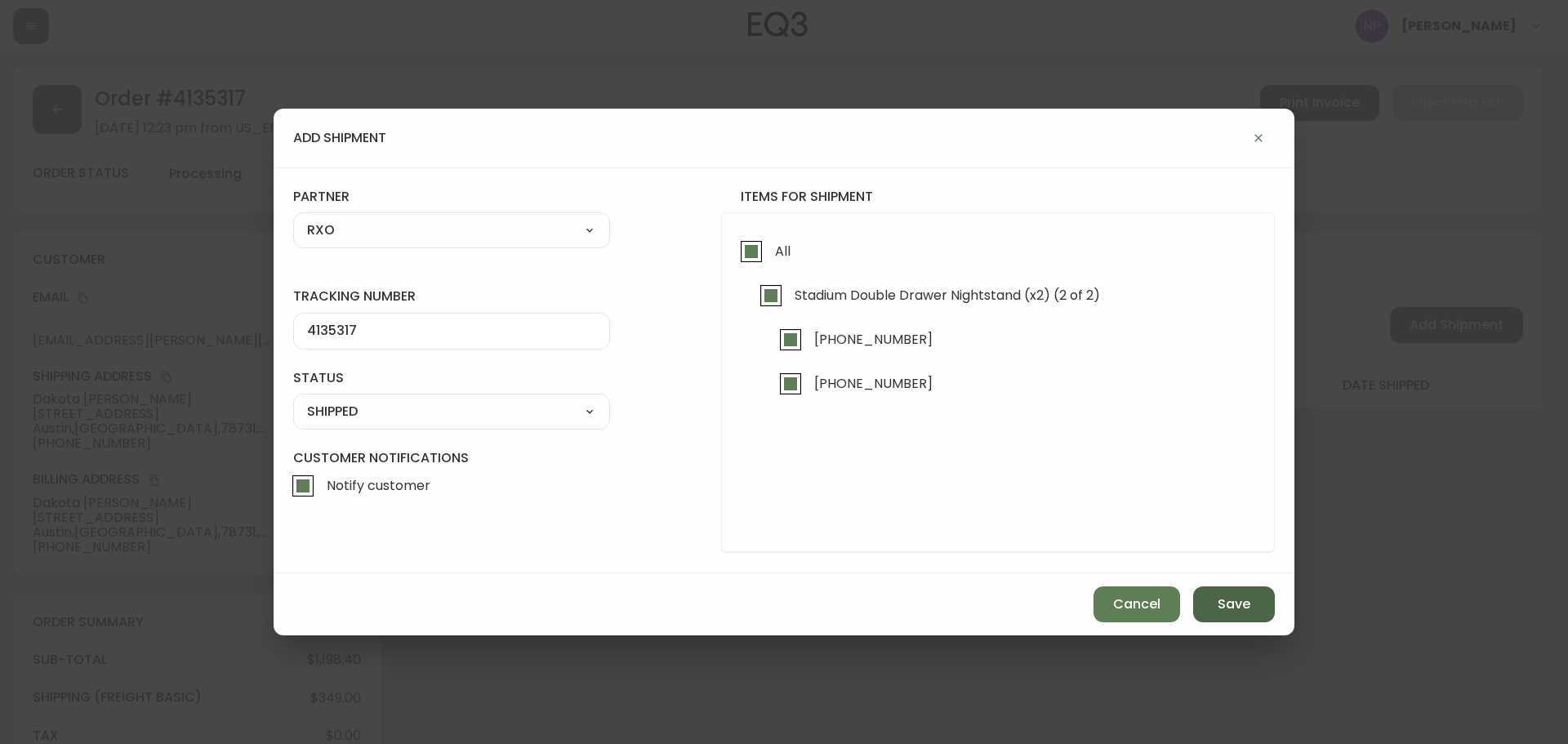
click at [1235, 610] on span "Save" at bounding box center [1234, 605] width 32 height 18
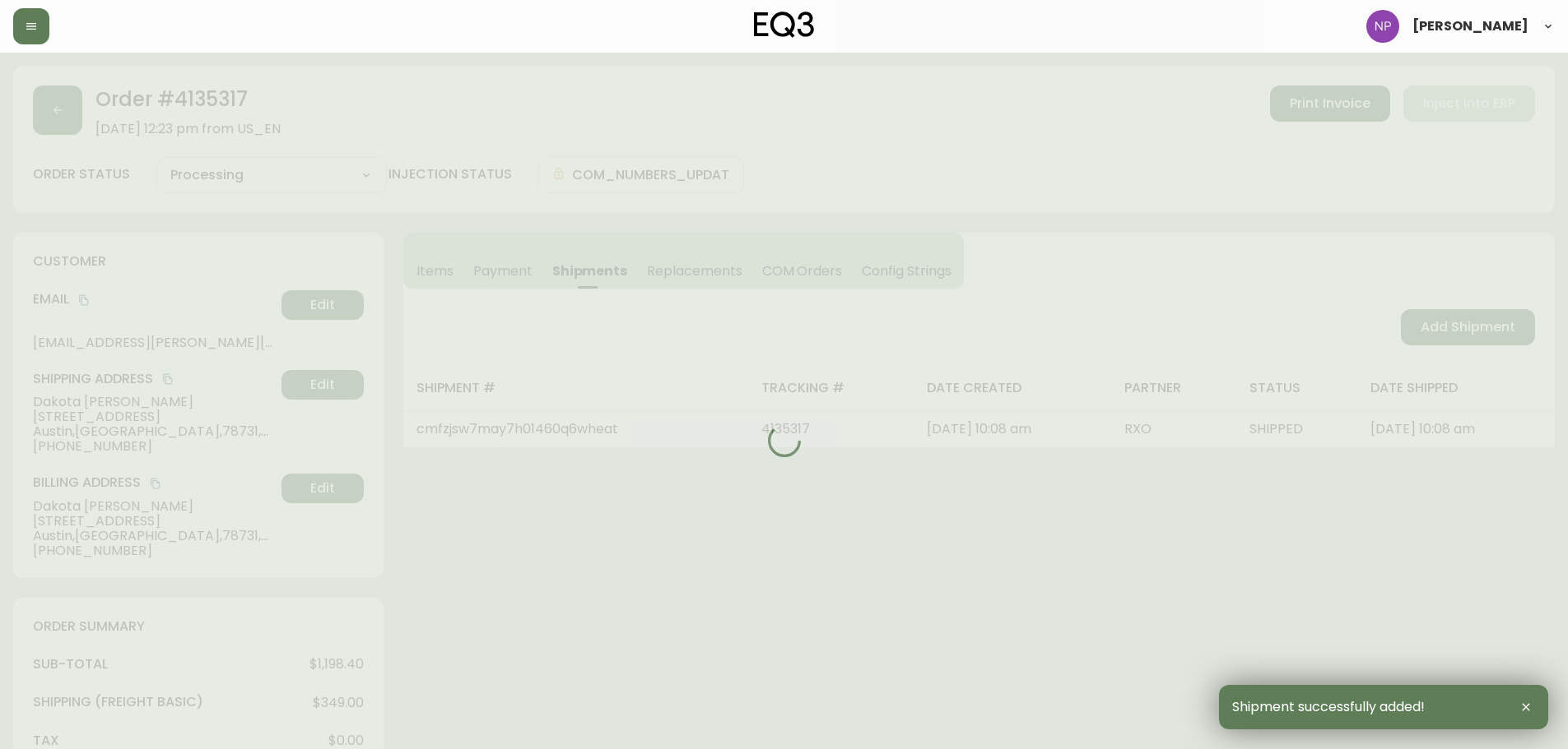
type input "Fully Shipped"
select select "FULLY_SHIPPED"
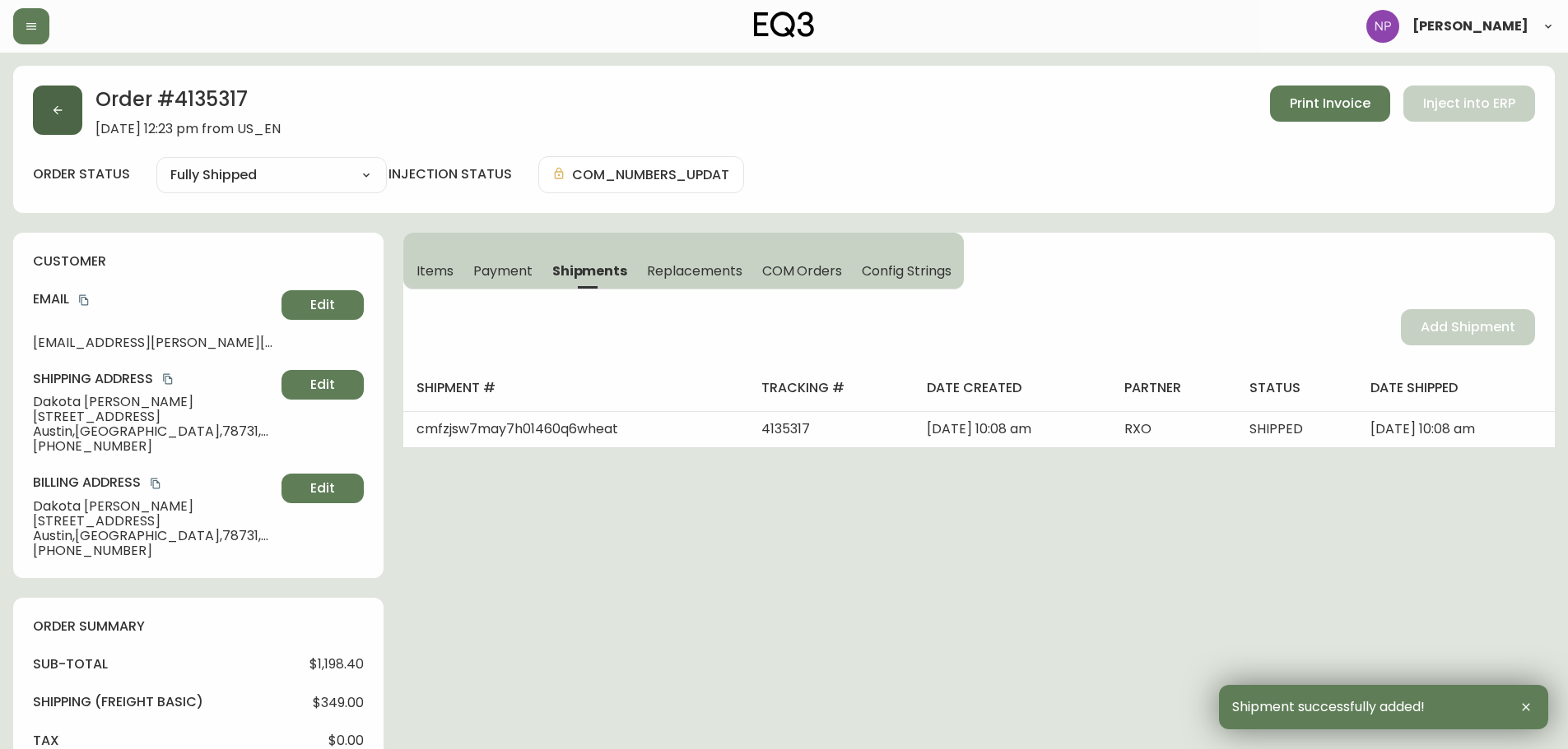
click at [41, 115] on button "button" at bounding box center [57, 110] width 50 height 50
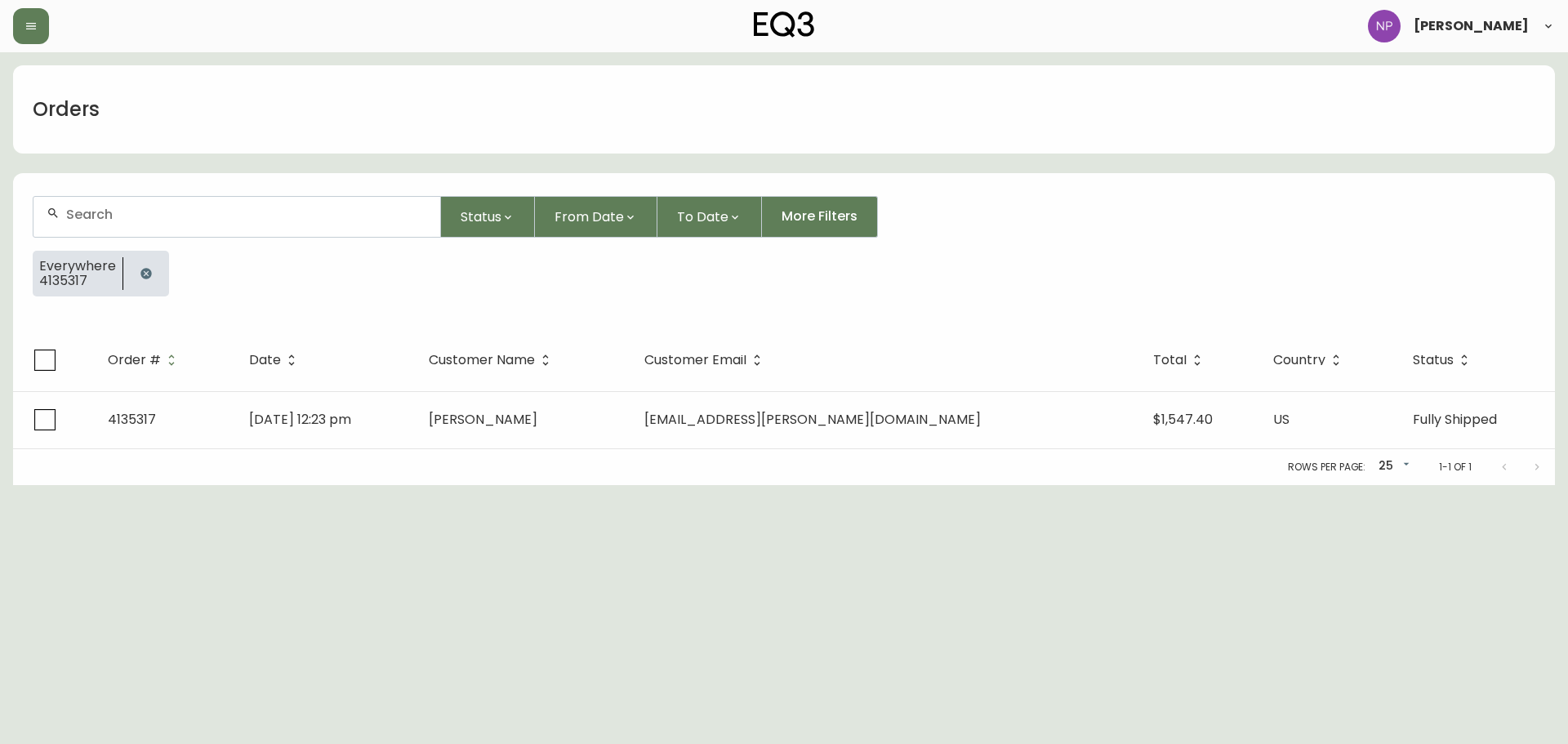
click at [132, 221] on input "text" at bounding box center [246, 214] width 361 height 15
type input "4133716"
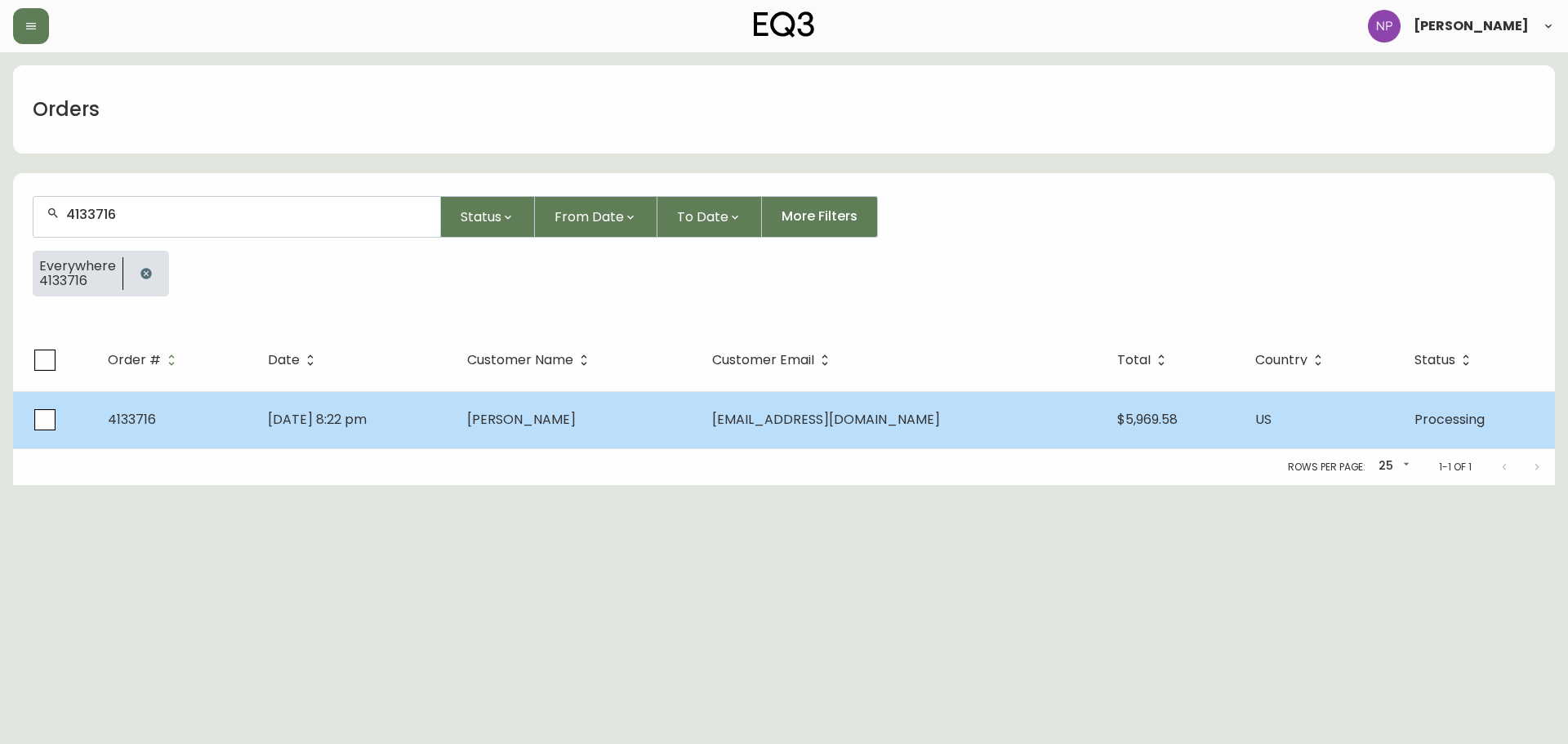
click at [647, 415] on td "[PERSON_NAME]" at bounding box center [576, 419] width 245 height 57
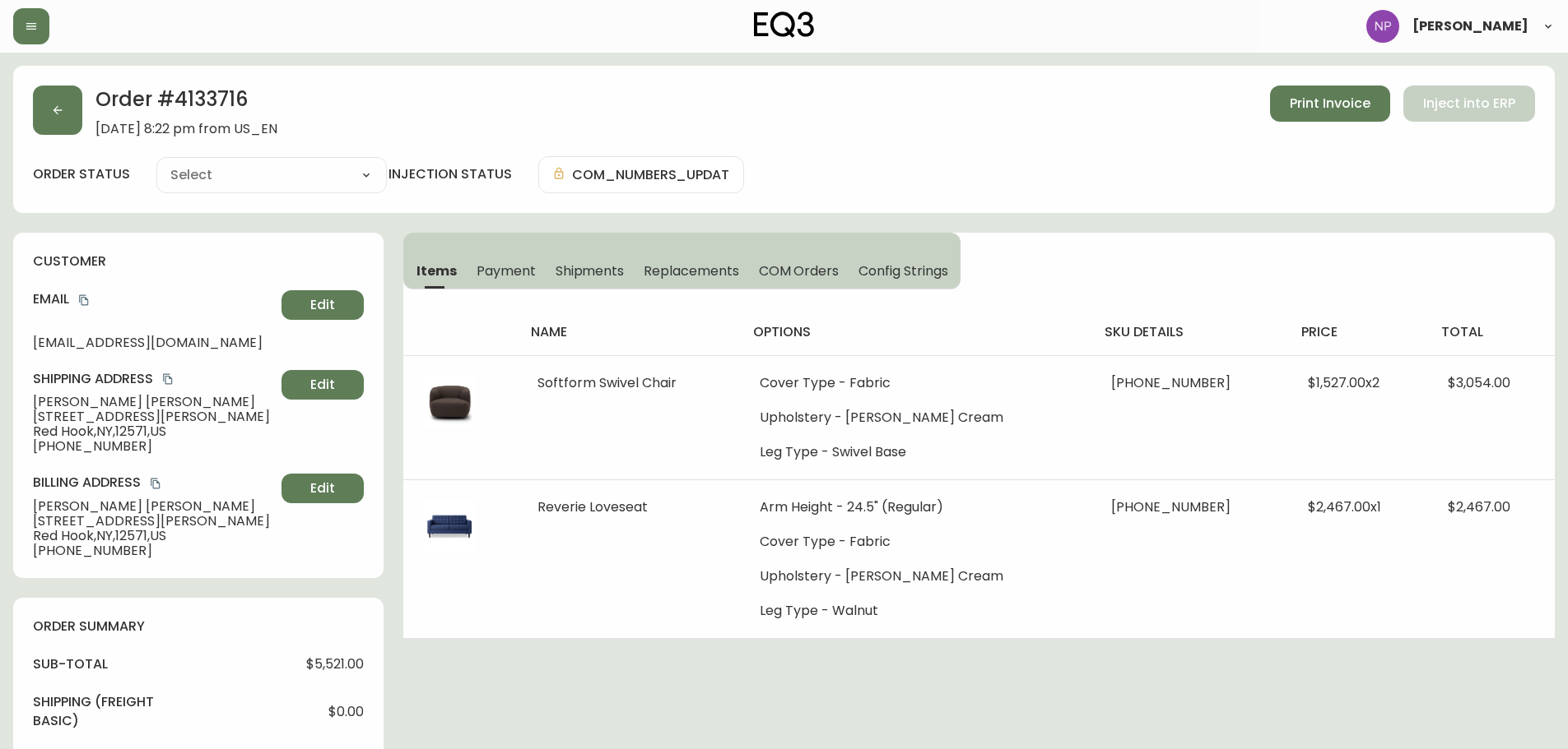
type input "Processing"
select select "PROCESSING"
click at [598, 276] on span "Shipments" at bounding box center [590, 271] width 69 height 17
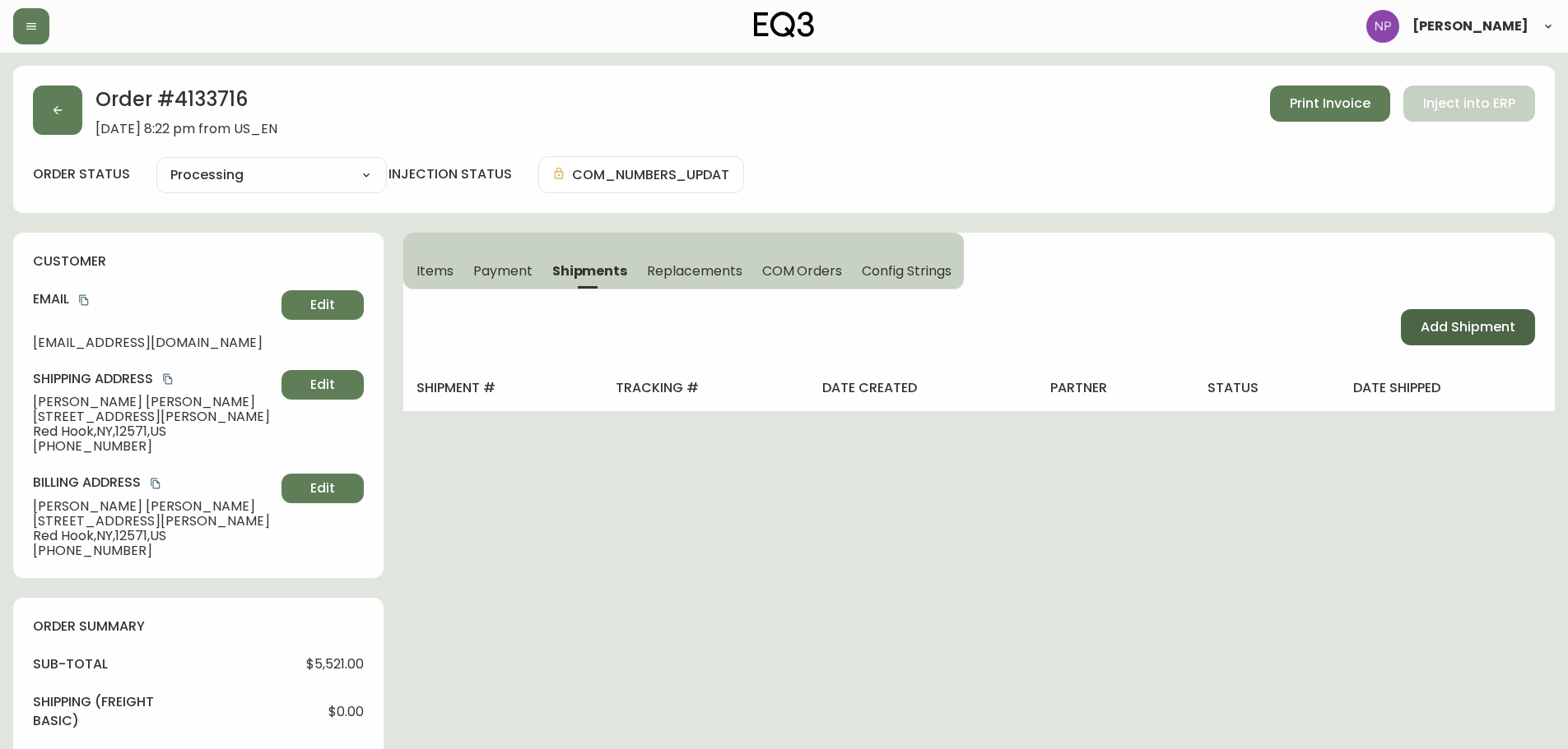
click at [1440, 318] on span "Add Shipment" at bounding box center [1468, 327] width 95 height 18
select select "PENDING"
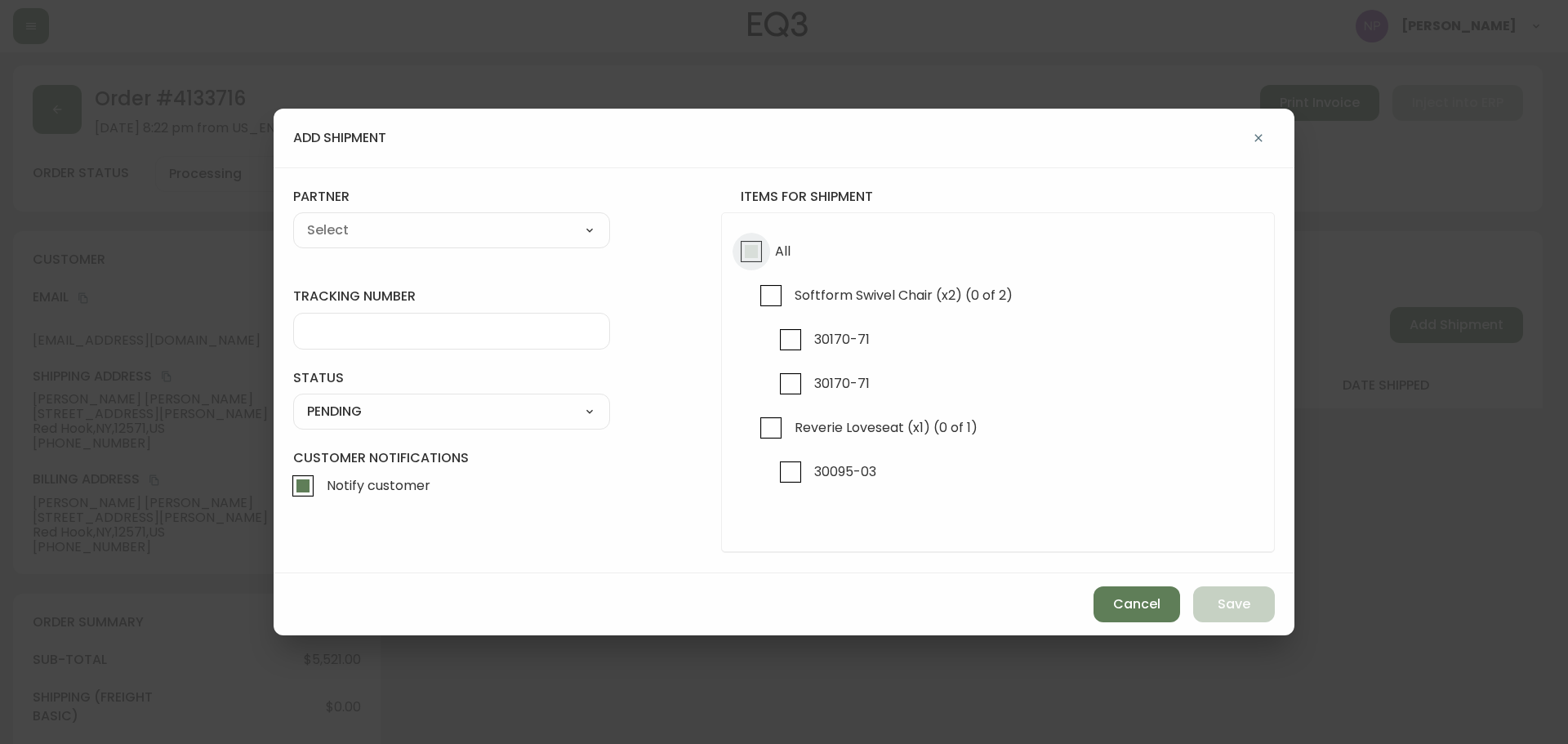
click at [739, 247] on input "All" at bounding box center [751, 252] width 37 height 37
checkbox input "true"
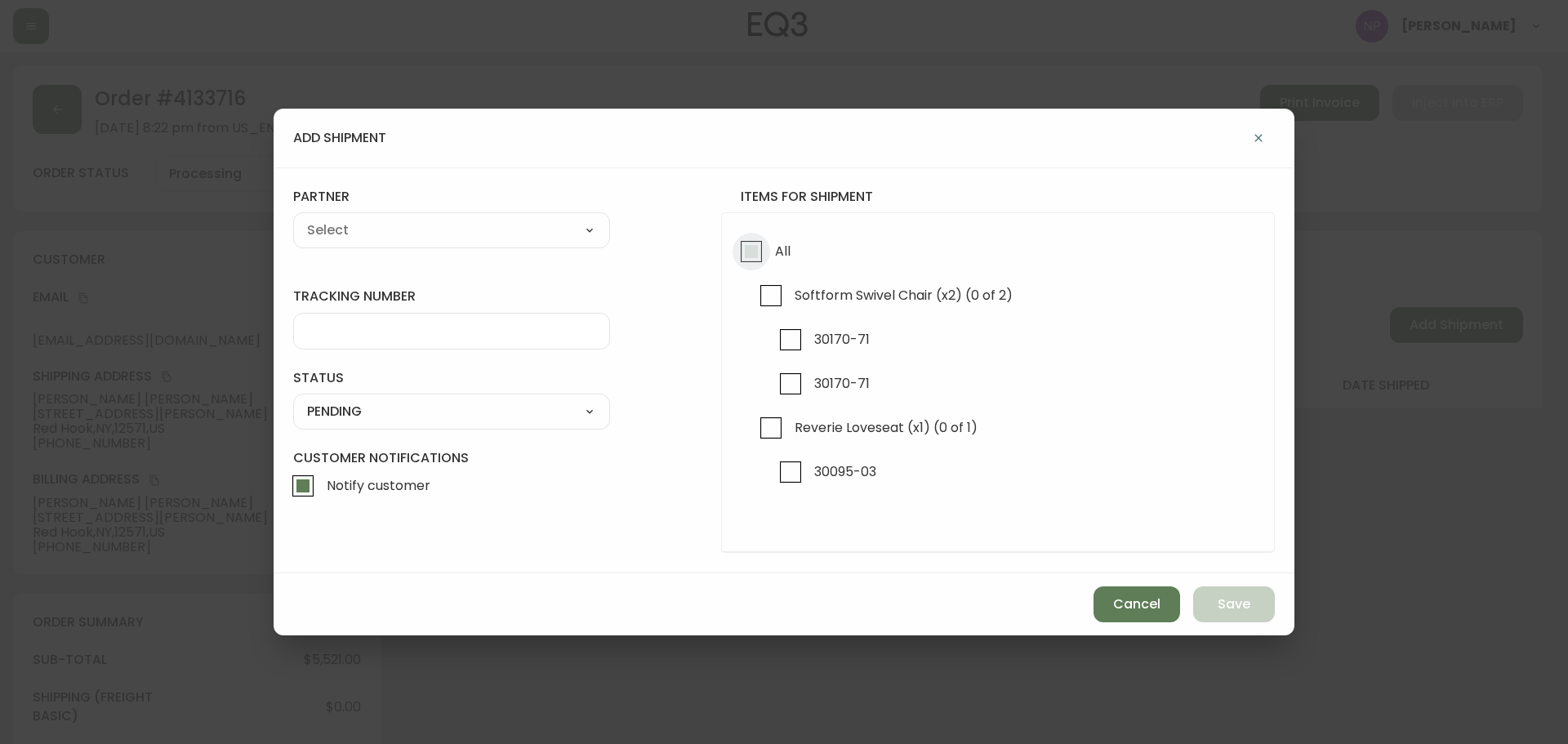
checkbox input "true"
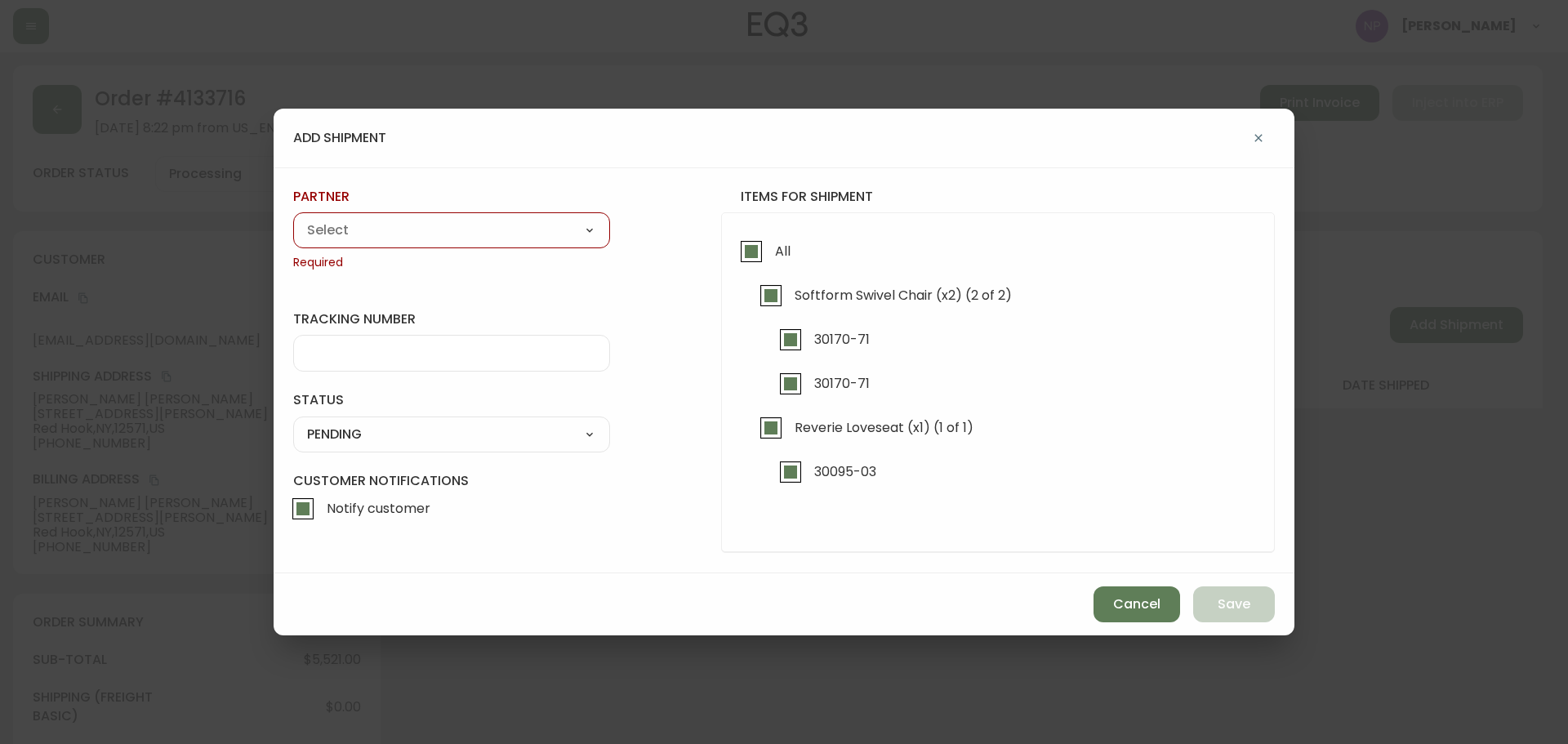
click at [552, 241] on select "A Move to Remember LLC ABF Freight Alero [PERSON_NAME] Canada Post Canpar Expre…" at bounding box center [451, 230] width 317 height 25
select select "cke1dpc0yc9gj0134t8k3ng1a"
click at [293, 219] on select "A Move to Remember LLC ABF Freight Alero [PERSON_NAME] Canada Post Canpar Expre…" at bounding box center [451, 230] width 317 height 25
type input "RXO"
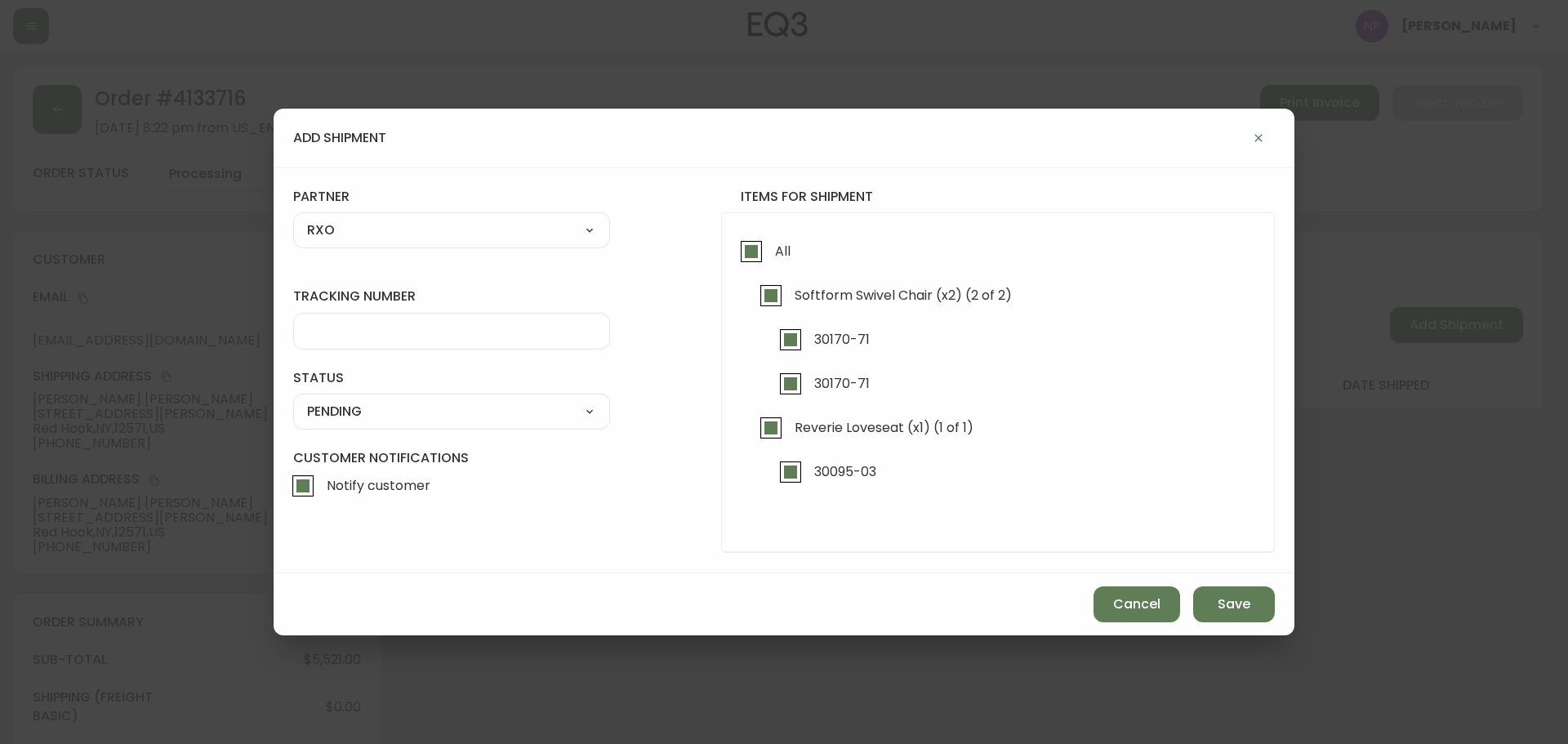
click at [414, 338] on input "tracking number" at bounding box center [451, 332] width 289 height 15
type input "4133716"
click at [431, 407] on select "SHIPPED PENDING CANCELLED" at bounding box center [451, 412] width 317 height 25
click at [293, 400] on select "SHIPPED PENDING CANCELLED" at bounding box center [451, 412] width 317 height 25
select select "PENDING"
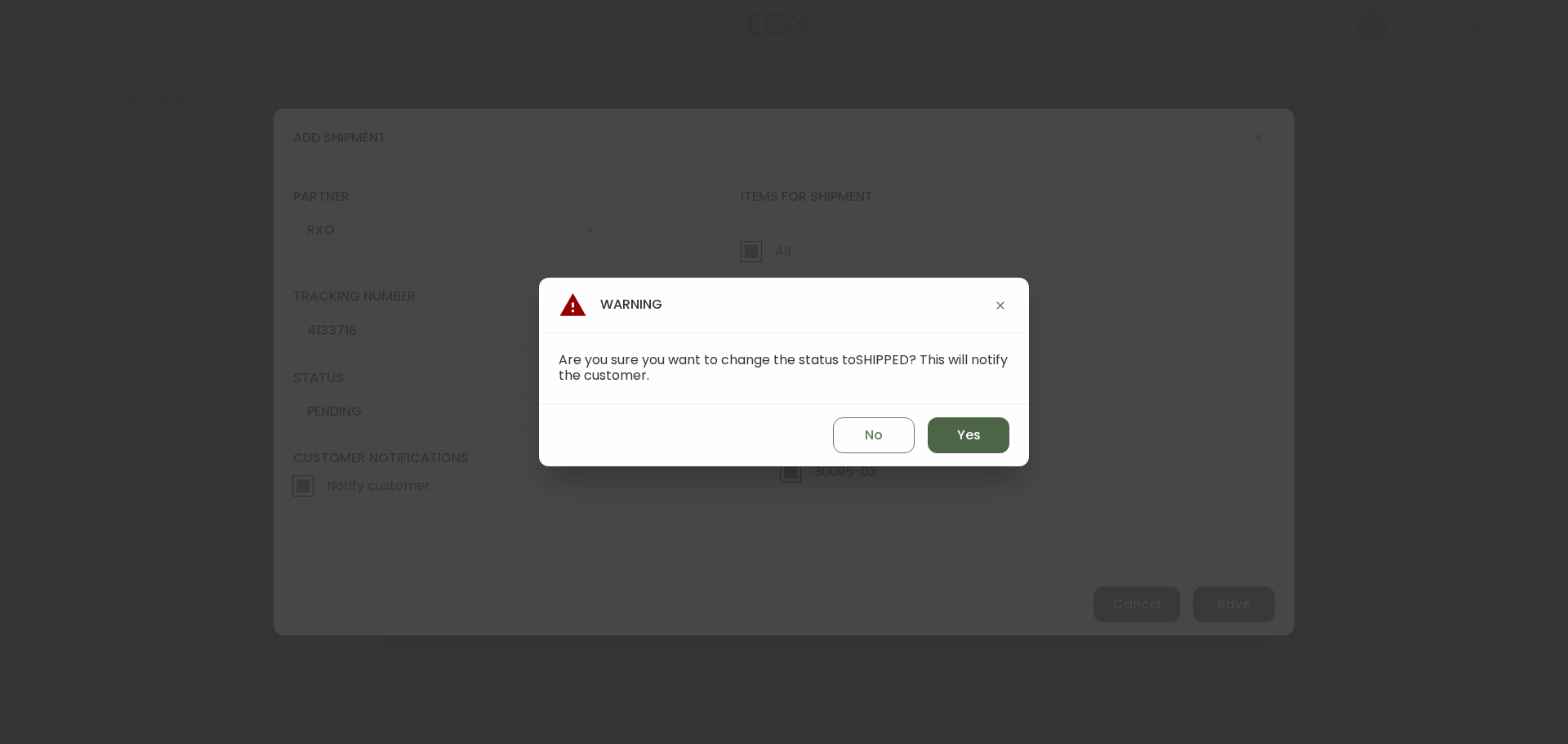
click at [940, 440] on button "Yes" at bounding box center [969, 435] width 82 height 36
type input "SHIPPED"
select select "SHIPPED"
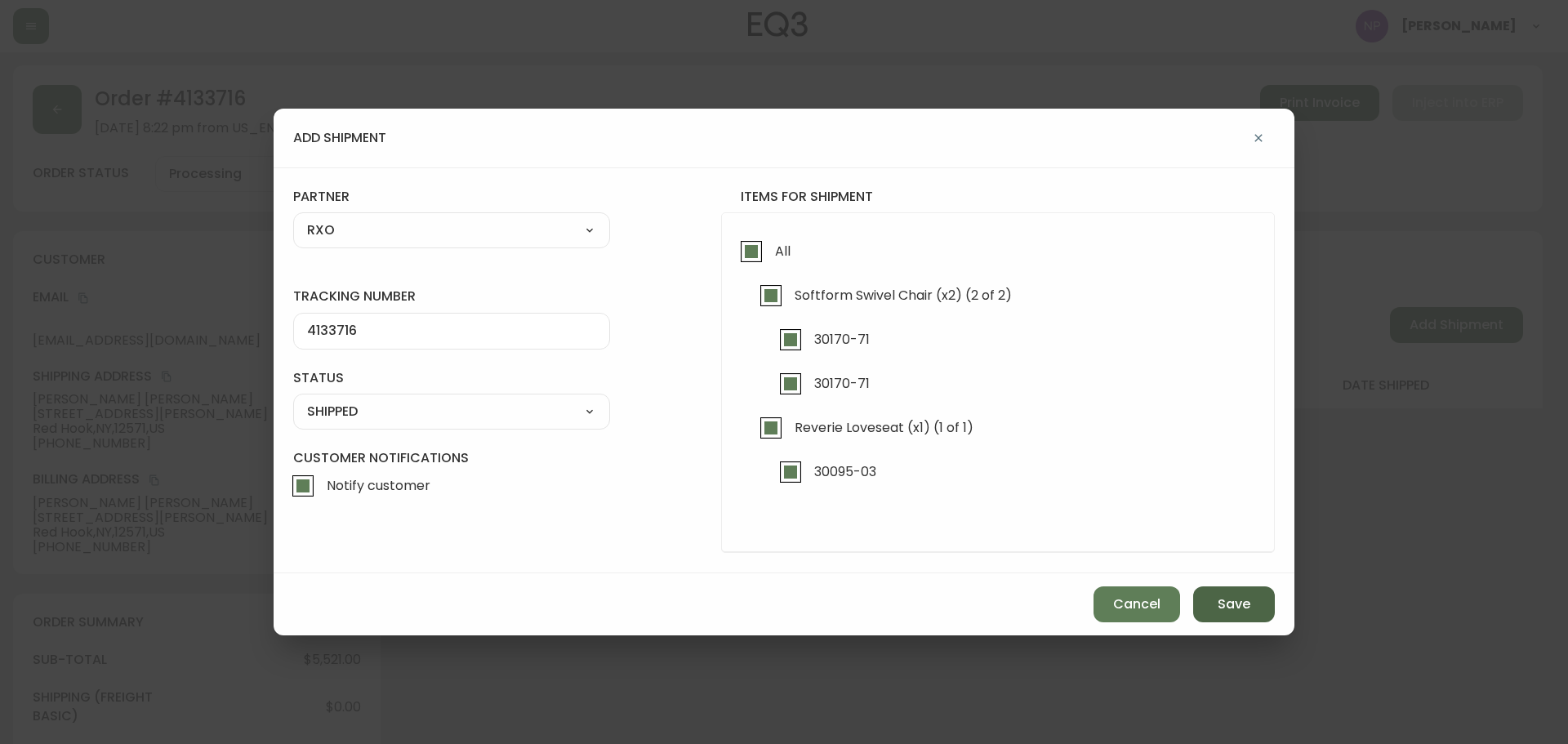
click at [1214, 601] on button "Save" at bounding box center [1234, 605] width 82 height 36
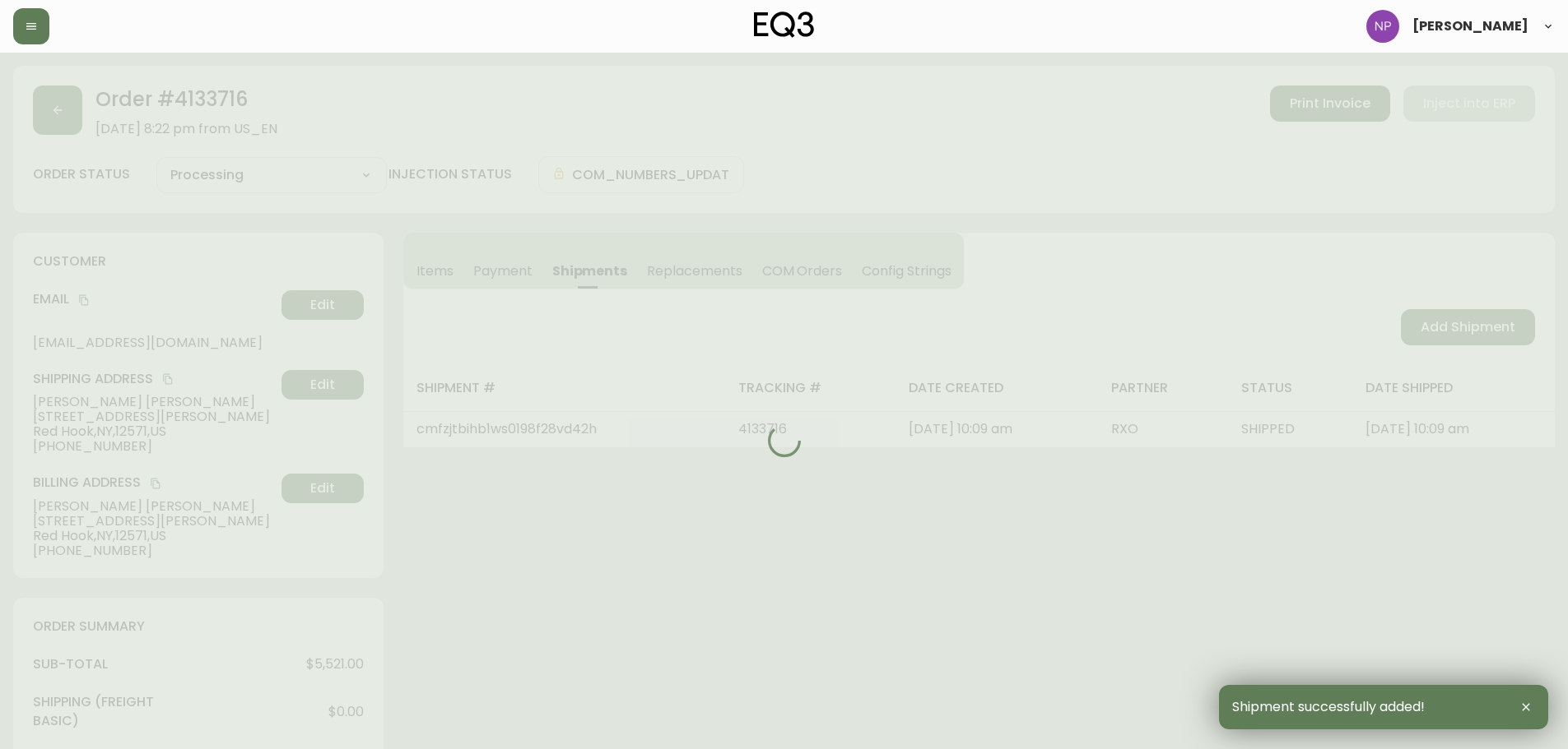
type input "Fully Shipped"
select select "FULLY_SHIPPED"
